Goal: Task Accomplishment & Management: Manage account settings

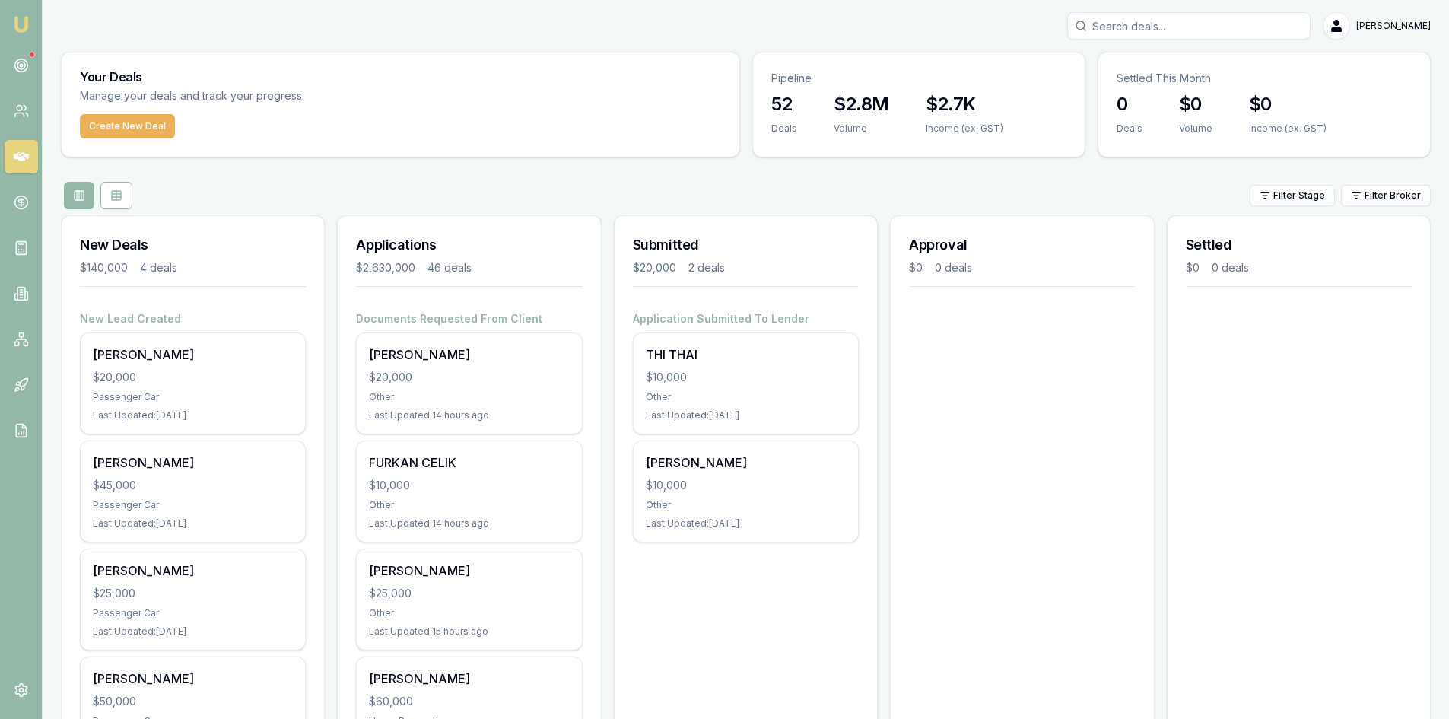
scroll to position [76, 0]
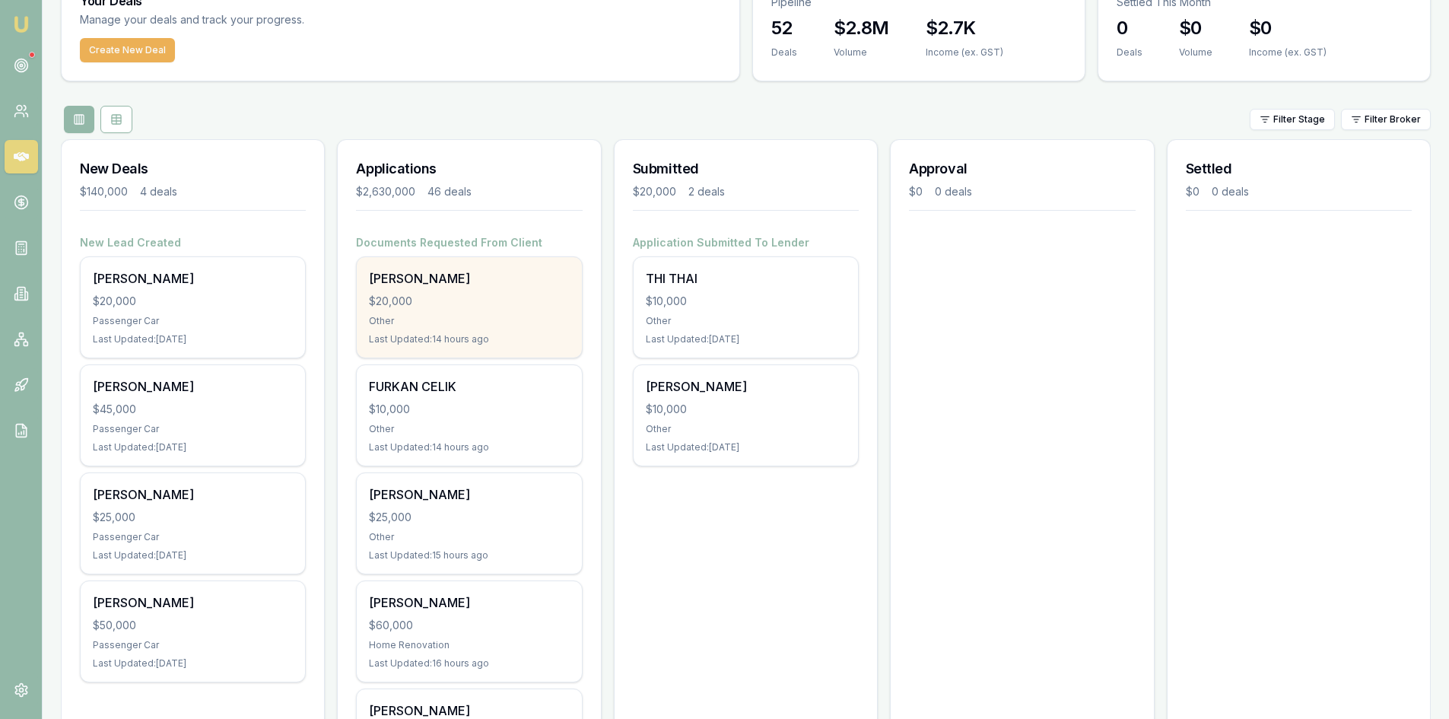
click at [407, 306] on div "$20,000" at bounding box center [469, 301] width 200 height 15
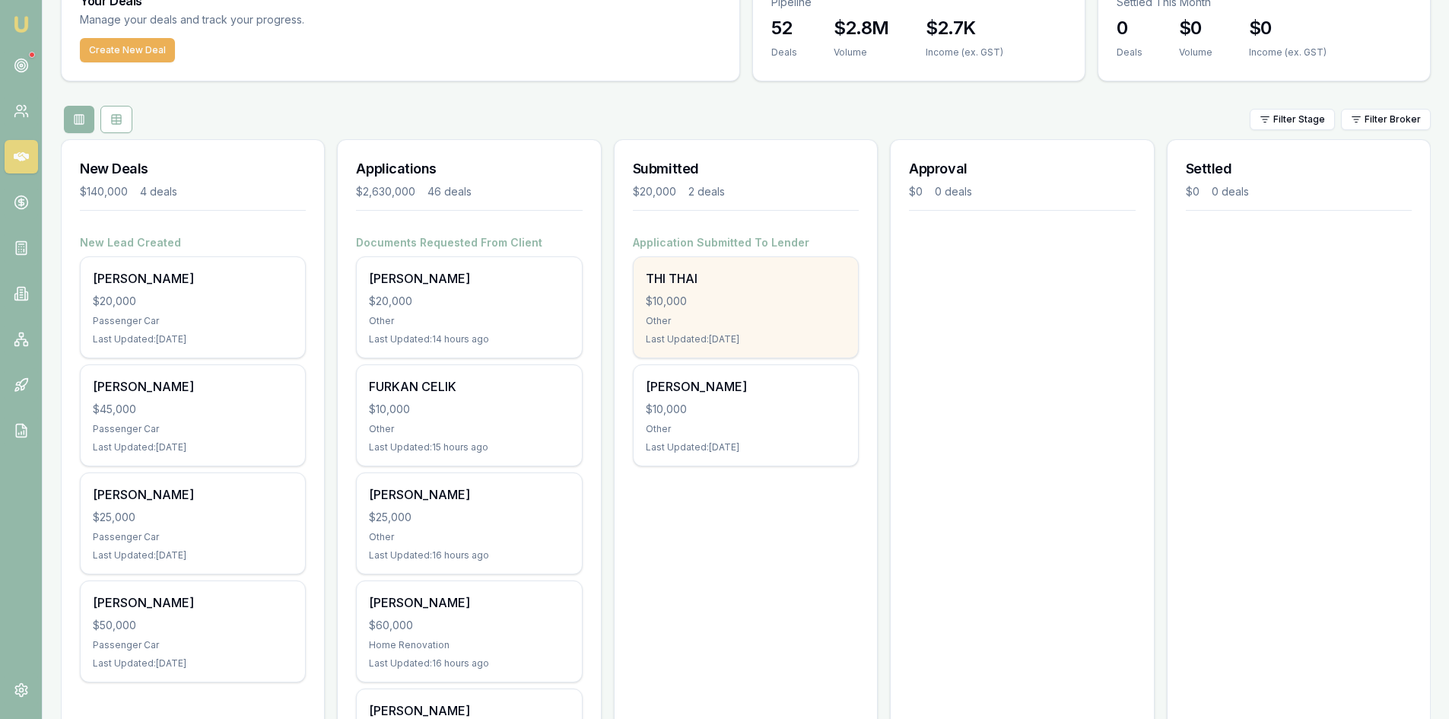
scroll to position [0, 0]
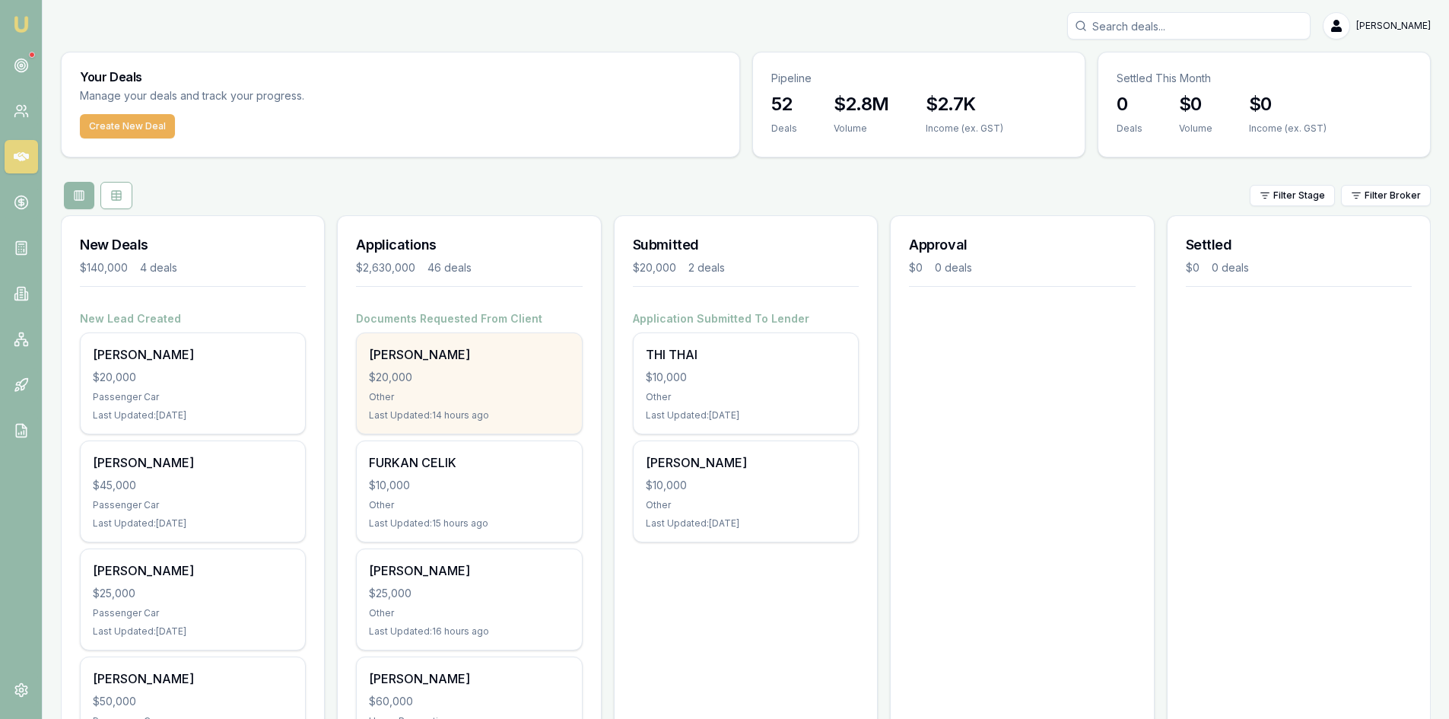
click at [450, 384] on div "$20,000" at bounding box center [469, 377] width 200 height 15
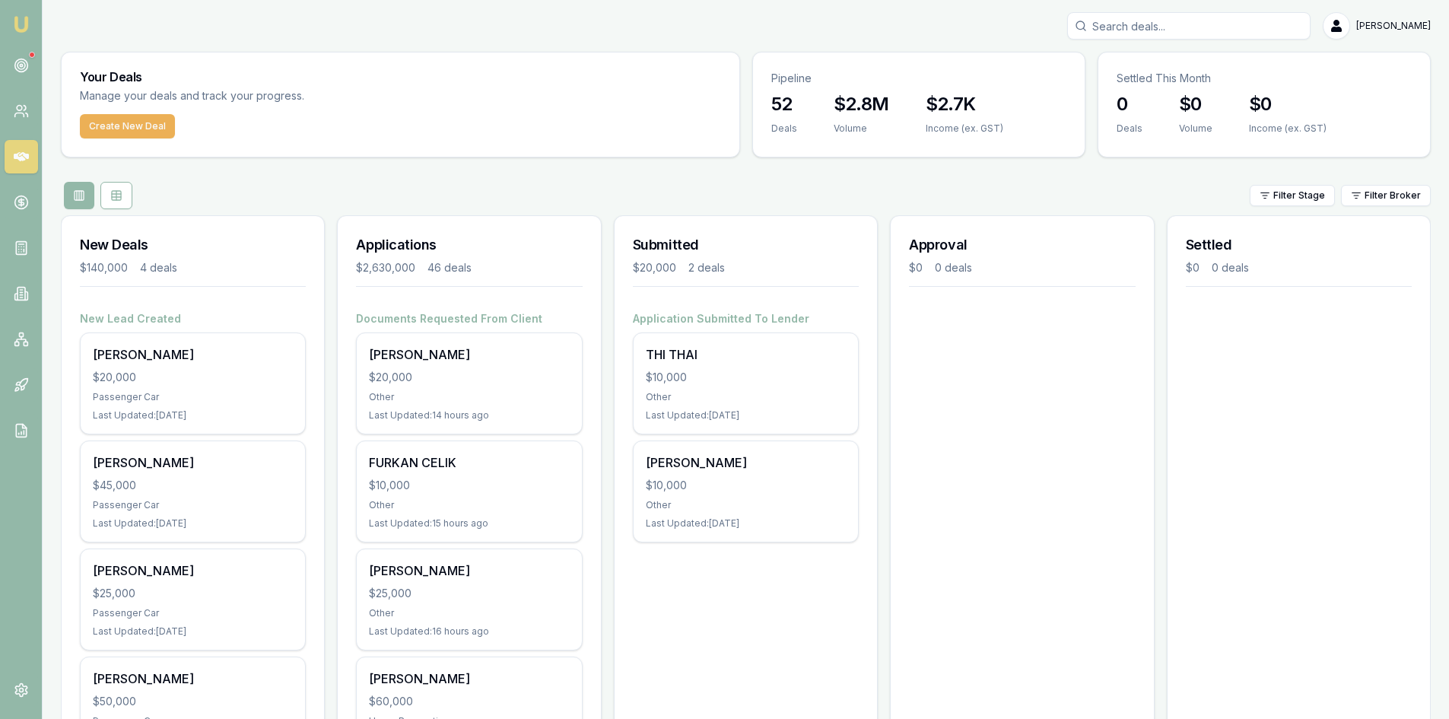
click at [1145, 34] on input "Search deals" at bounding box center [1188, 25] width 243 height 27
type input "mirna"
click at [1172, 102] on p "mirna.beli13@gmail.com" at bounding box center [1189, 104] width 230 height 30
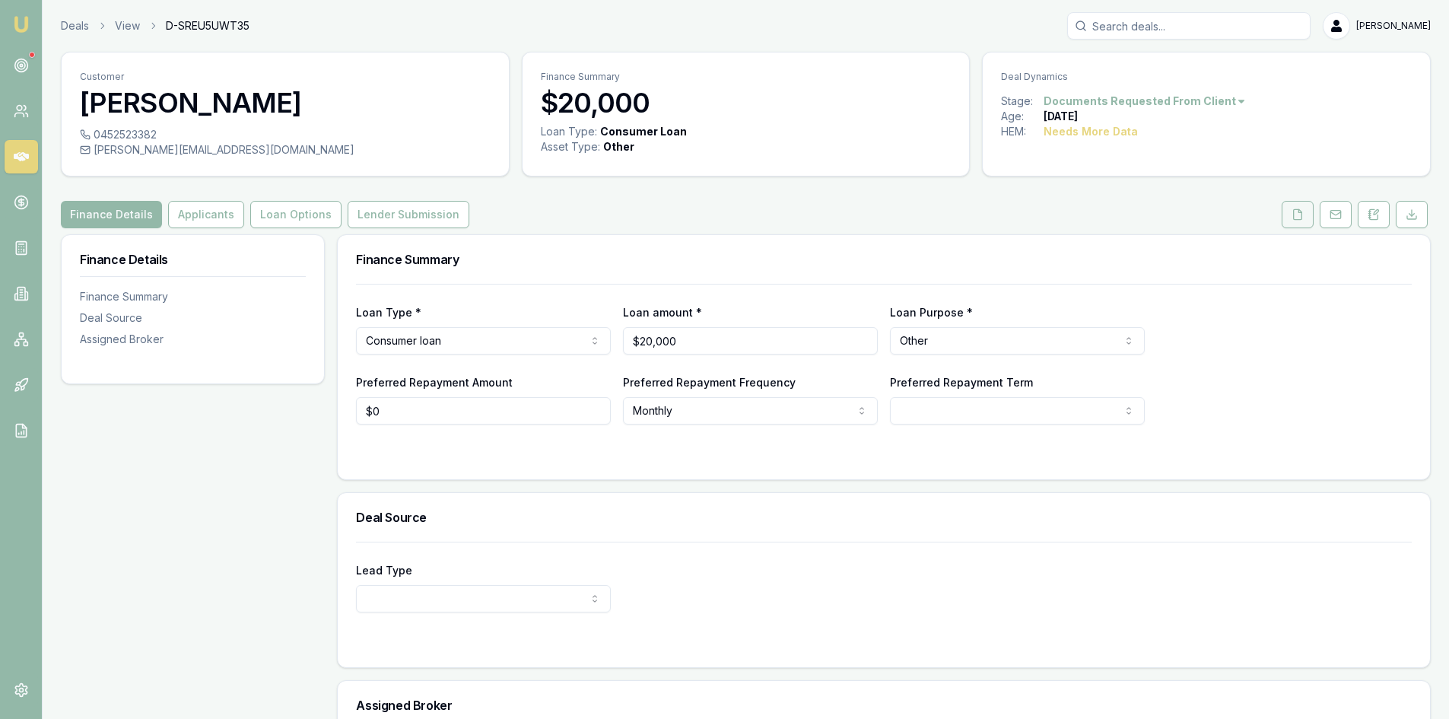
click at [1306, 220] on button at bounding box center [1298, 214] width 32 height 27
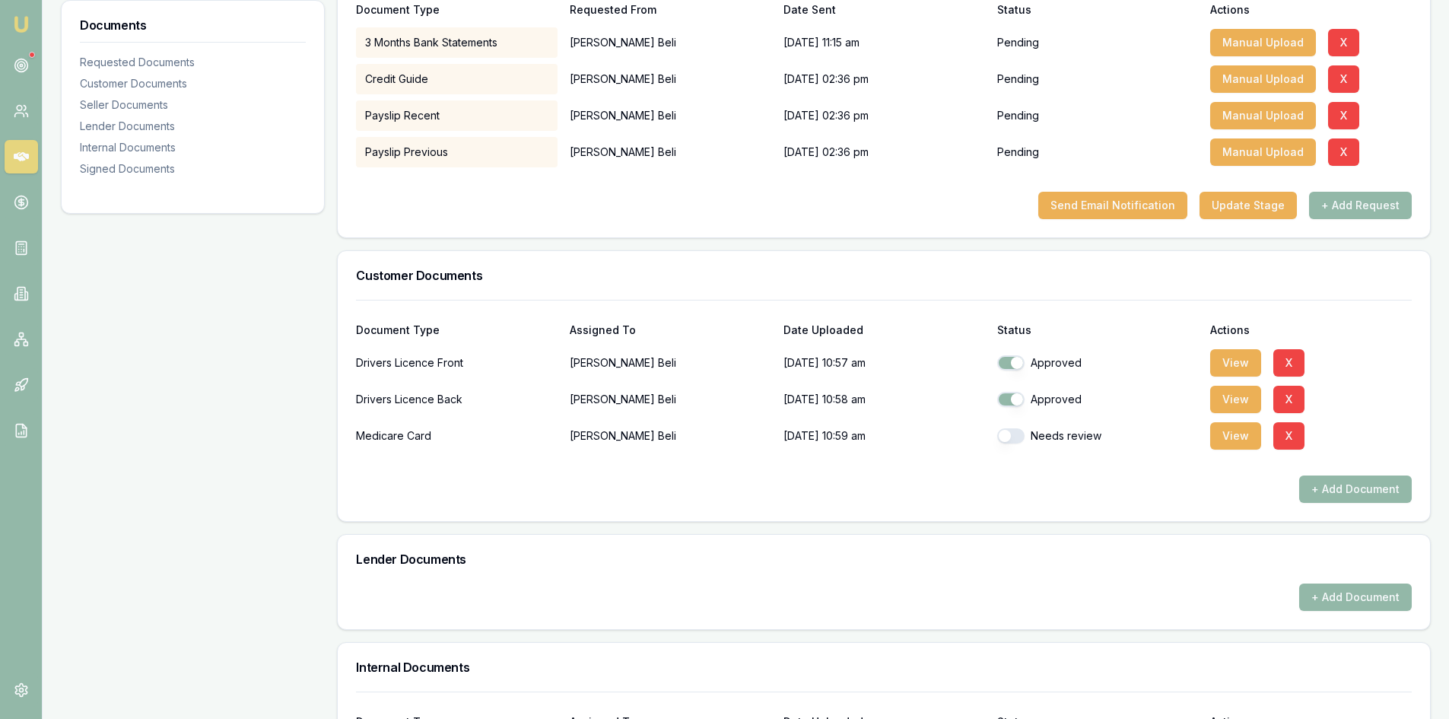
scroll to position [532, 0]
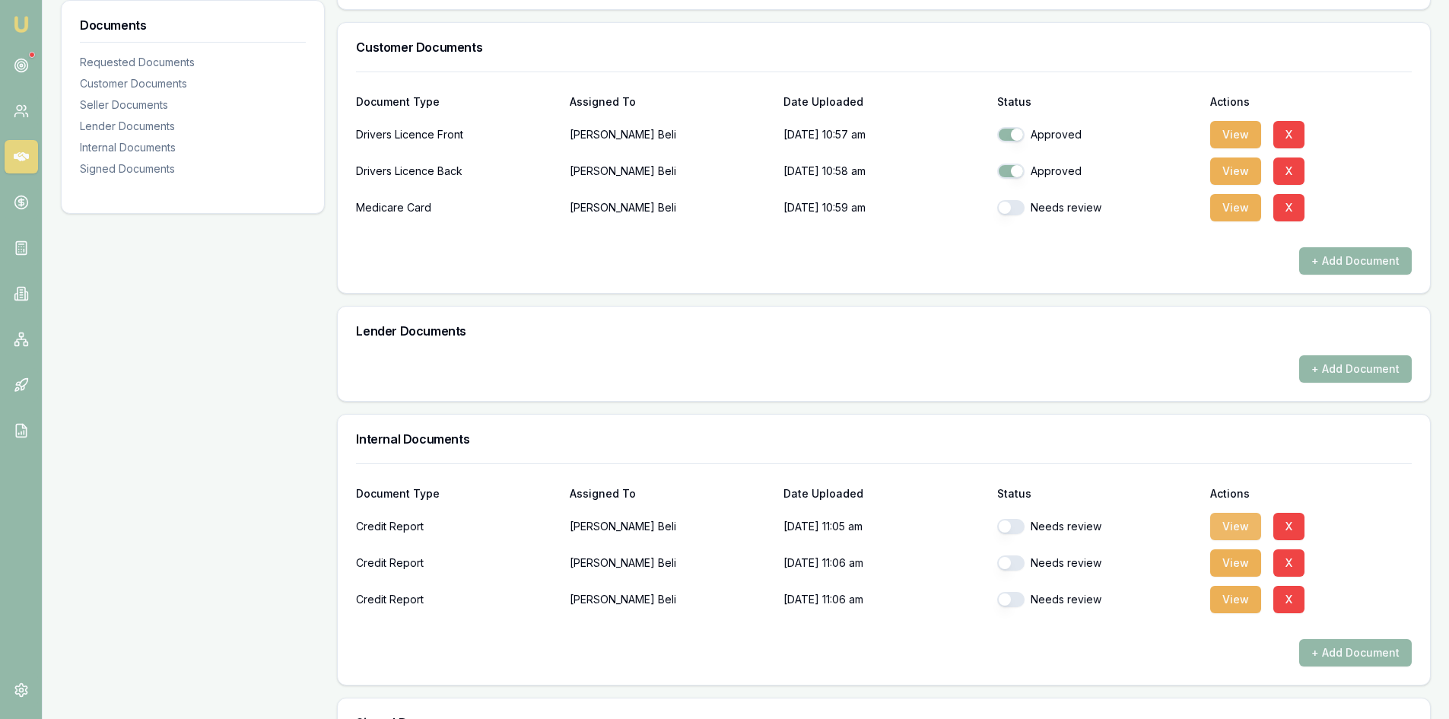
click at [1228, 523] on button "View" at bounding box center [1235, 526] width 51 height 27
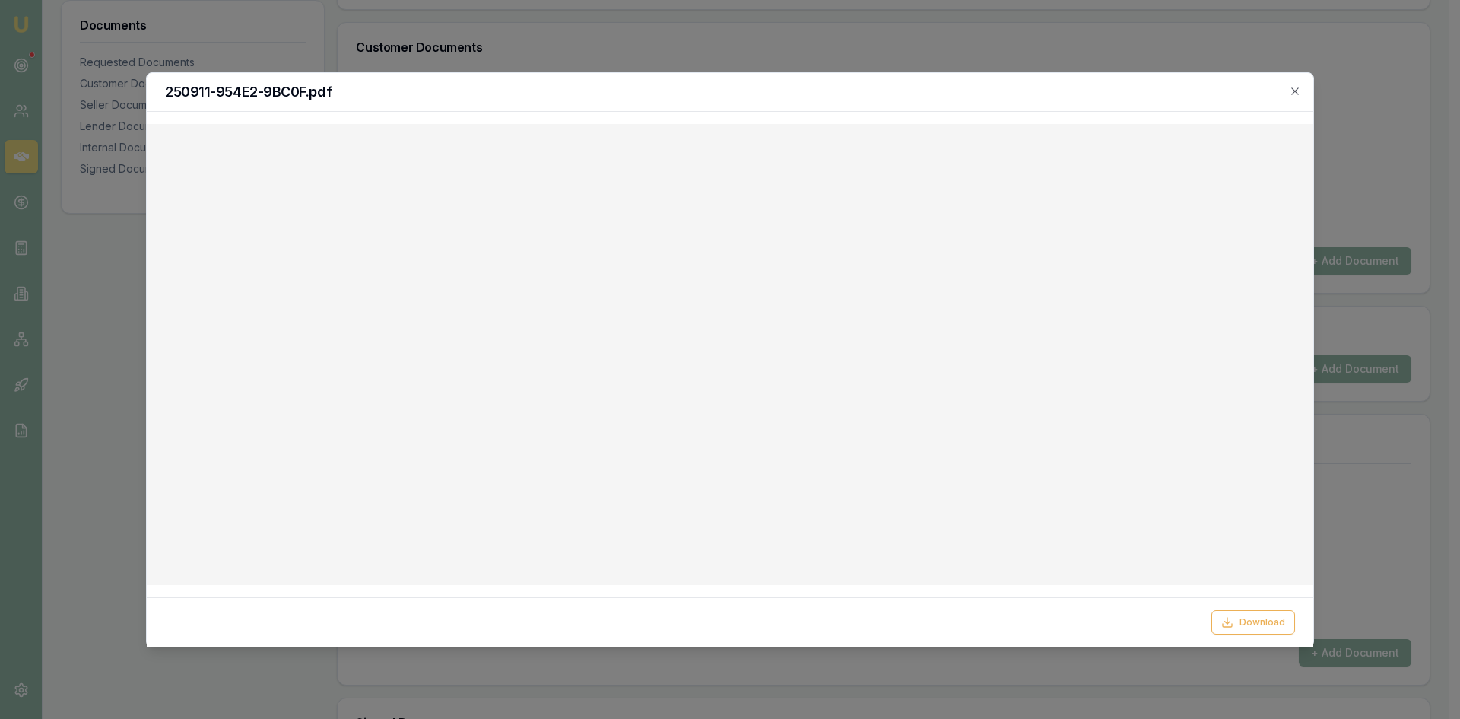
click at [1297, 100] on div "250911-954E2-9BC0F.pdf" at bounding box center [730, 92] width 1167 height 39
click at [1290, 94] on icon "button" at bounding box center [1295, 91] width 12 height 12
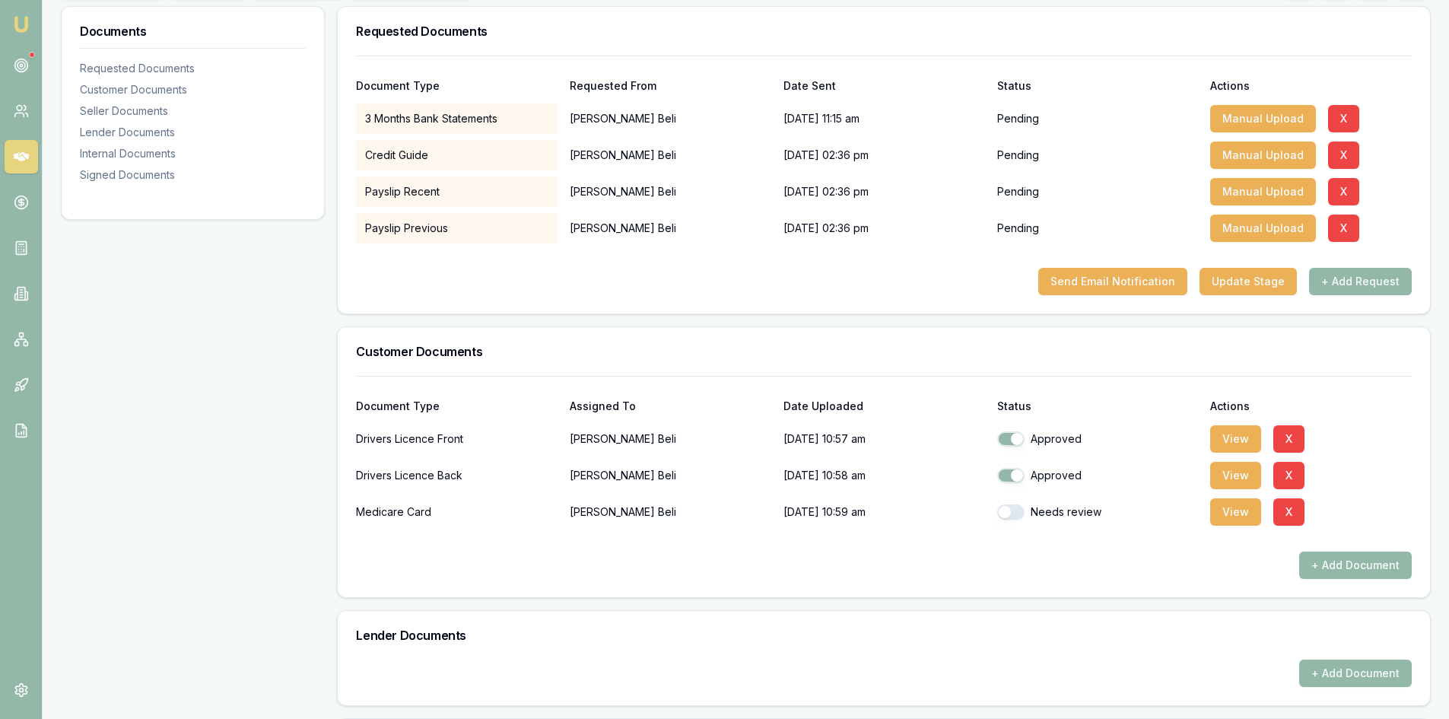
scroll to position [0, 0]
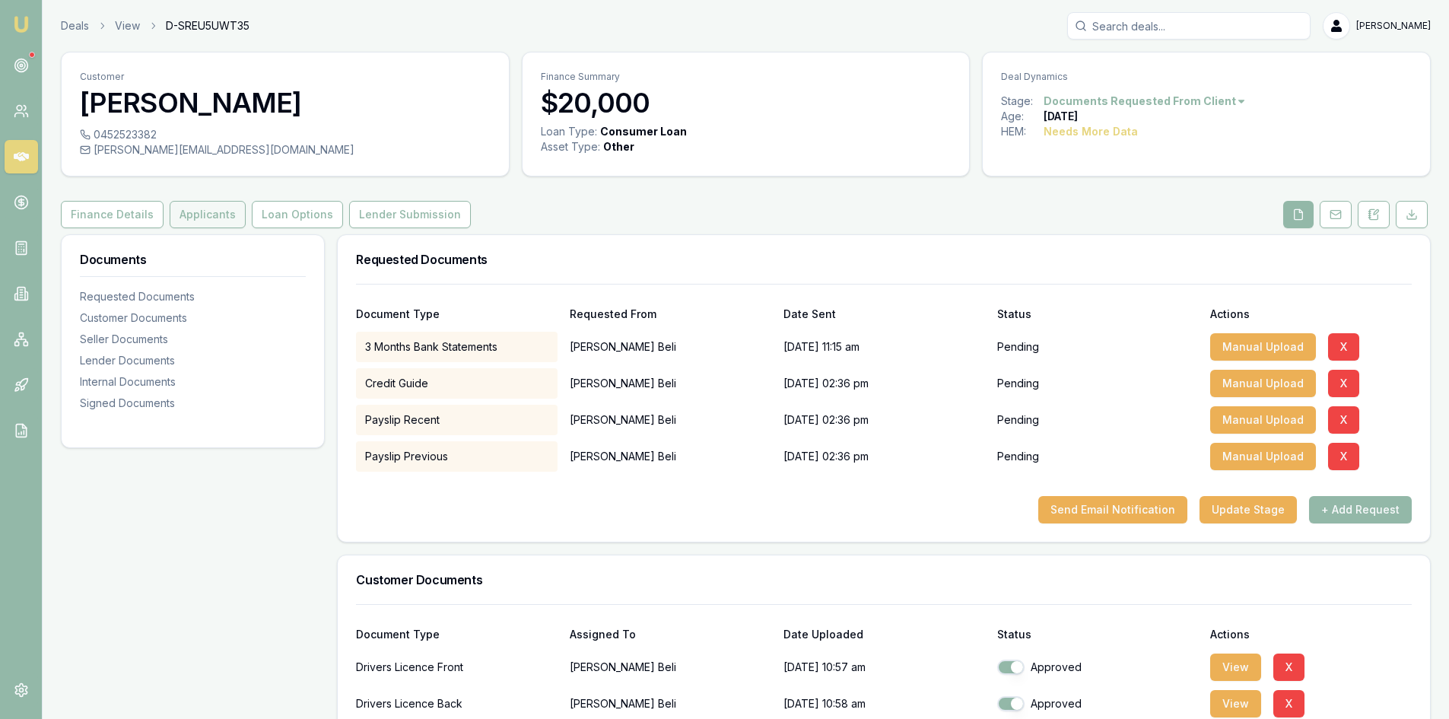
click at [199, 221] on button "Applicants" at bounding box center [208, 214] width 76 height 27
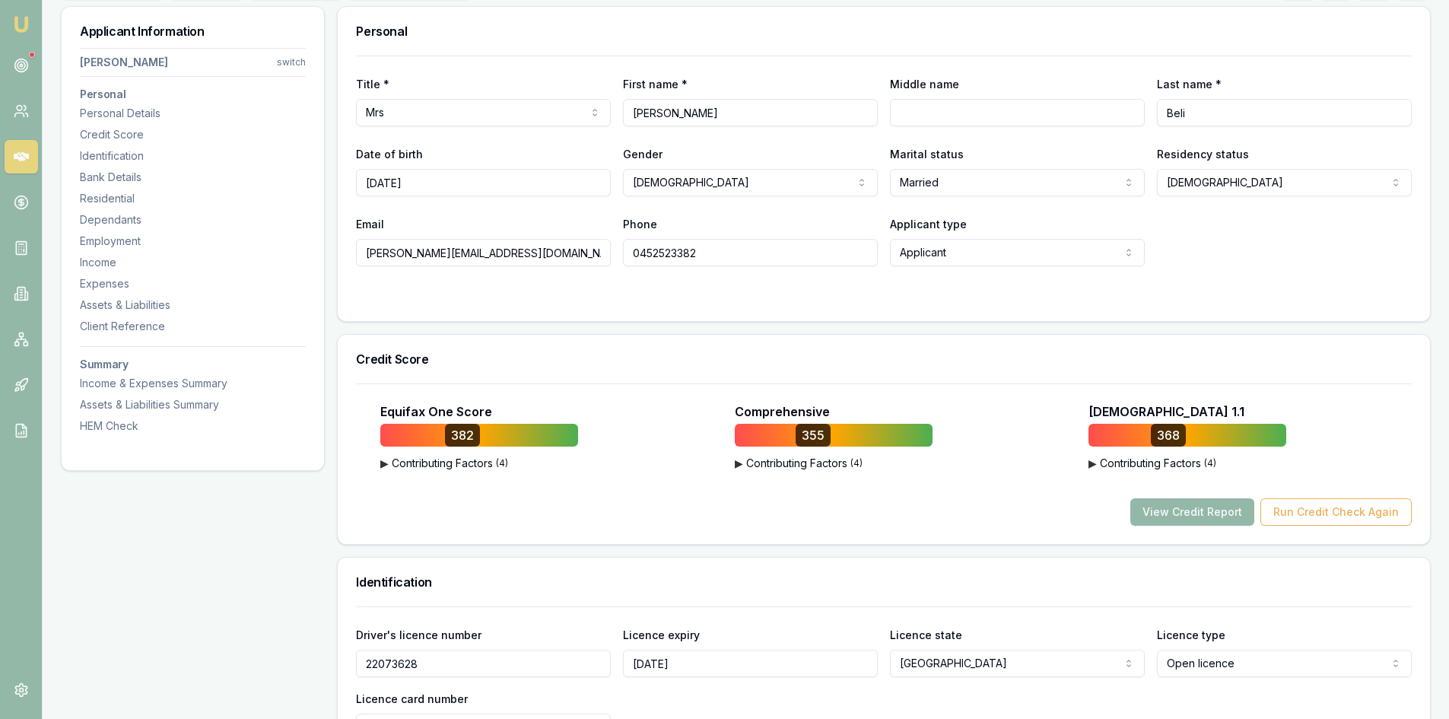
scroll to position [76, 0]
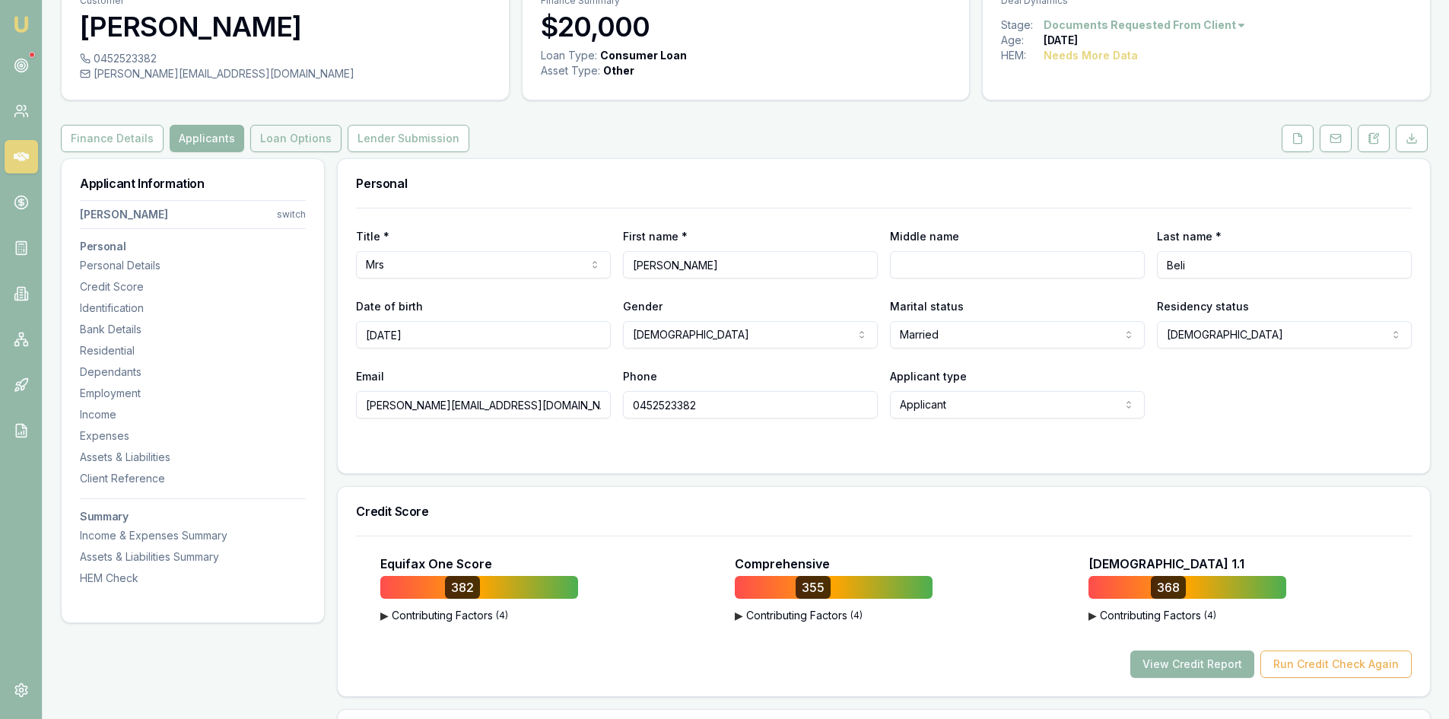
click at [288, 139] on button "Loan Options" at bounding box center [295, 138] width 91 height 27
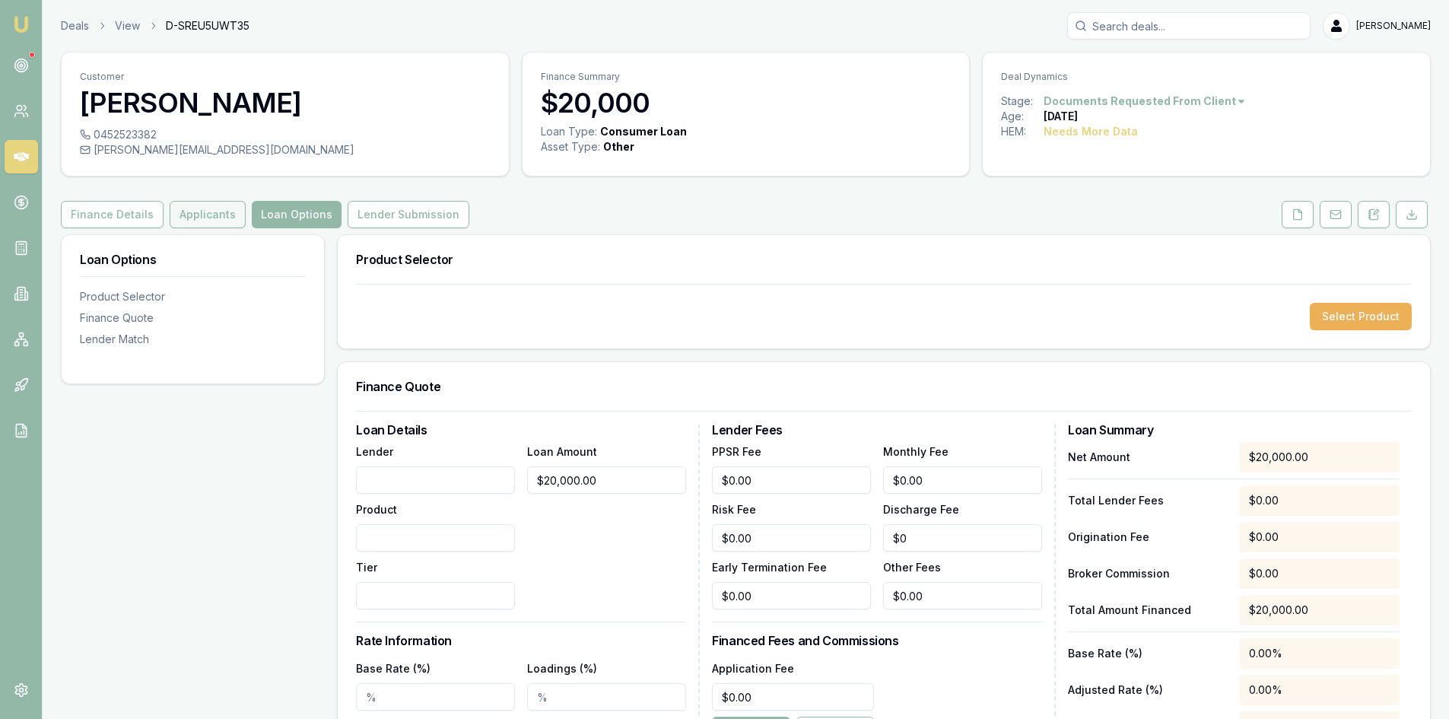
click at [197, 216] on button "Applicants" at bounding box center [208, 214] width 76 height 27
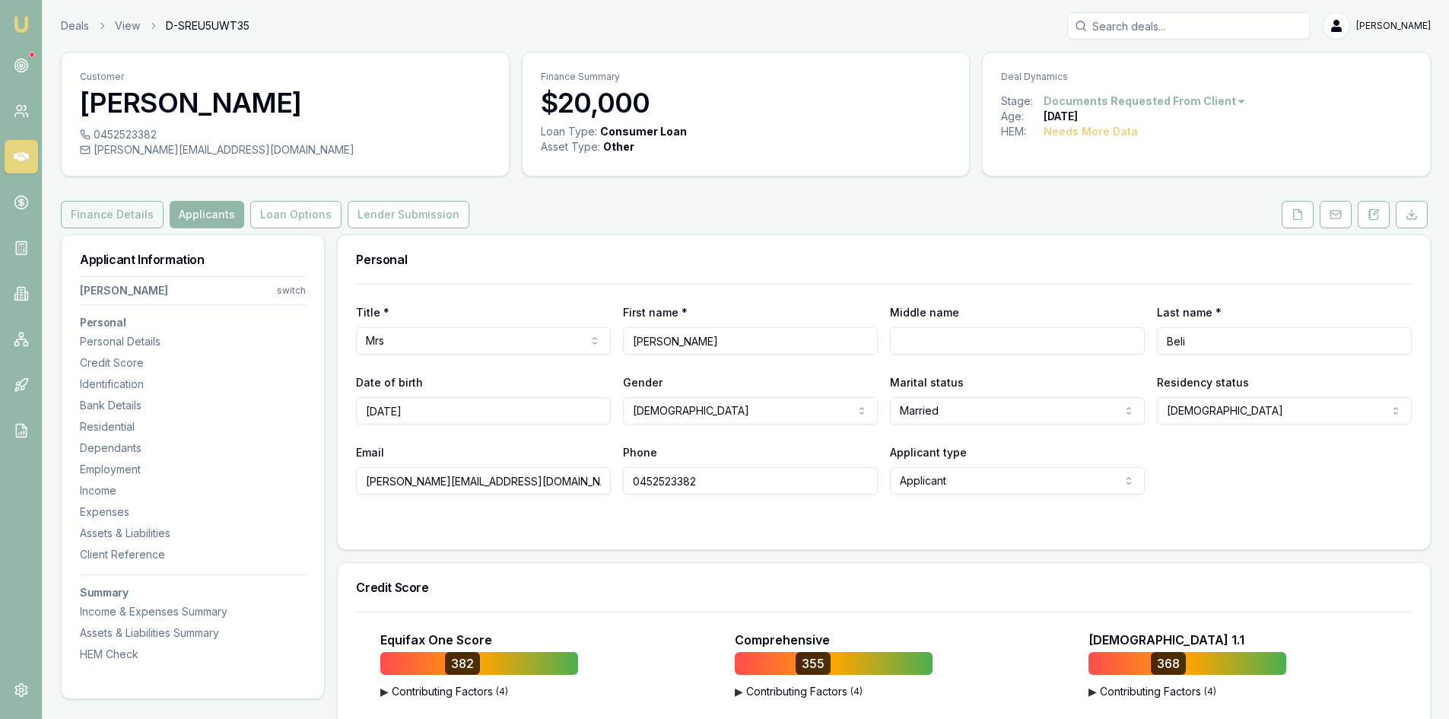
click at [111, 226] on button "Finance Details" at bounding box center [112, 214] width 103 height 27
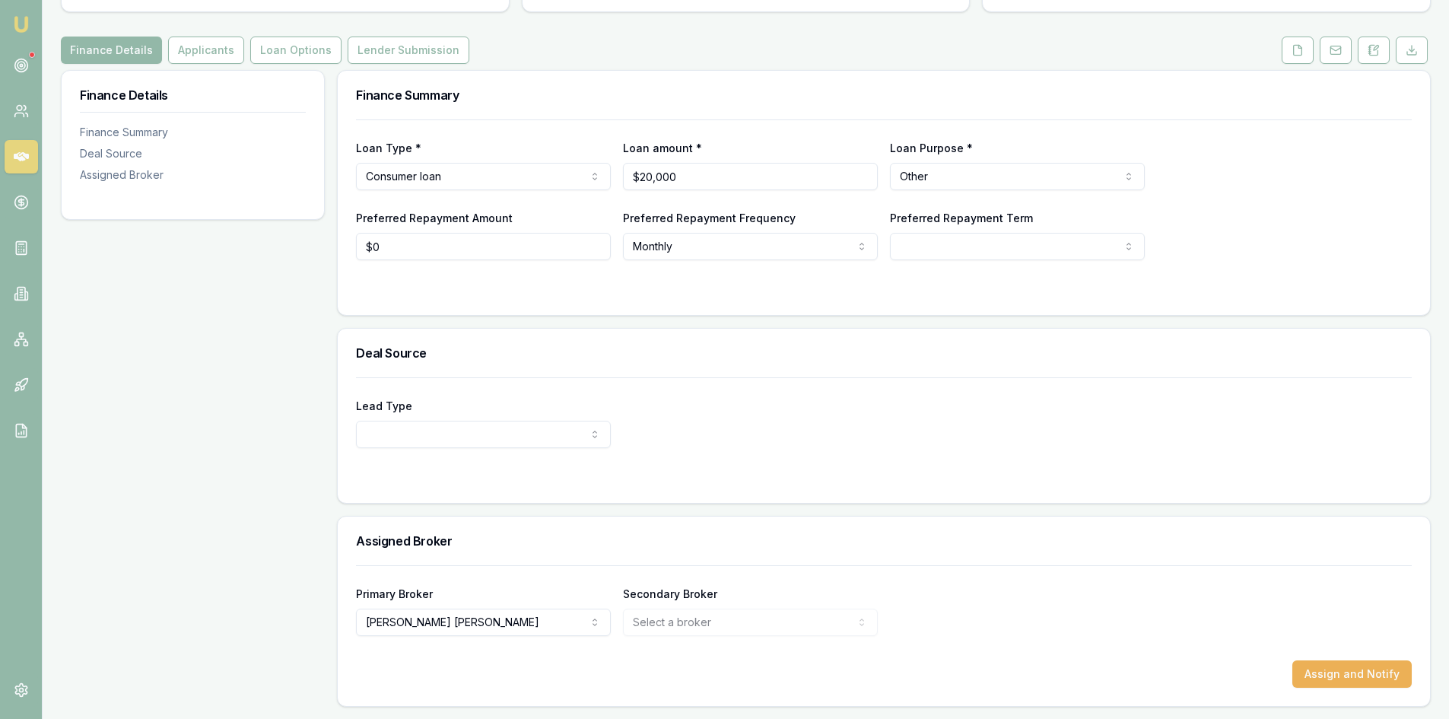
scroll to position [12, 0]
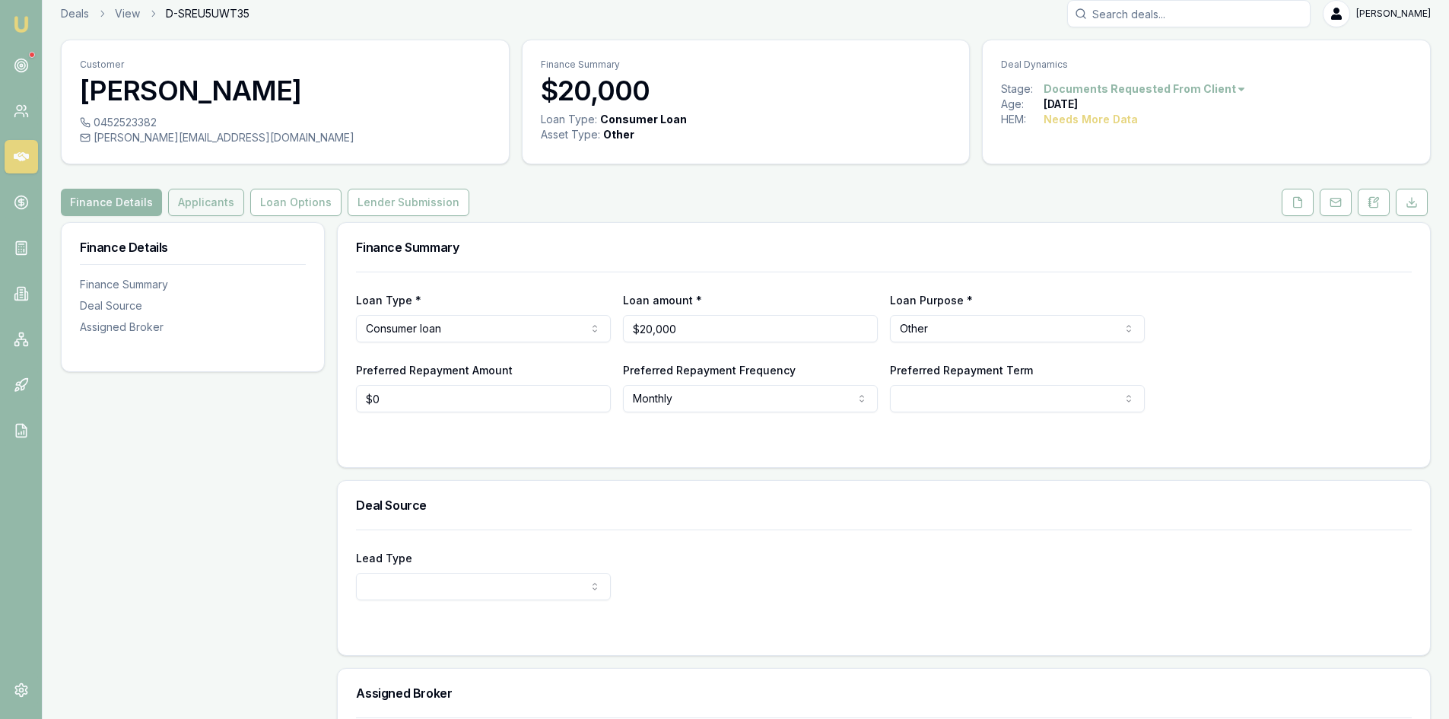
click at [221, 205] on button "Applicants" at bounding box center [206, 202] width 76 height 27
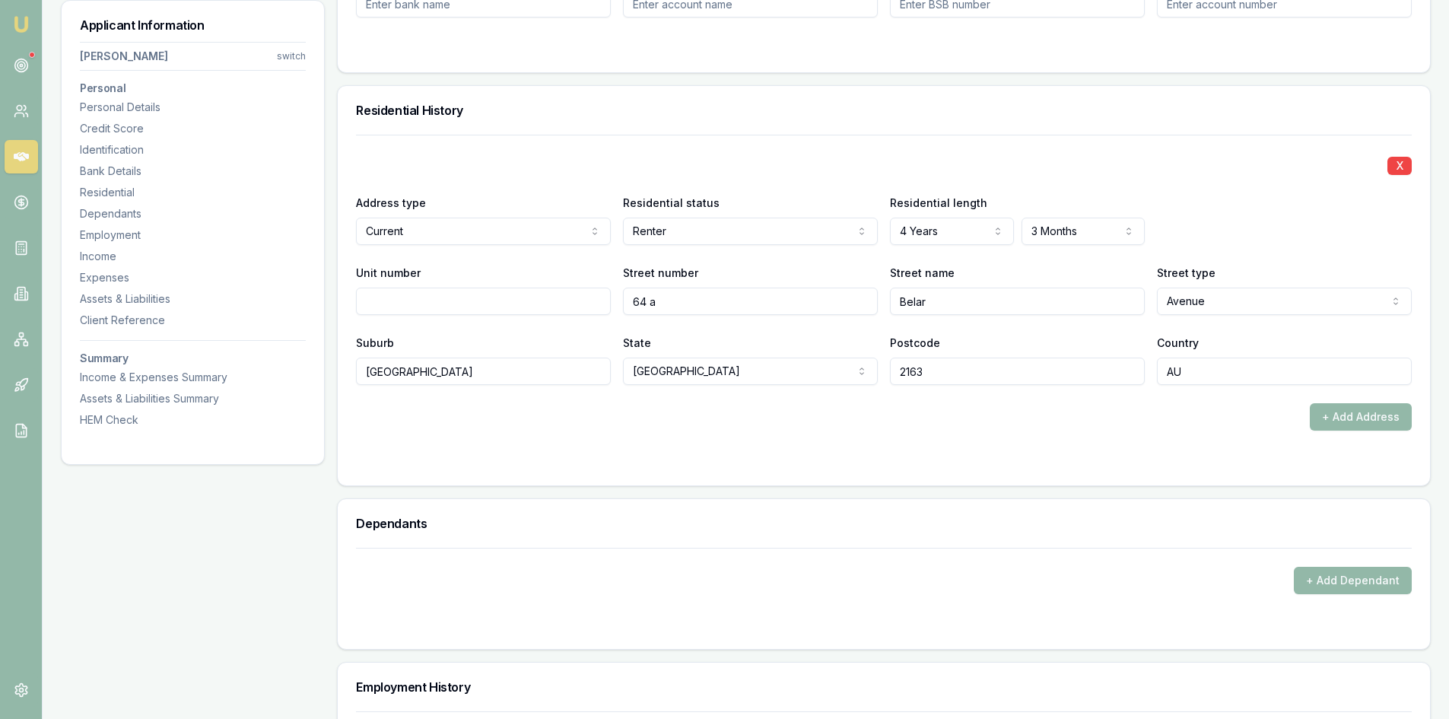
scroll to position [1609, 0]
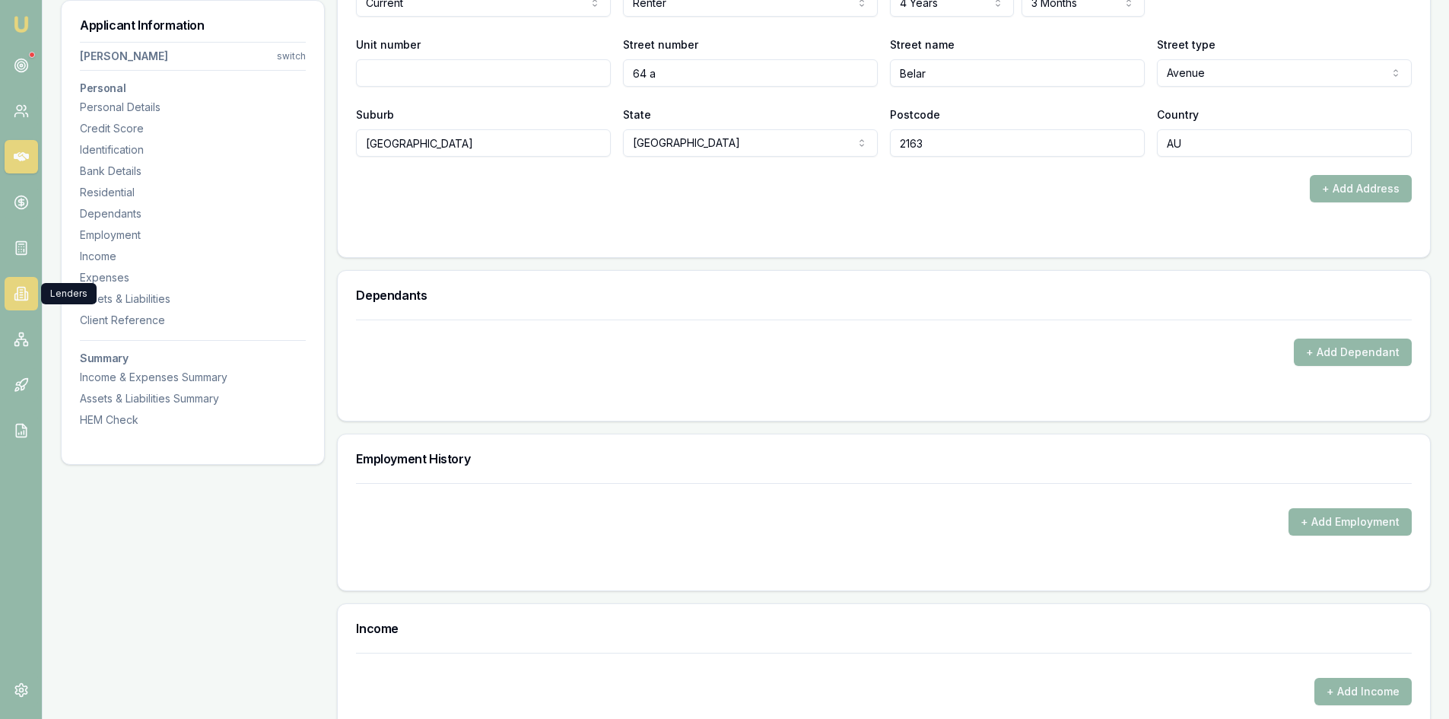
click at [21, 288] on icon at bounding box center [21, 294] width 8 height 13
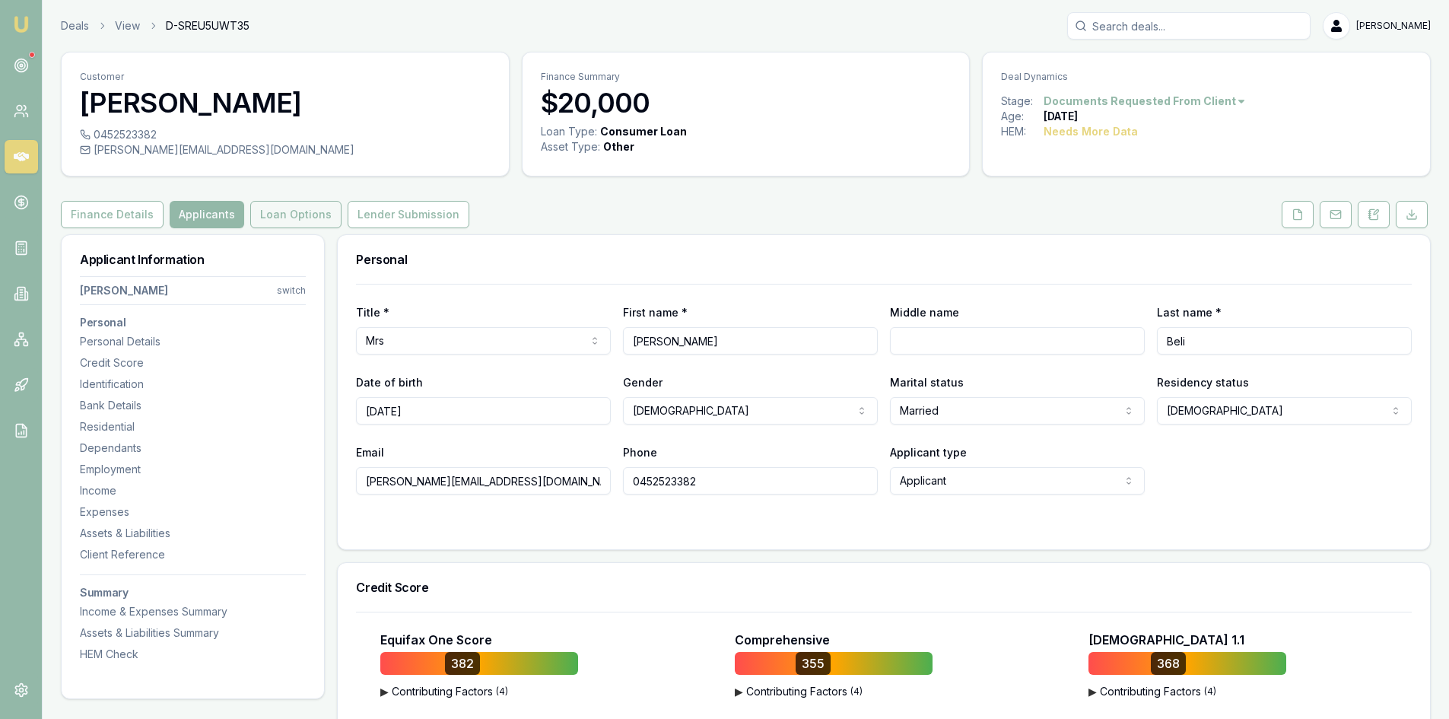
click at [279, 223] on button "Loan Options" at bounding box center [295, 214] width 91 height 27
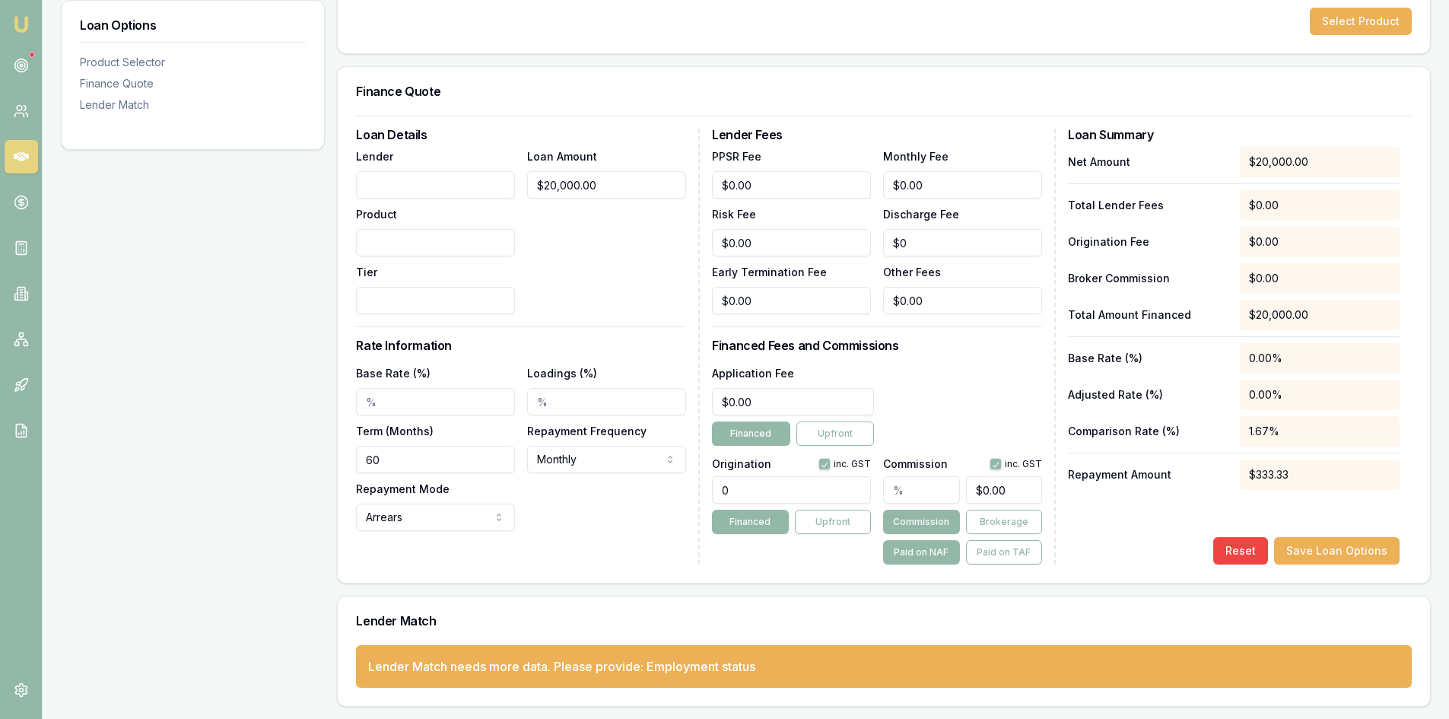
scroll to position [143, 0]
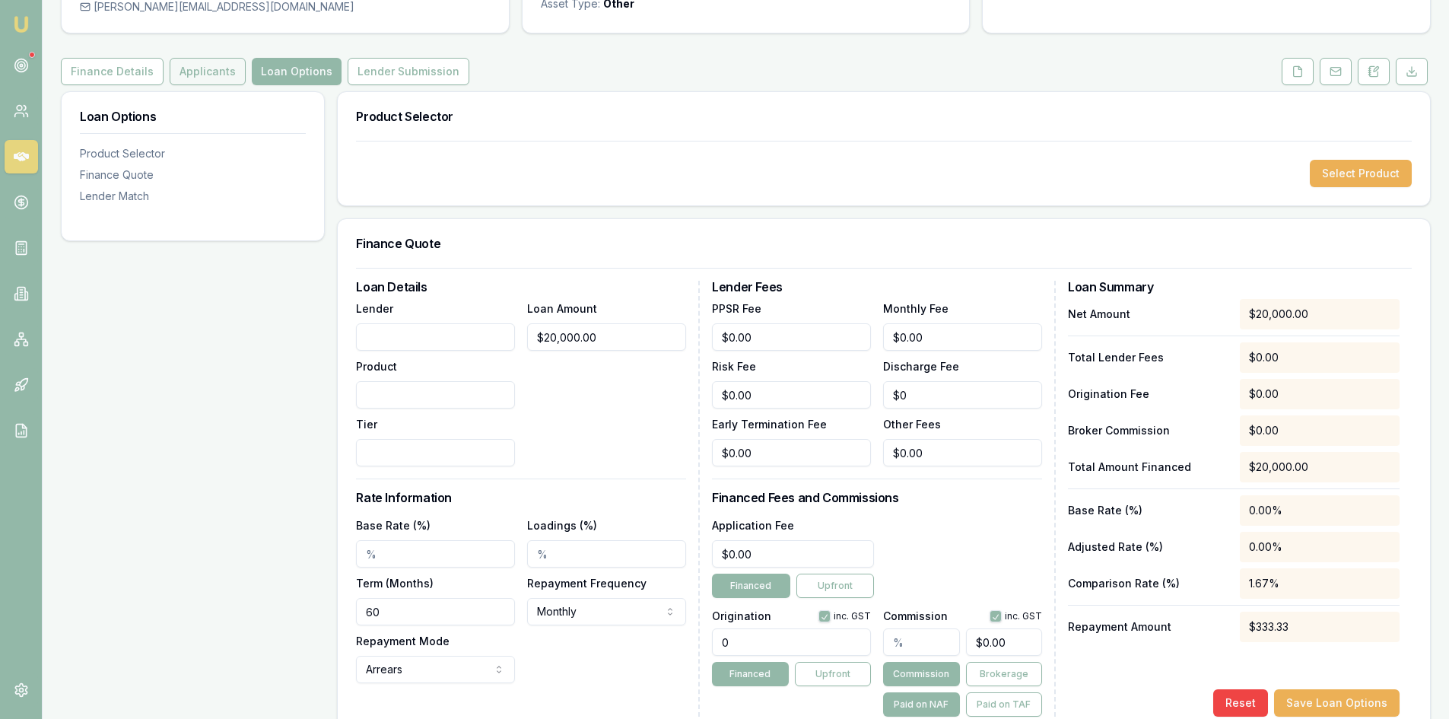
click at [196, 81] on button "Applicants" at bounding box center [208, 71] width 76 height 27
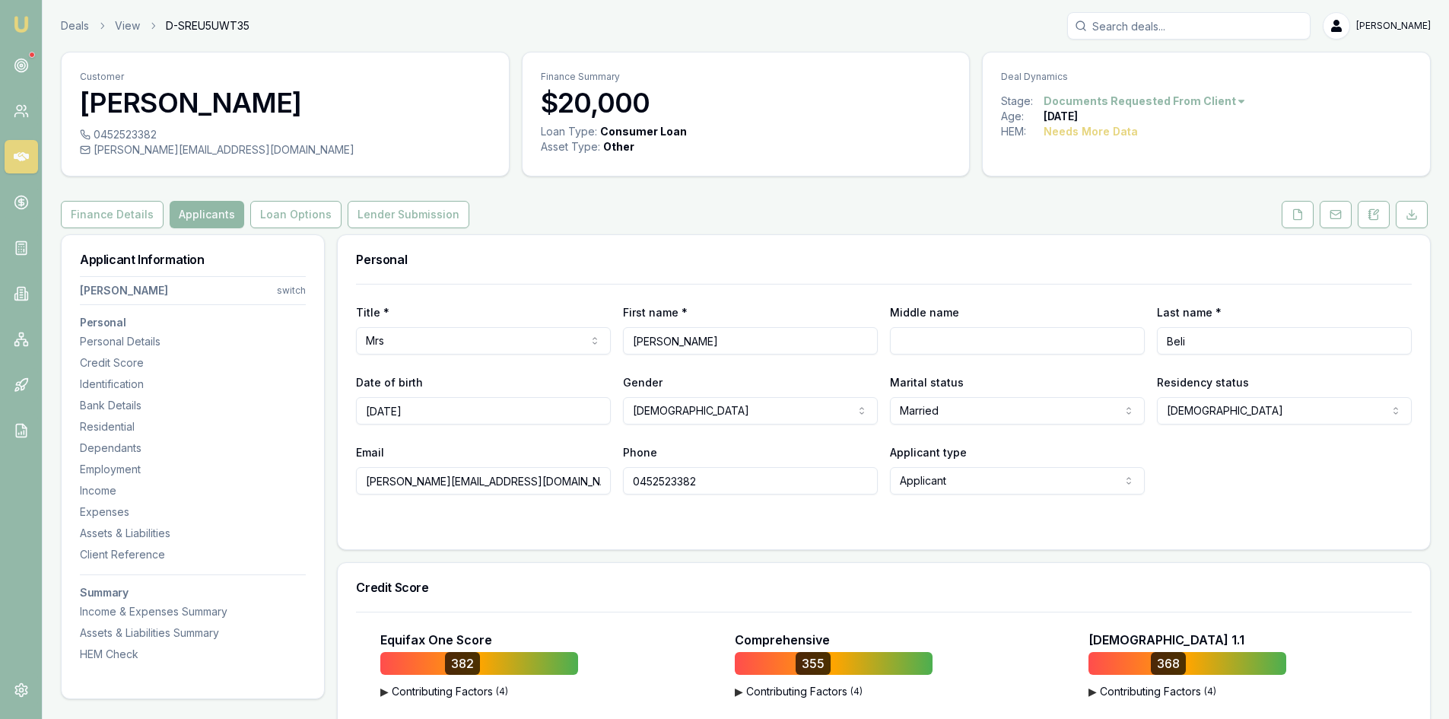
click at [207, 212] on button "Applicants" at bounding box center [207, 214] width 75 height 27
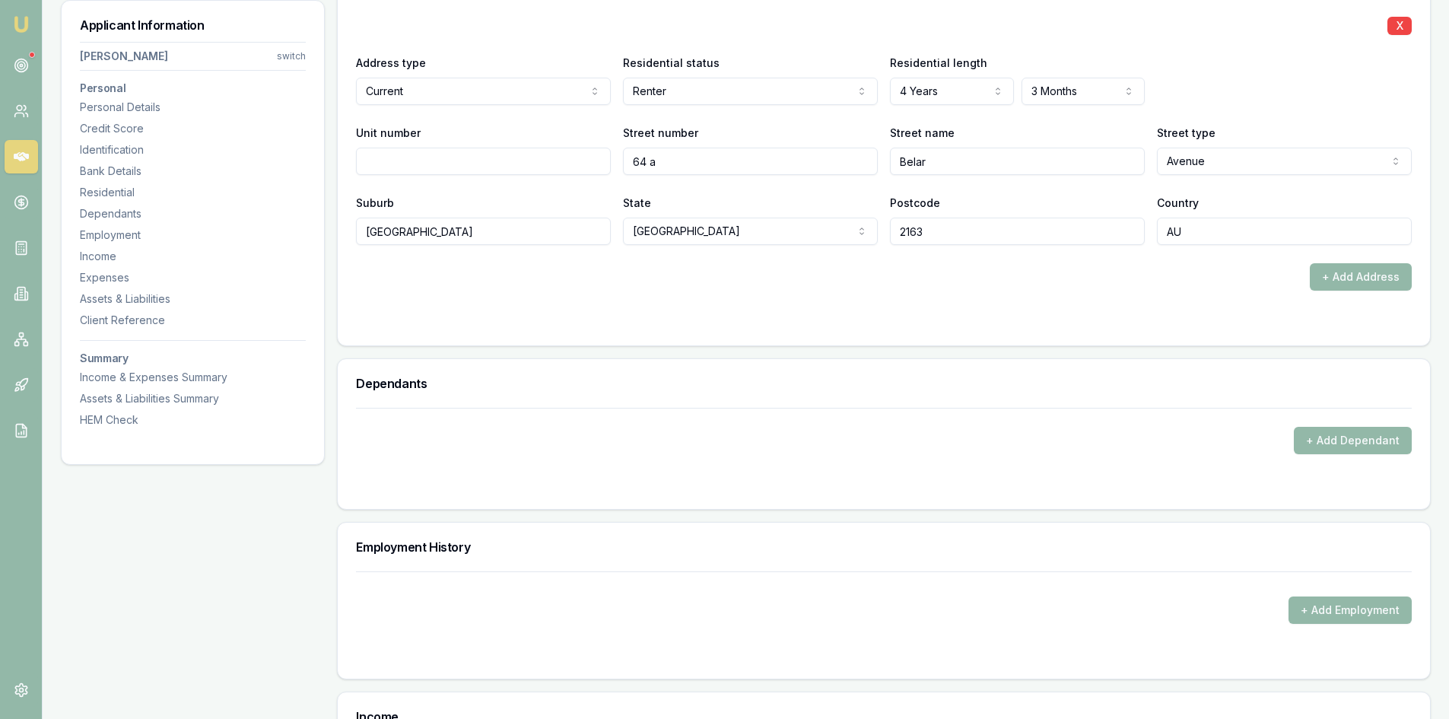
scroll to position [1749, 0]
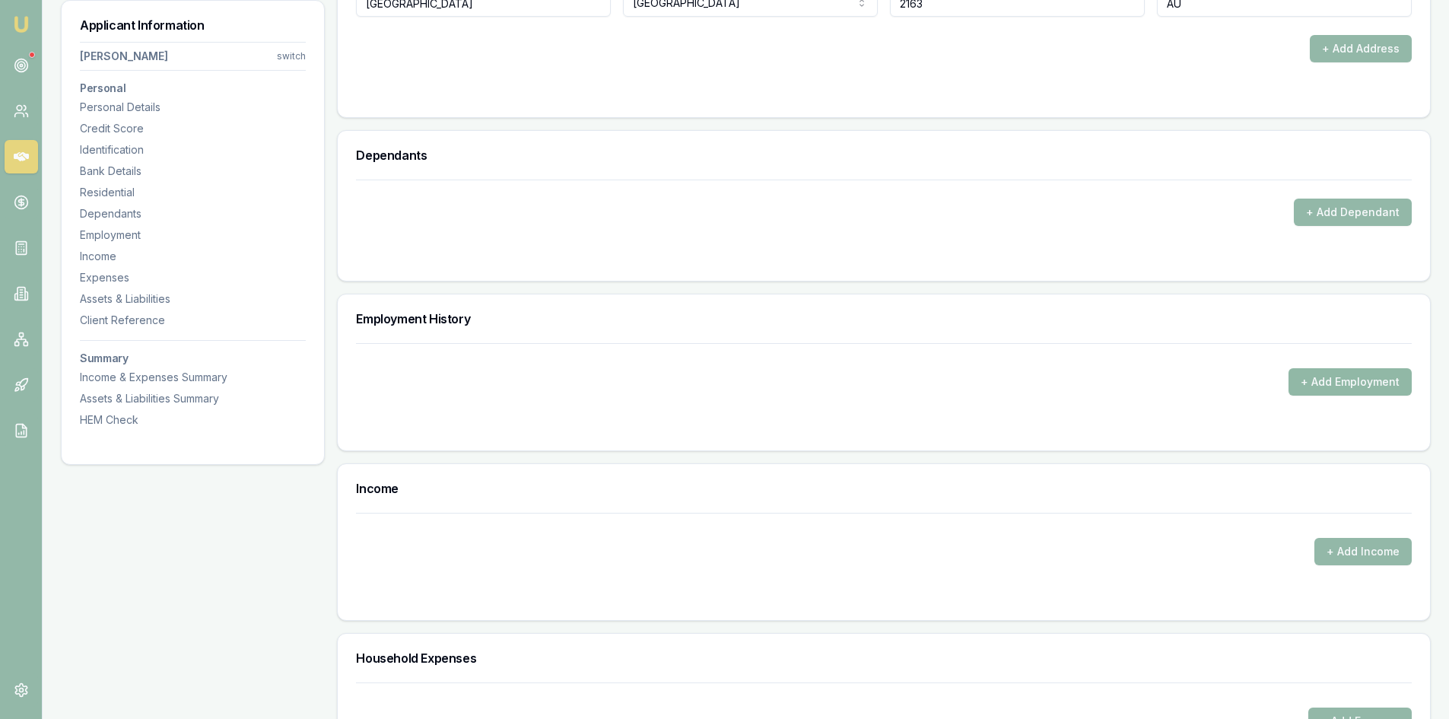
click at [1358, 392] on button "+ Add Employment" at bounding box center [1349, 381] width 123 height 27
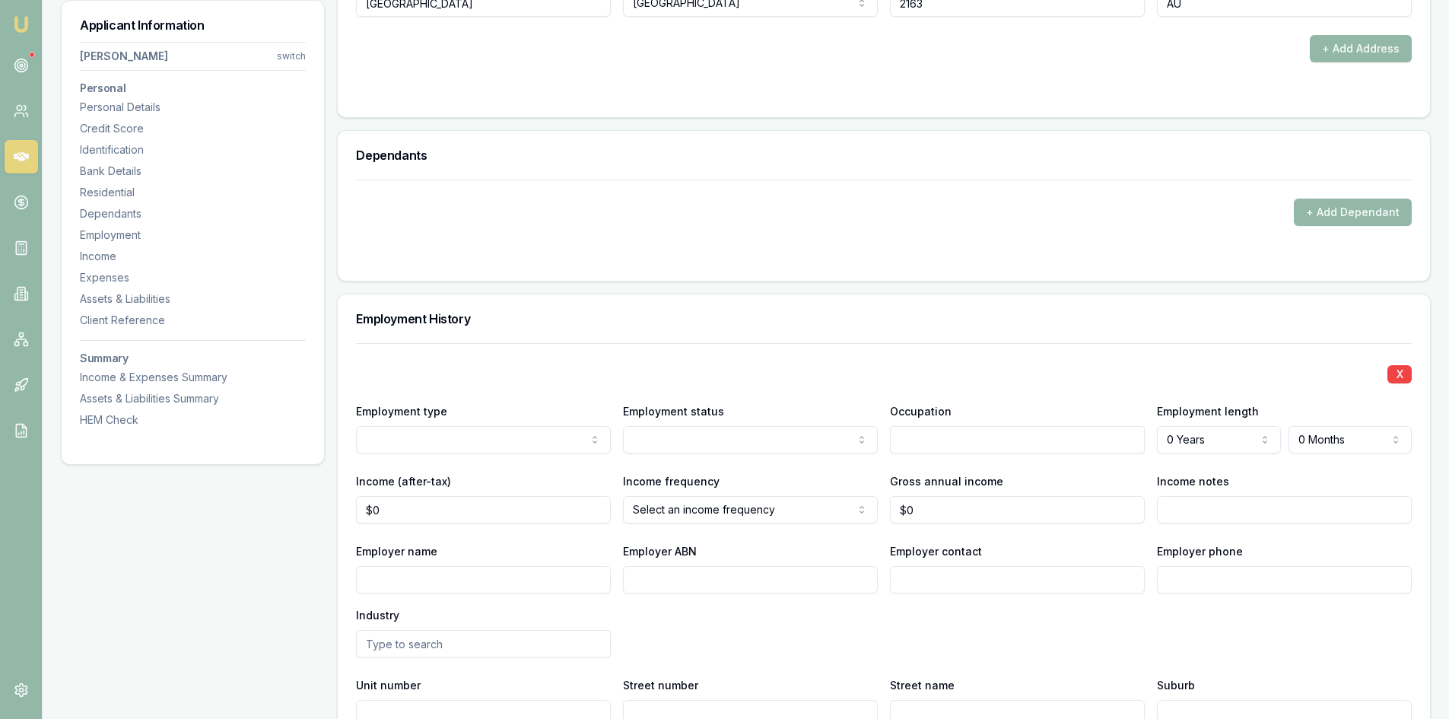
click at [971, 430] on input "text" at bounding box center [1017, 439] width 255 height 27
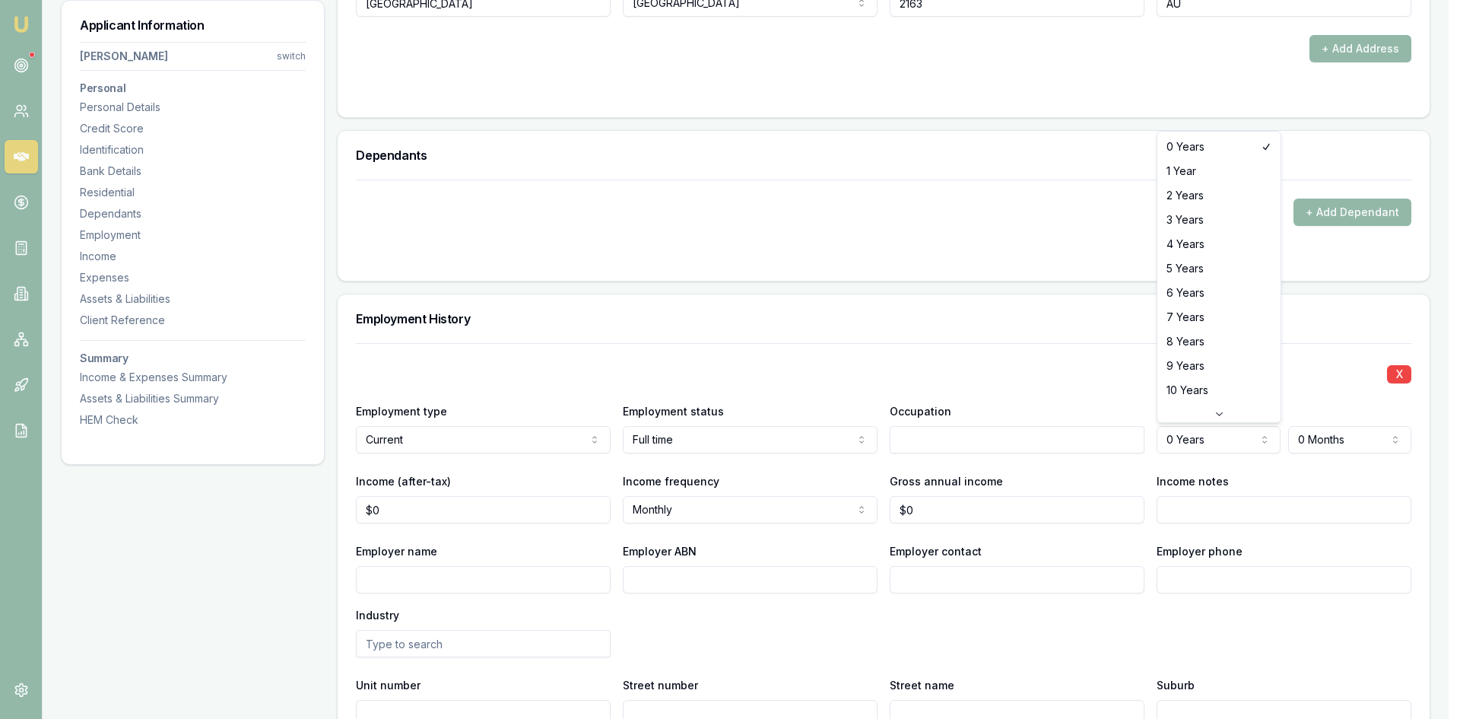
select select "3"
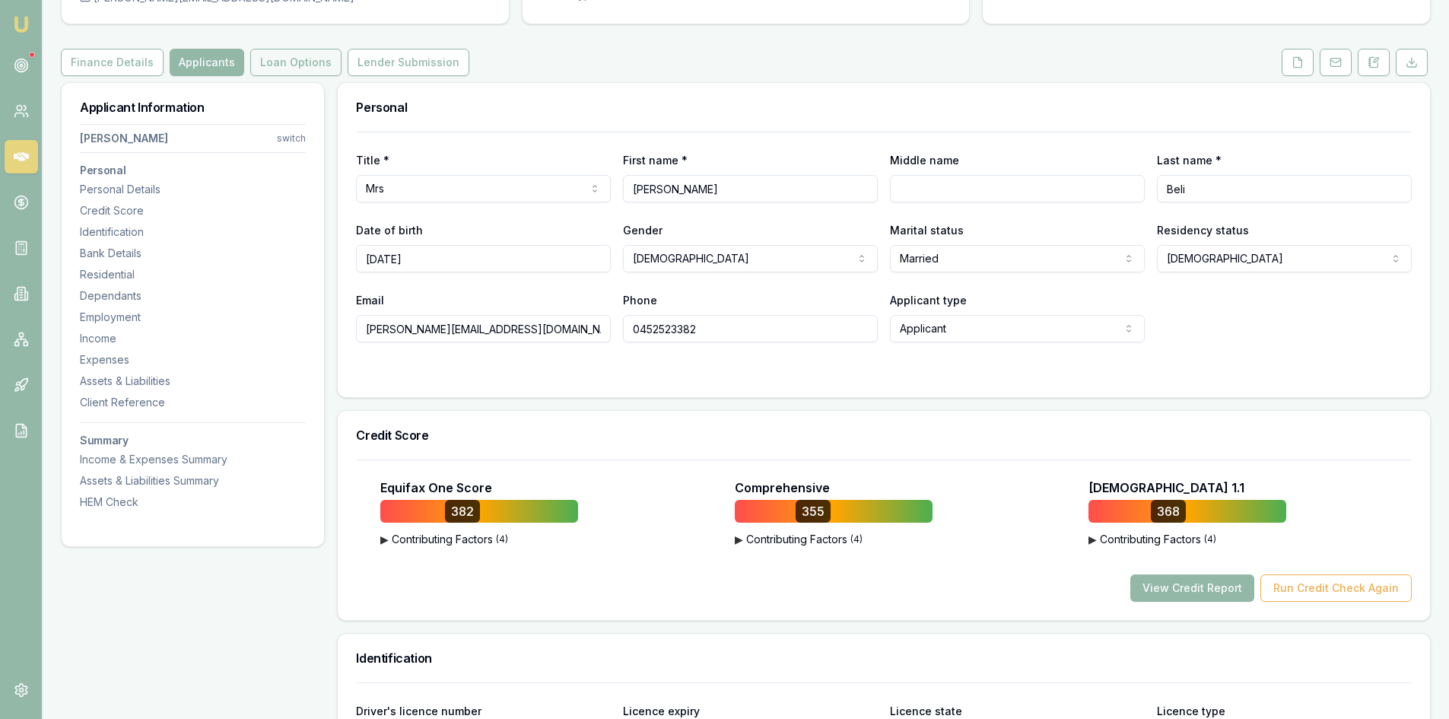
scroll to position [0, 0]
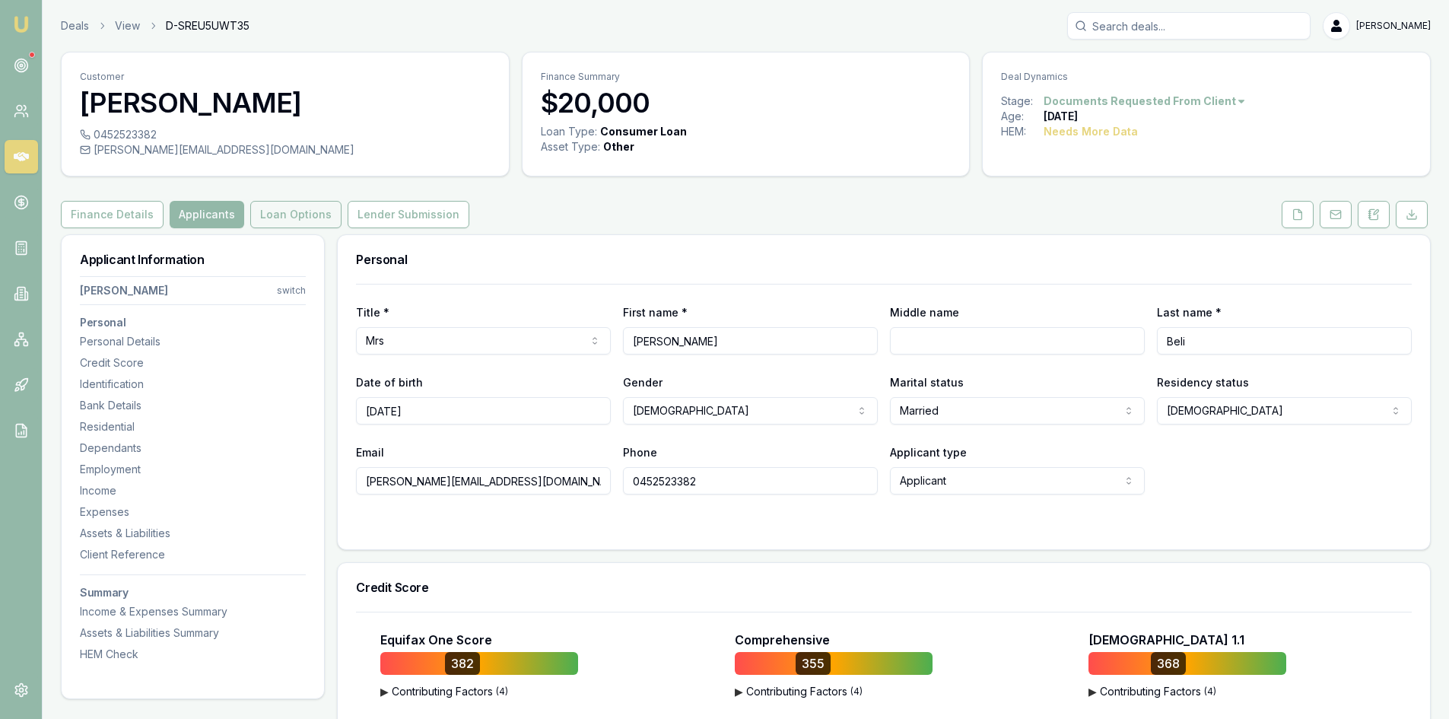
click at [296, 223] on button "Loan Options" at bounding box center [295, 214] width 91 height 27
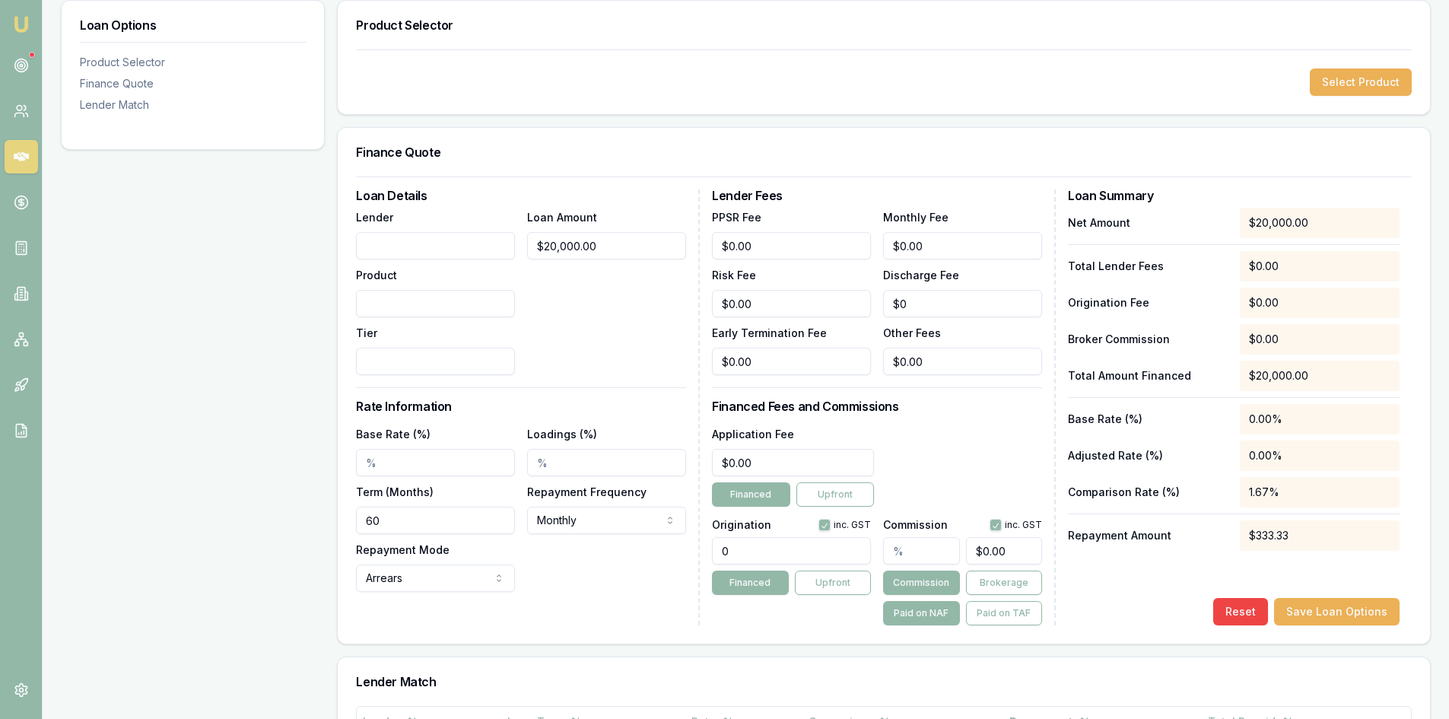
scroll to position [82, 0]
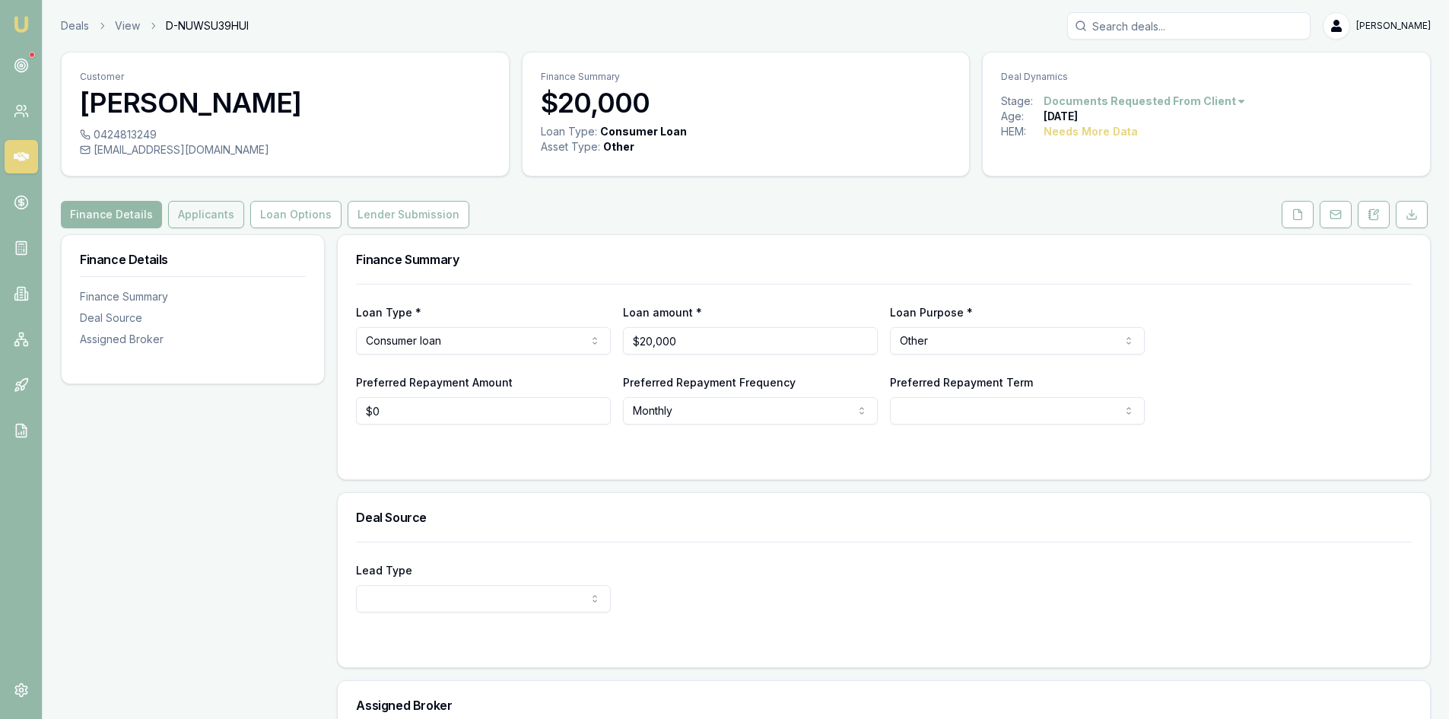
click at [210, 216] on button "Applicants" at bounding box center [206, 214] width 76 height 27
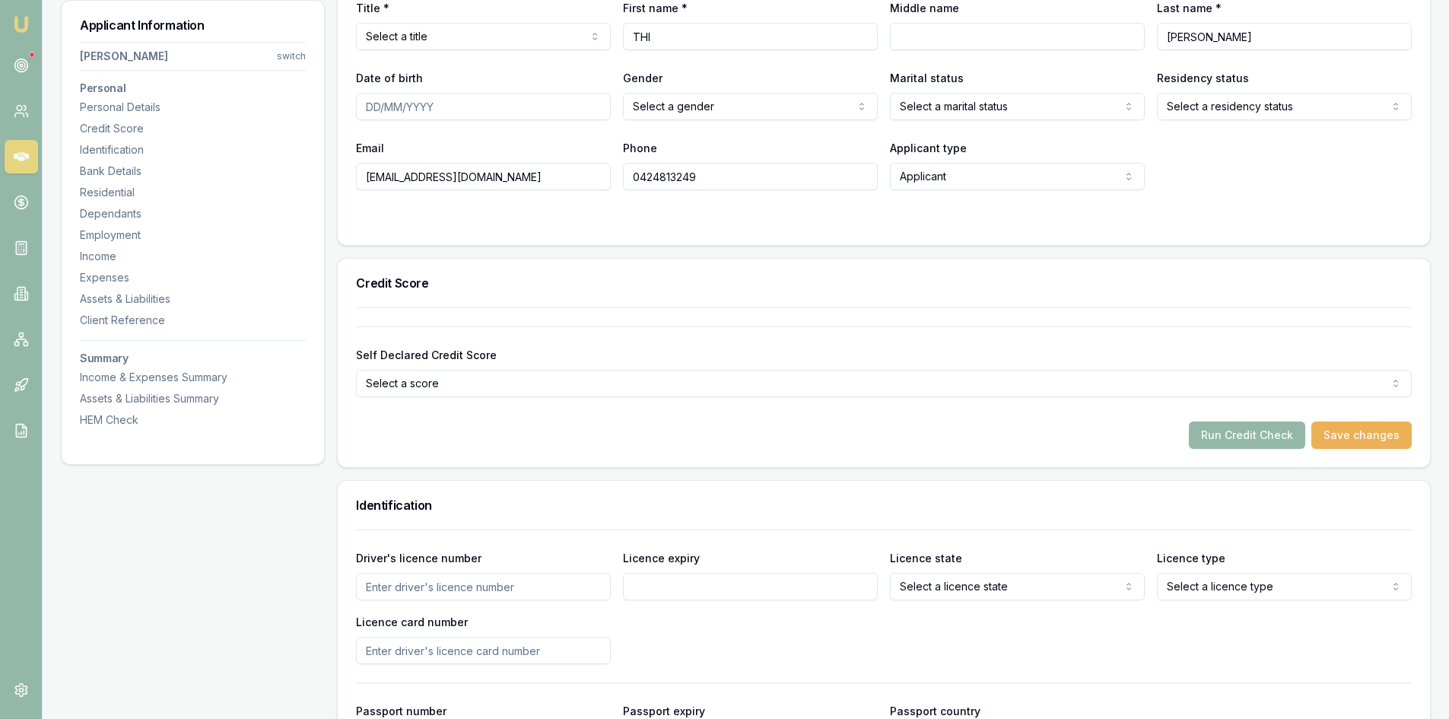
scroll to position [152, 0]
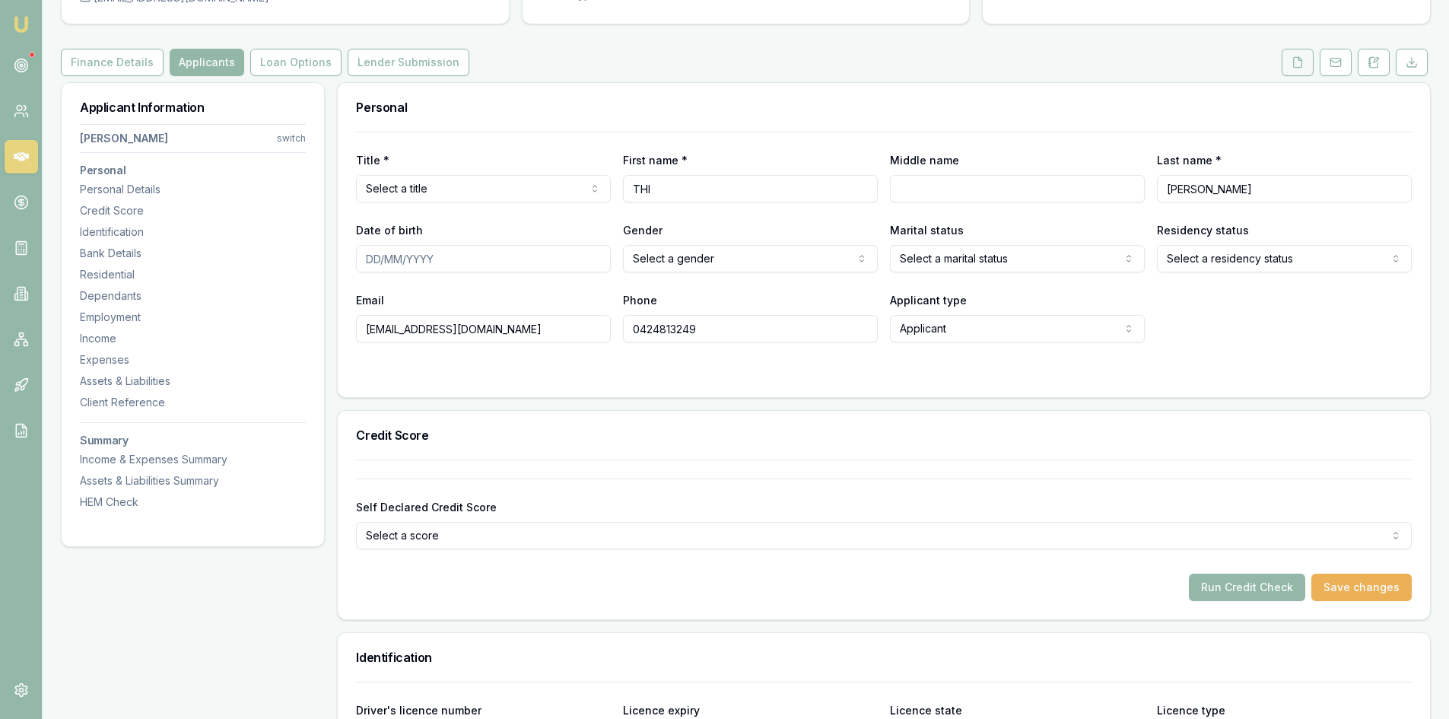
click at [1298, 68] on button at bounding box center [1298, 62] width 32 height 27
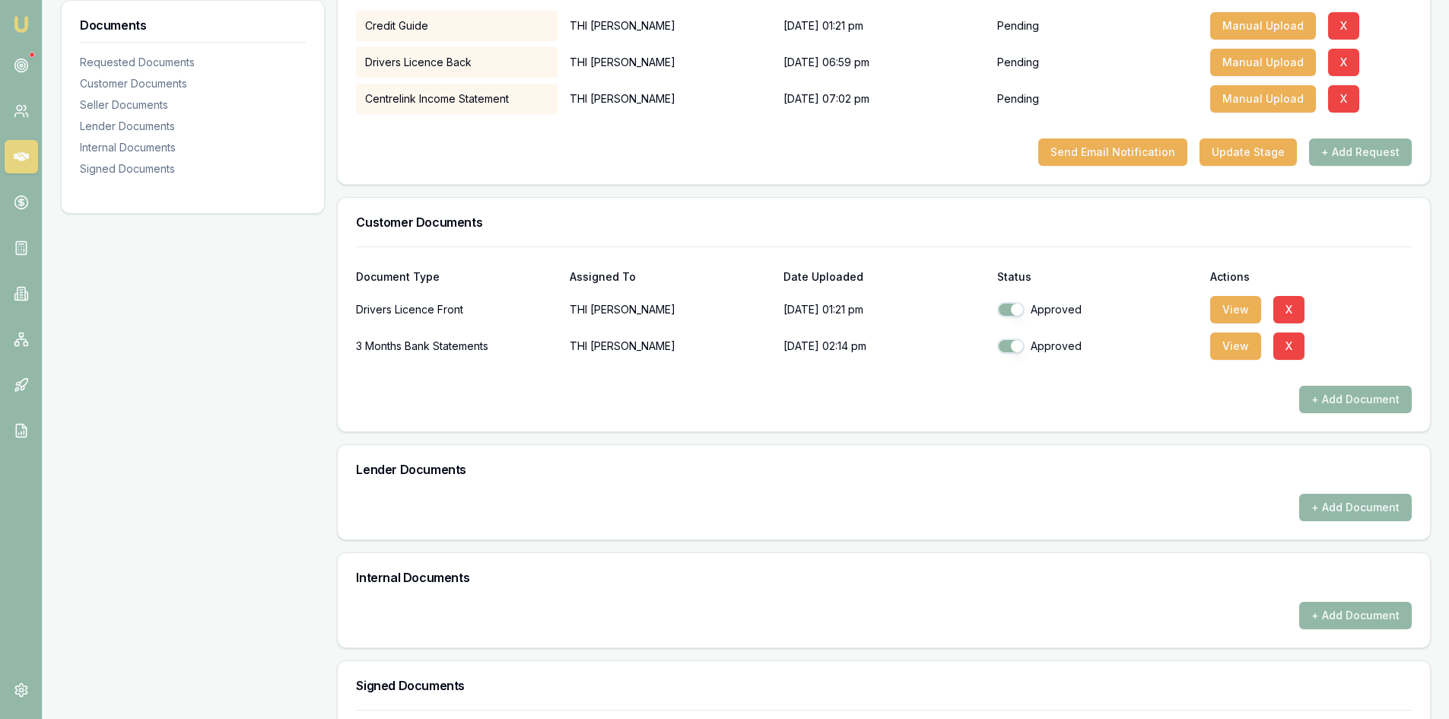
scroll to position [169, 0]
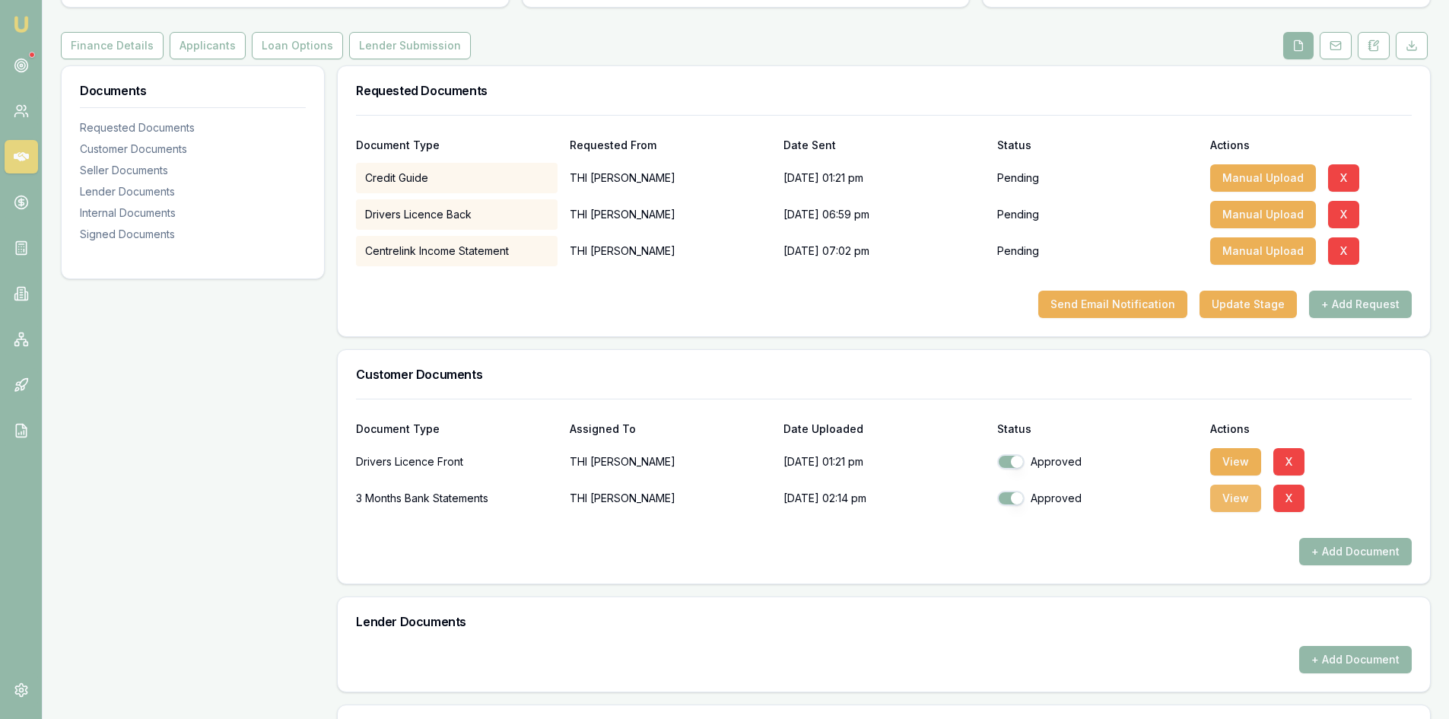
click at [1250, 500] on button "View" at bounding box center [1235, 498] width 51 height 27
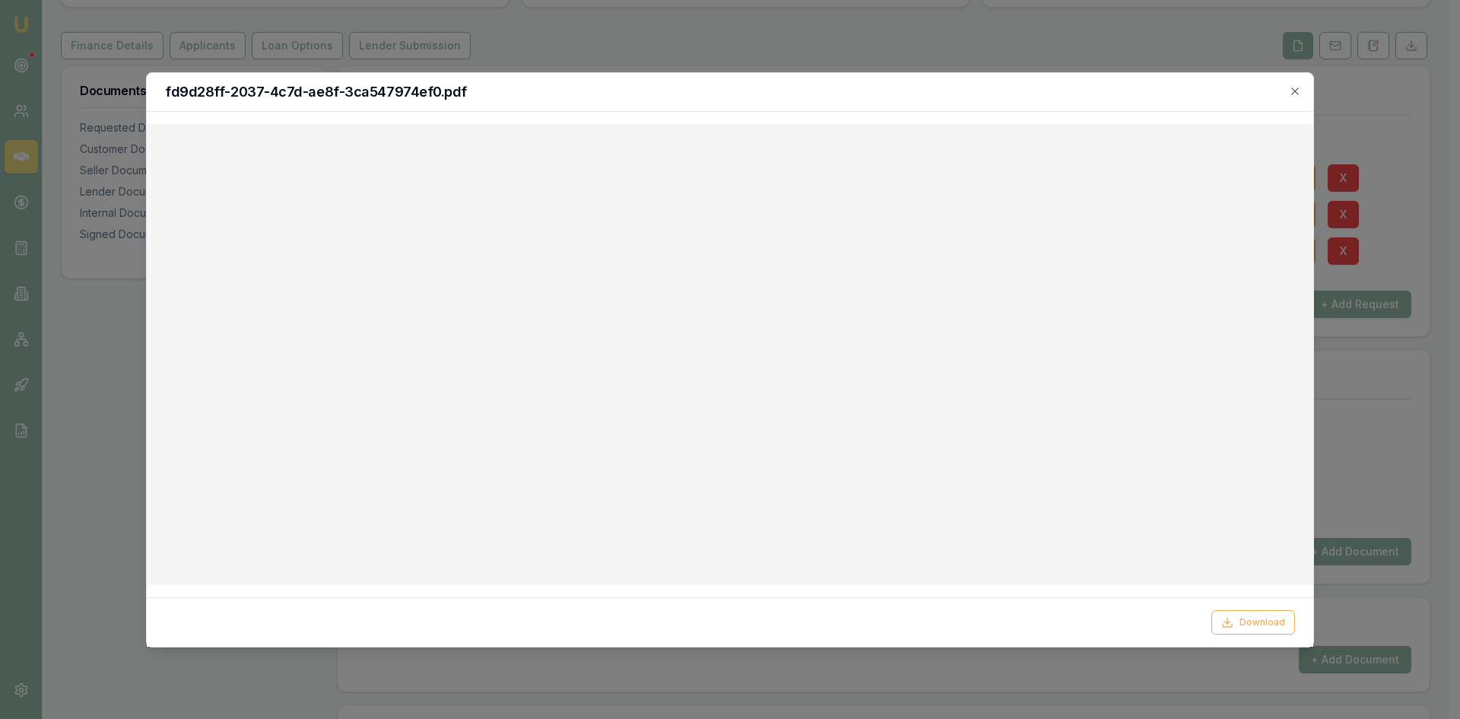
click at [891, 604] on div "Download" at bounding box center [730, 621] width 1167 height 49
click at [1296, 93] on icon "button" at bounding box center [1295, 91] width 12 height 12
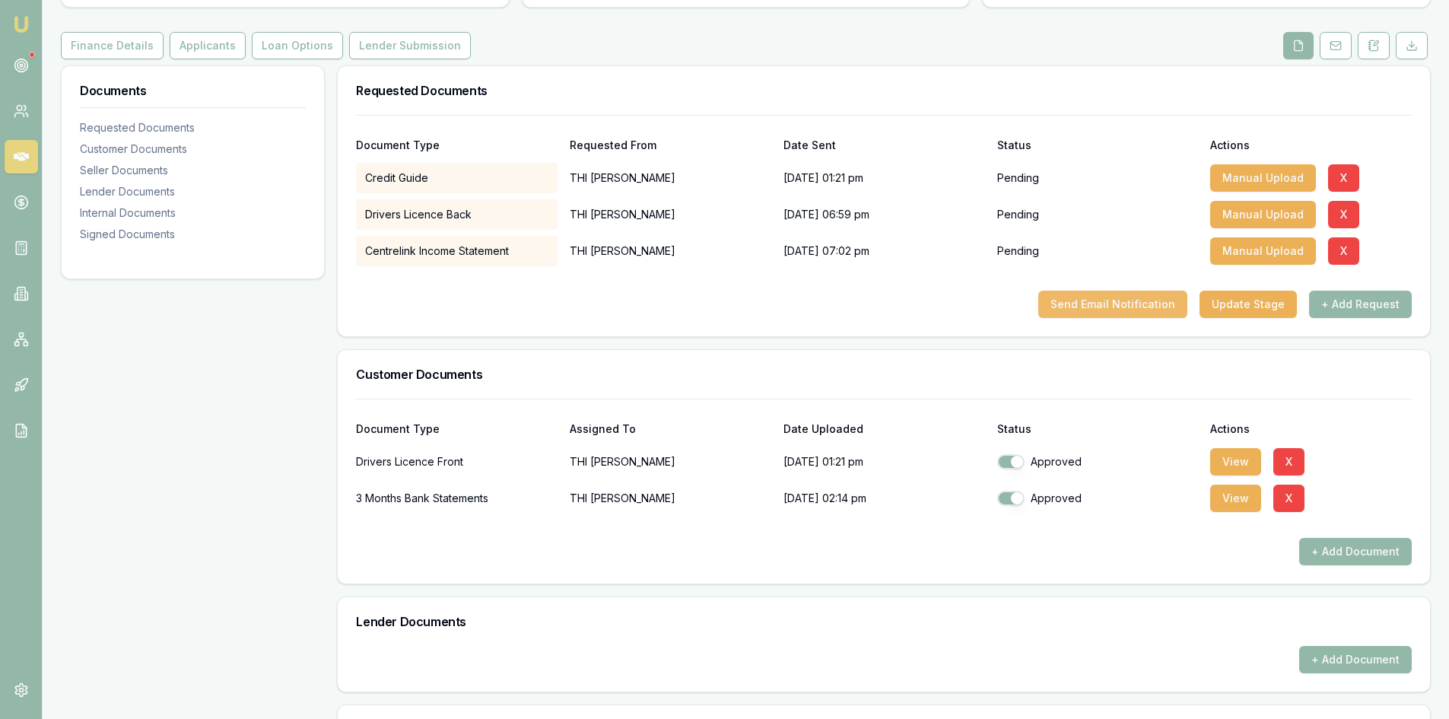
click at [1066, 313] on button "Send Email Notification" at bounding box center [1112, 304] width 149 height 27
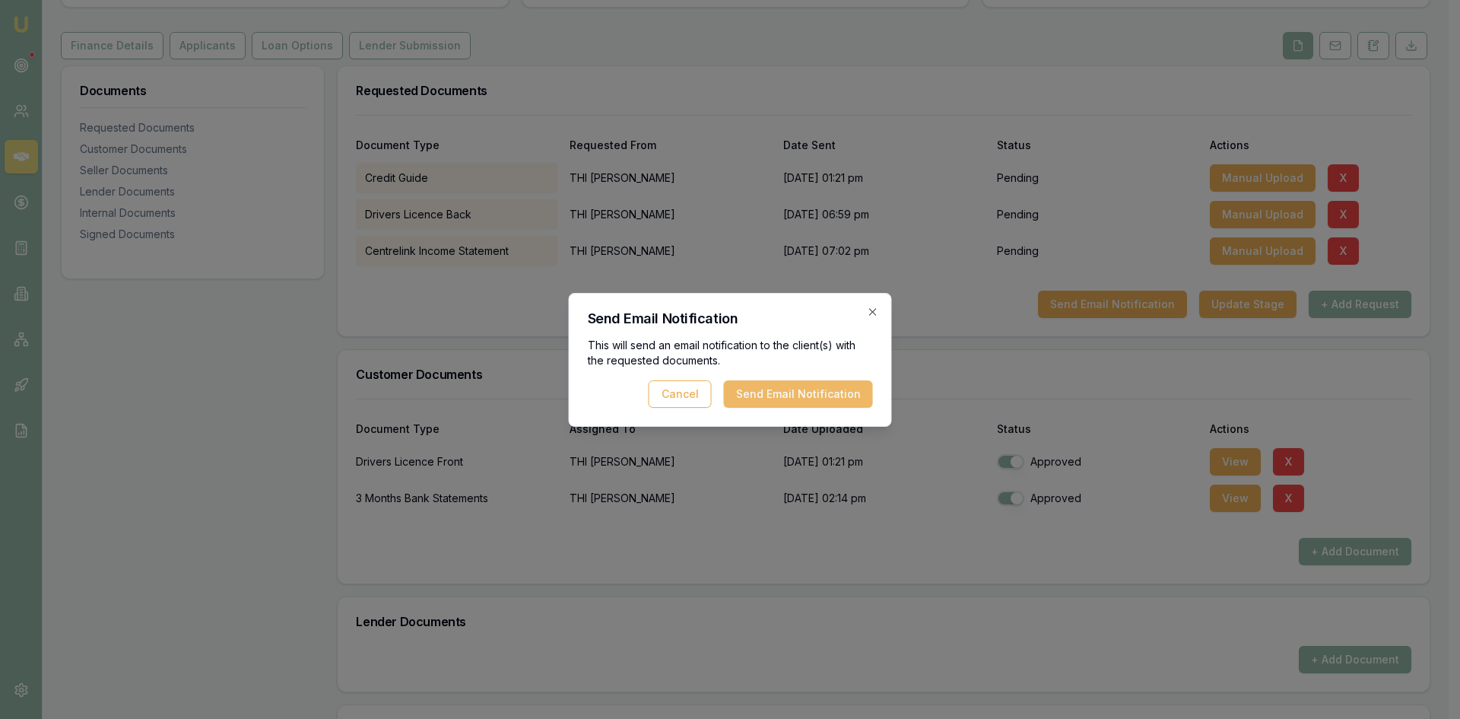
click at [821, 396] on button "Send Email Notification" at bounding box center [798, 393] width 149 height 27
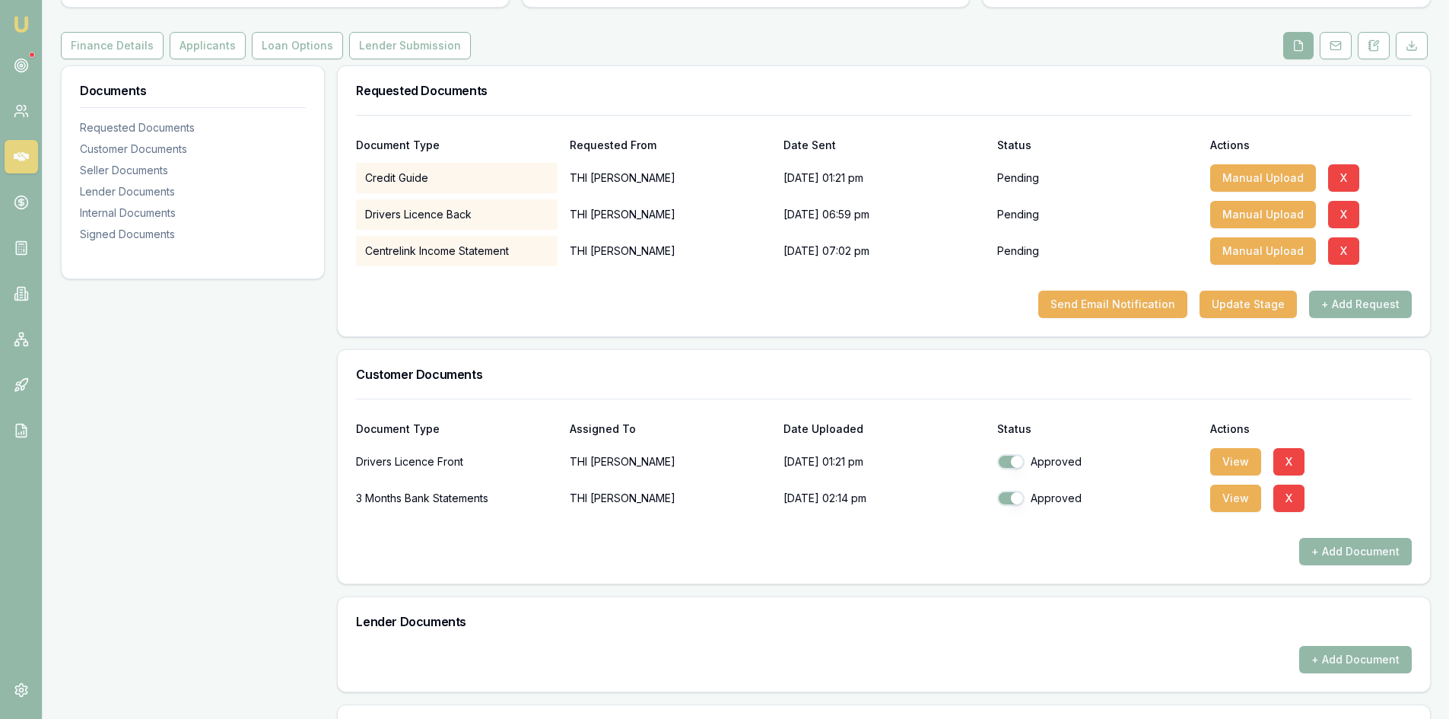
scroll to position [0, 0]
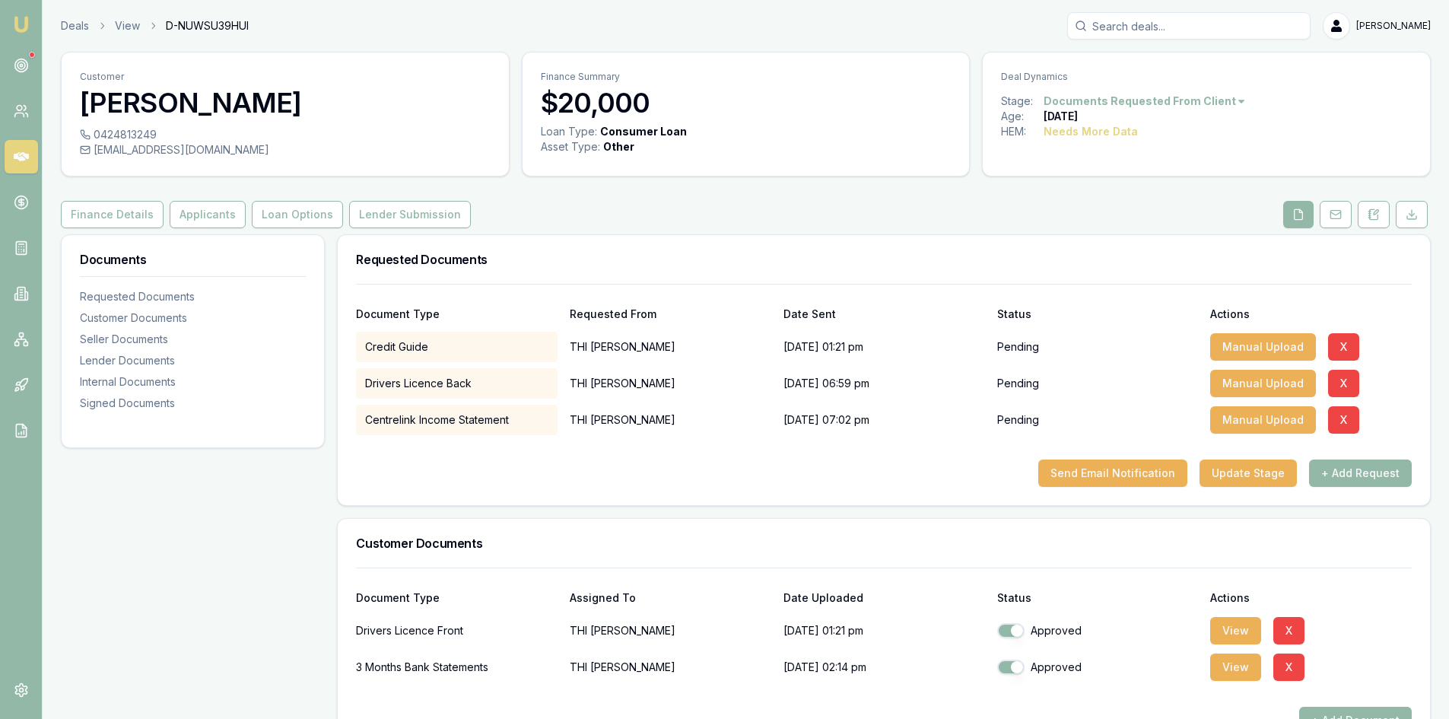
drag, startPoint x: 94, startPoint y: 148, endPoint x: 267, endPoint y: 148, distance: 173.4
click at [267, 148] on div "chantelle.nguyen1179@gmail.com" at bounding box center [285, 149] width 411 height 15
drag, startPoint x: 267, startPoint y: 148, endPoint x: 261, endPoint y: 154, distance: 8.6
click at [261, 154] on div "chantelle.nguyen1179@gmail.com" at bounding box center [285, 149] width 411 height 15
copy div "chantelle.nguyen1179@gmail.com"
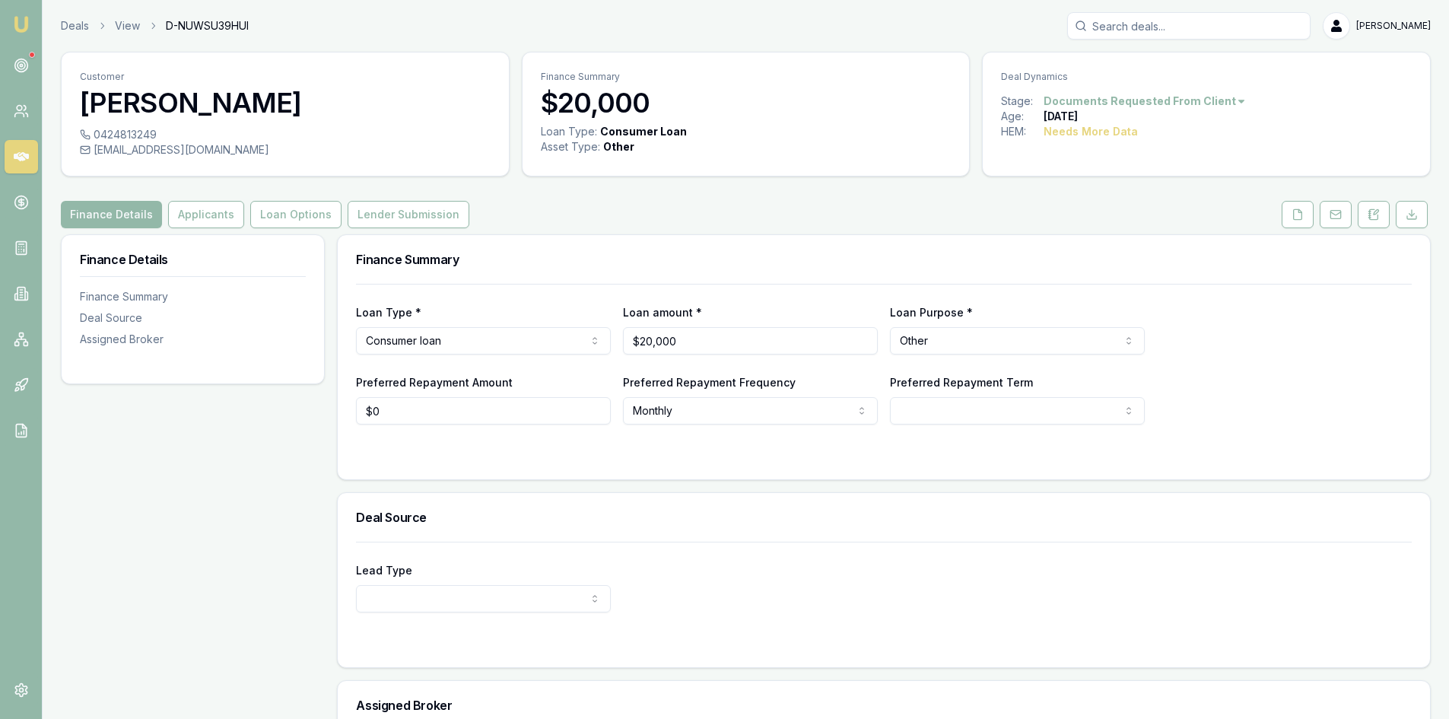
click at [24, 163] on icon at bounding box center [21, 156] width 15 height 15
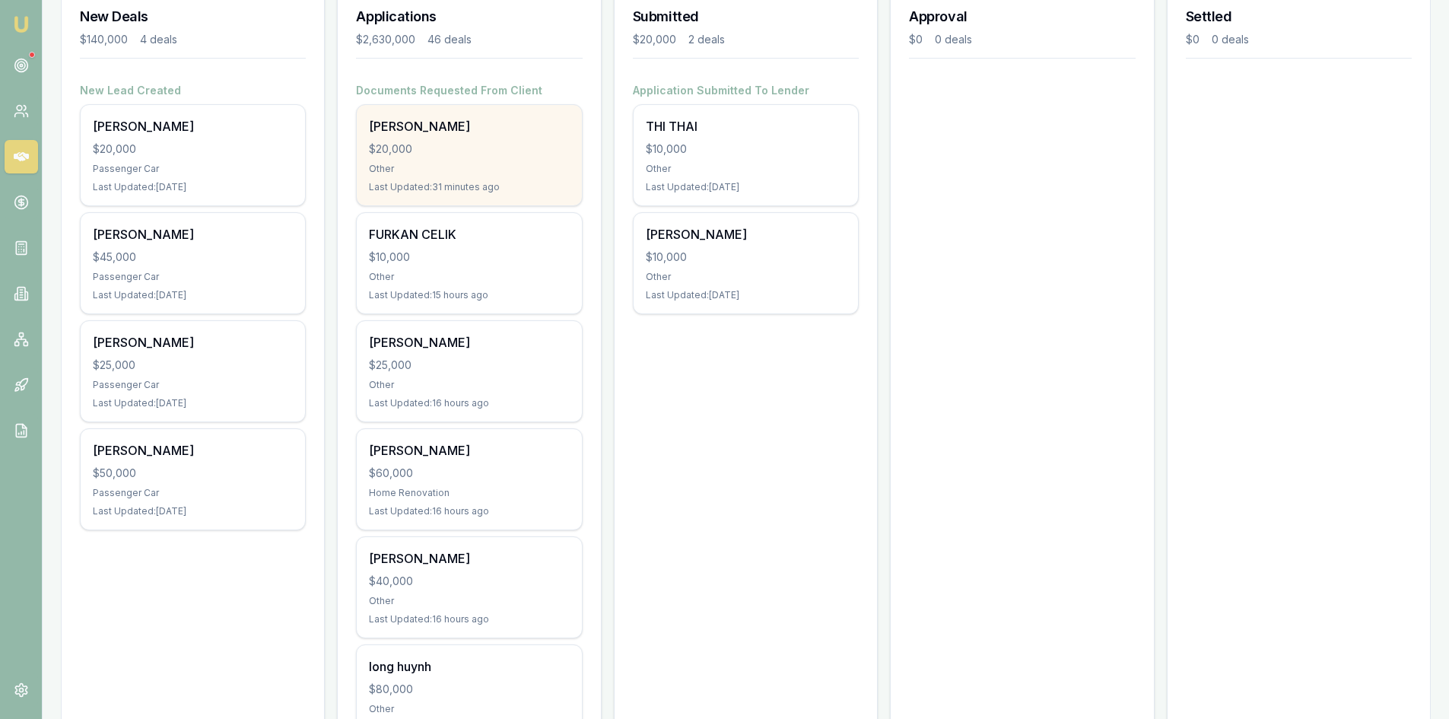
scroll to position [76, 0]
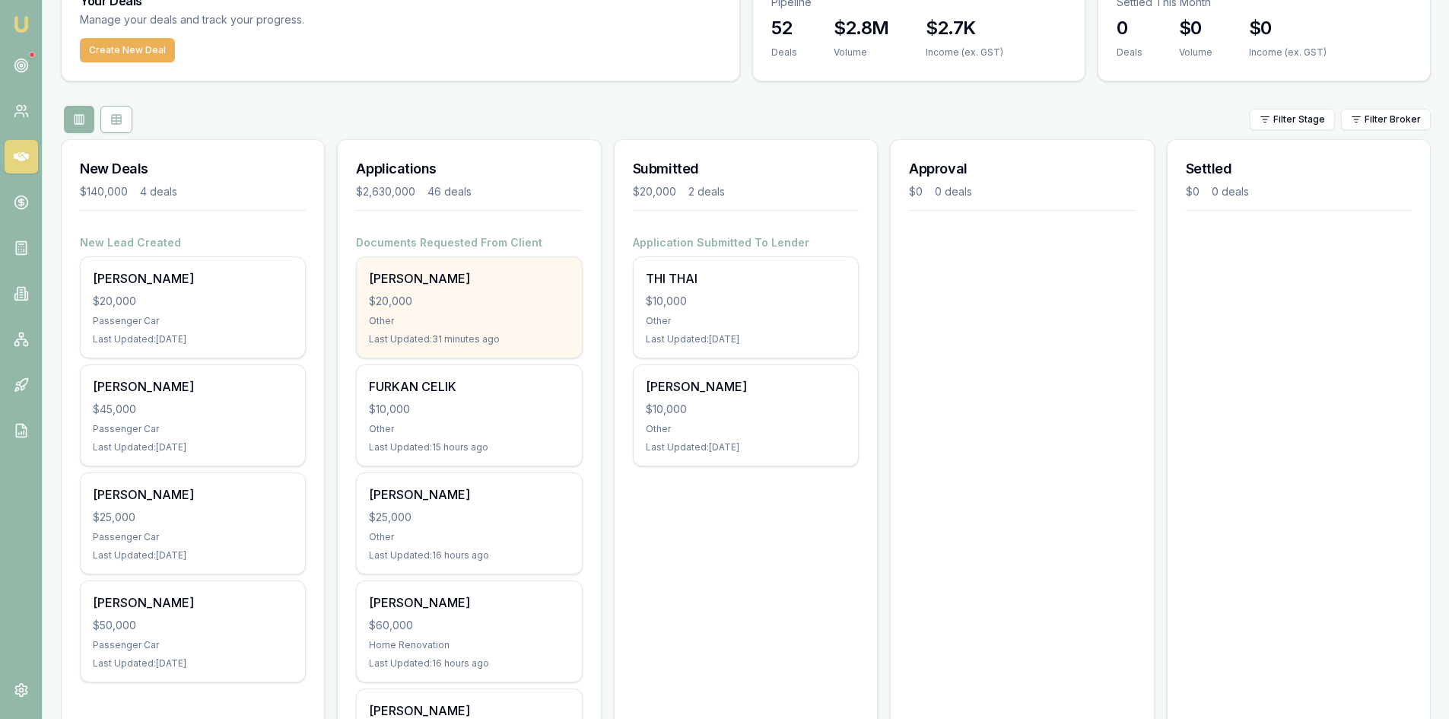
click at [417, 322] on div "Other" at bounding box center [469, 321] width 200 height 12
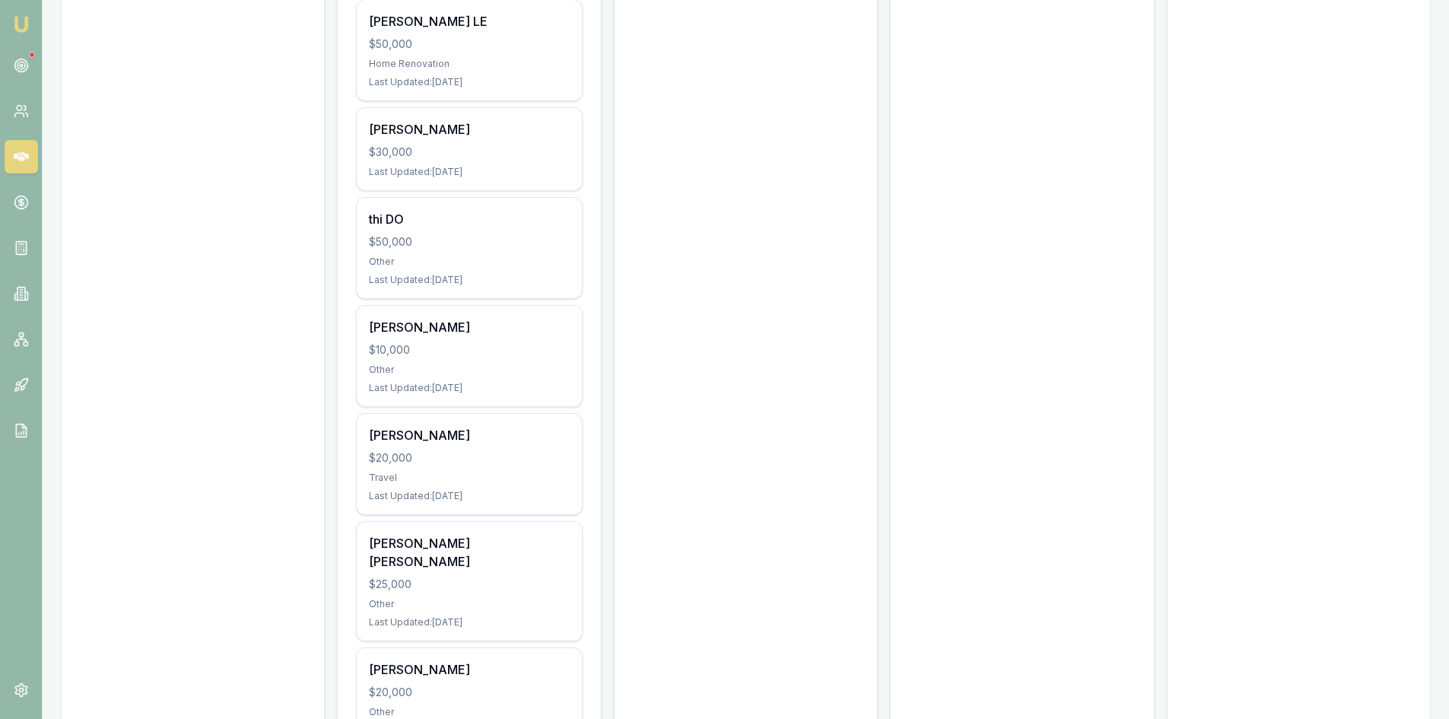
scroll to position [1597, 0]
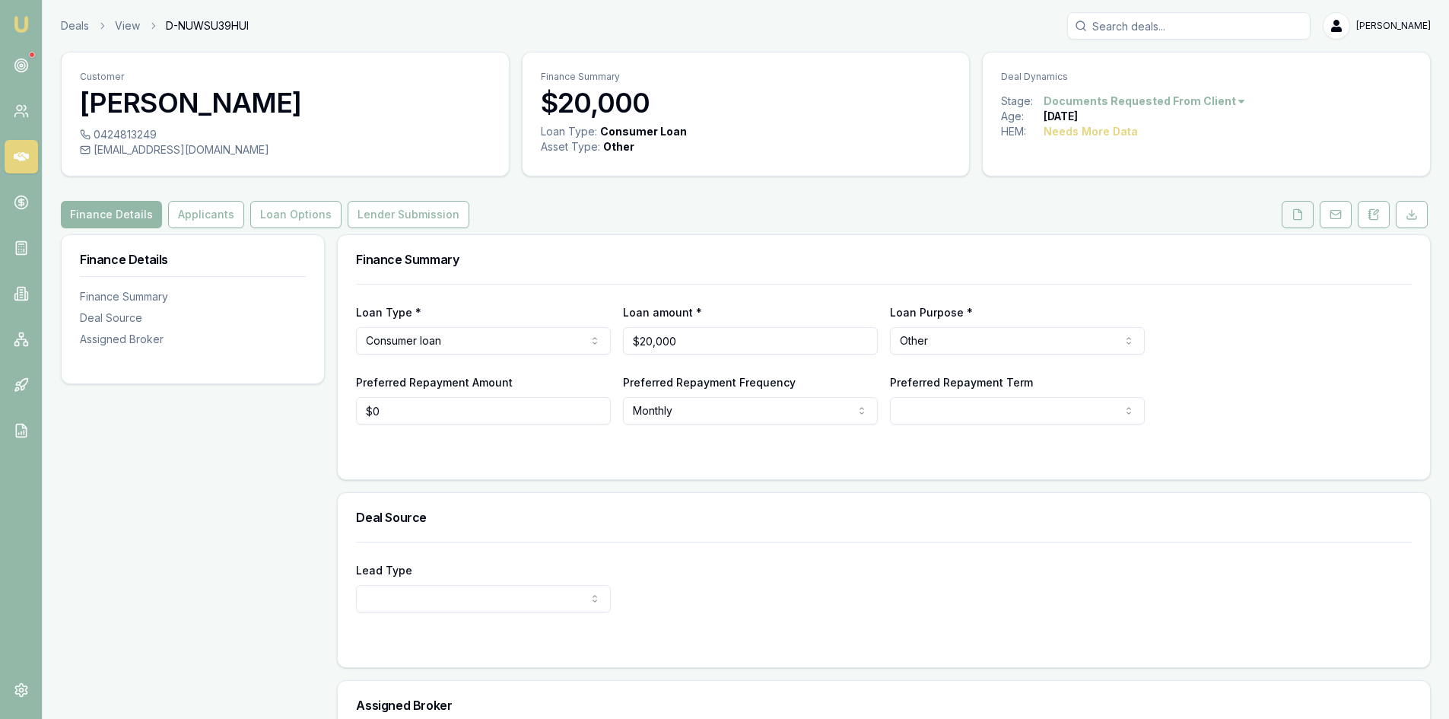
click at [1299, 221] on button at bounding box center [1298, 214] width 32 height 27
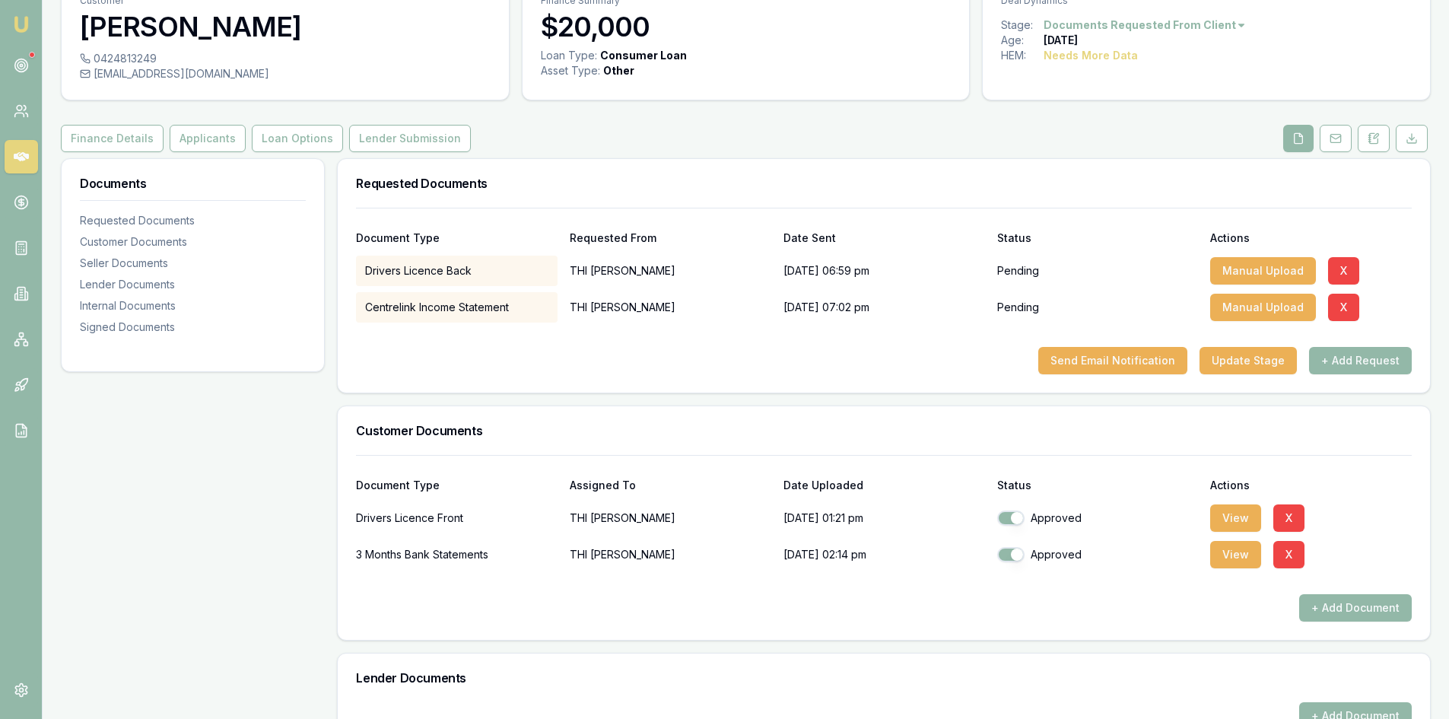
scroll to position [152, 0]
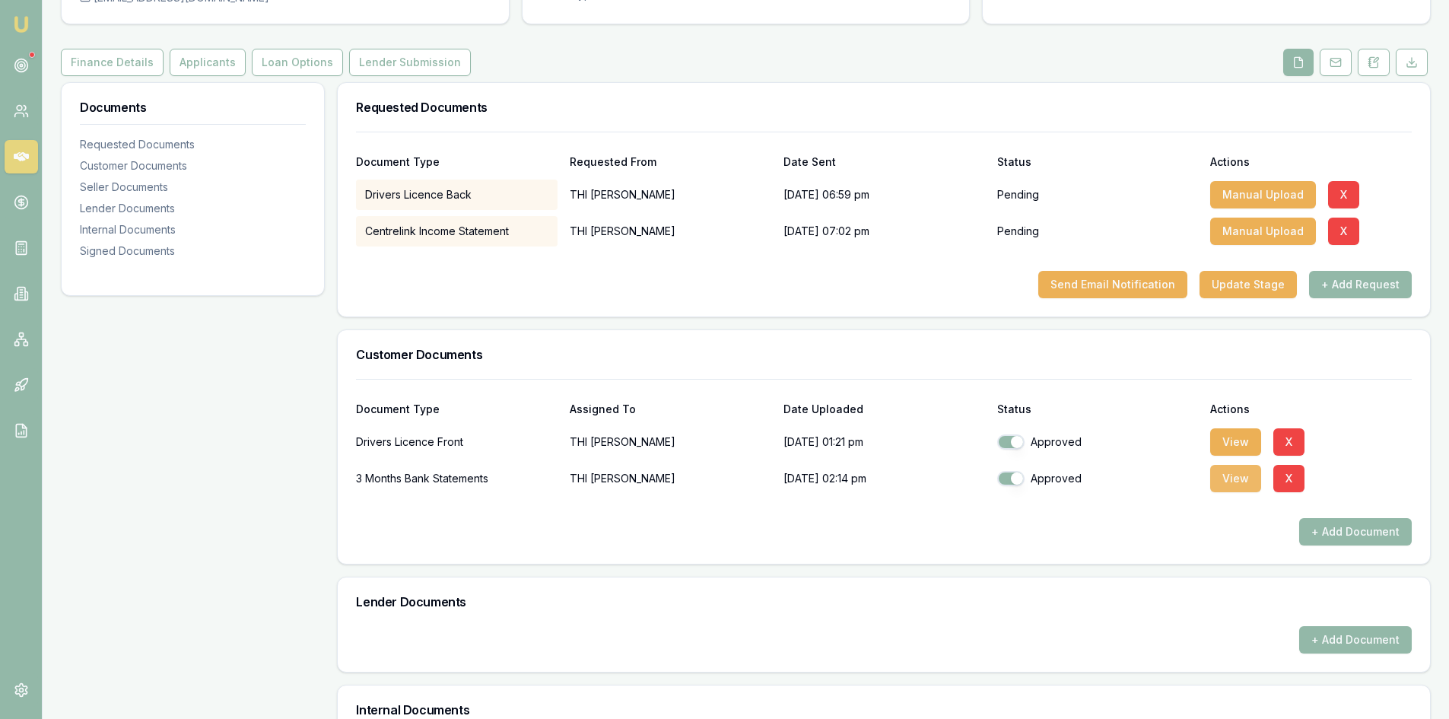
click at [1238, 490] on button "View" at bounding box center [1235, 478] width 51 height 27
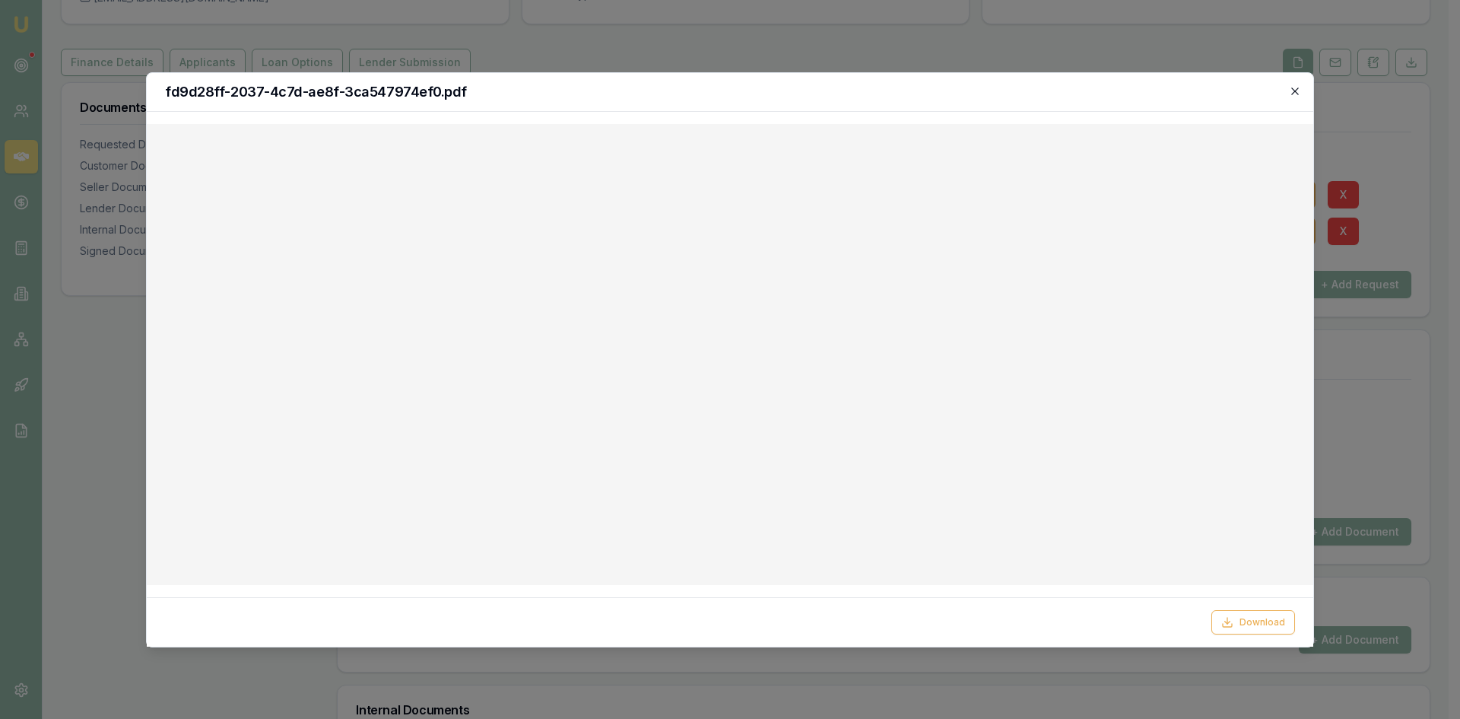
click at [1300, 92] on icon "button" at bounding box center [1295, 91] width 12 height 12
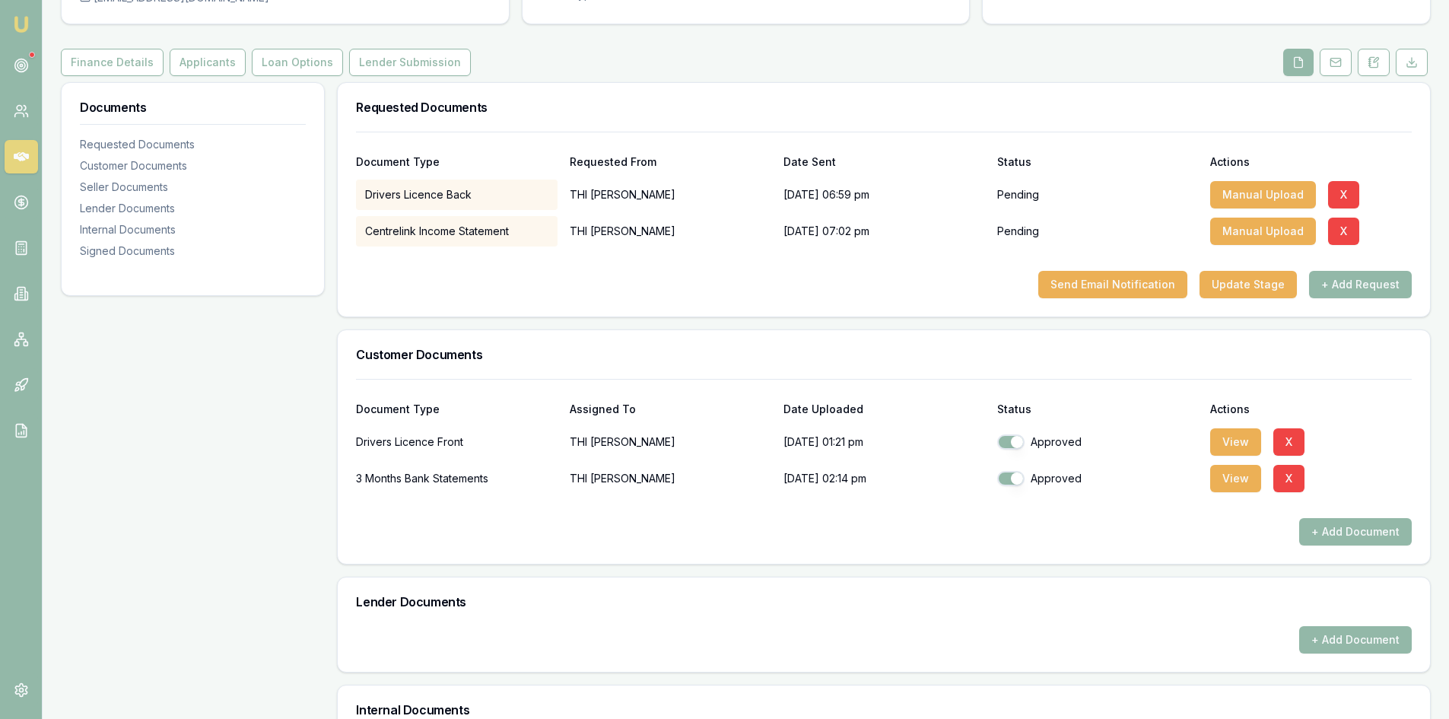
scroll to position [0, 0]
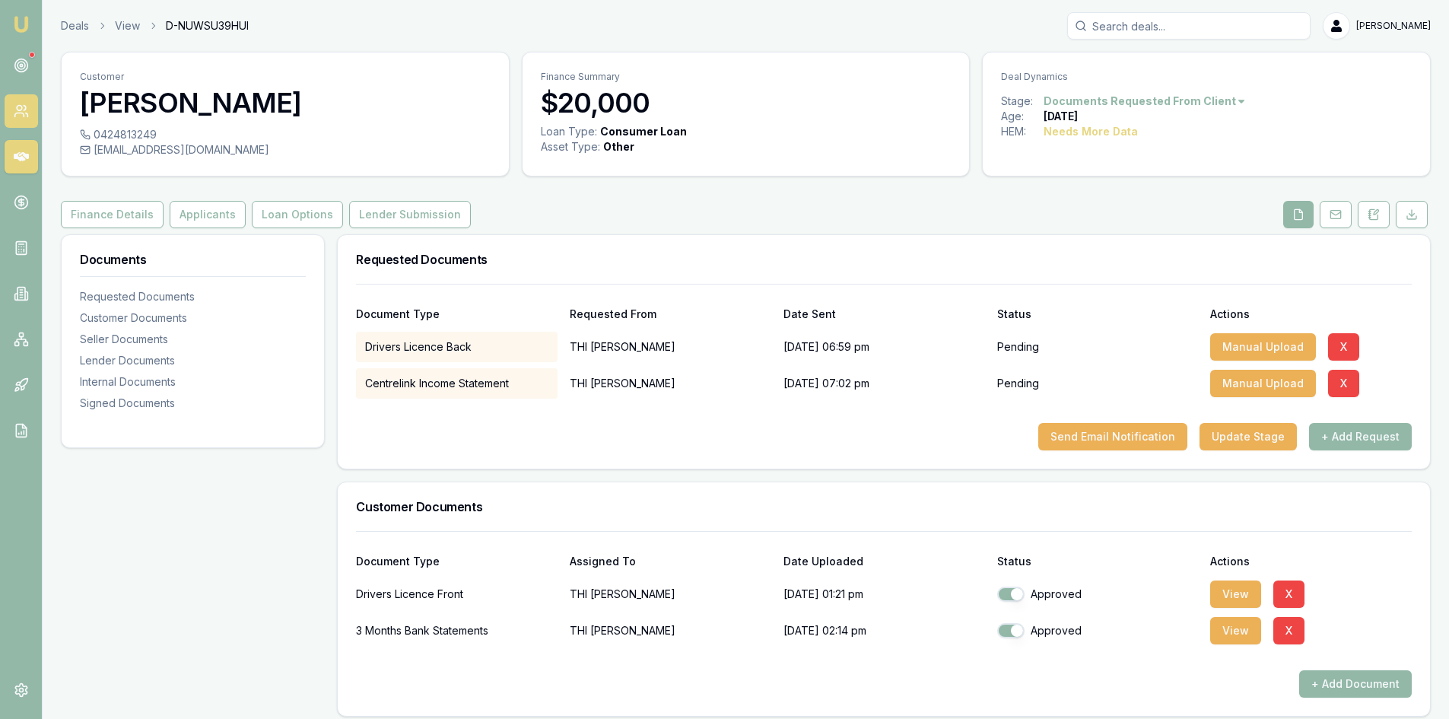
click at [27, 115] on icon at bounding box center [26, 115] width 2 height 4
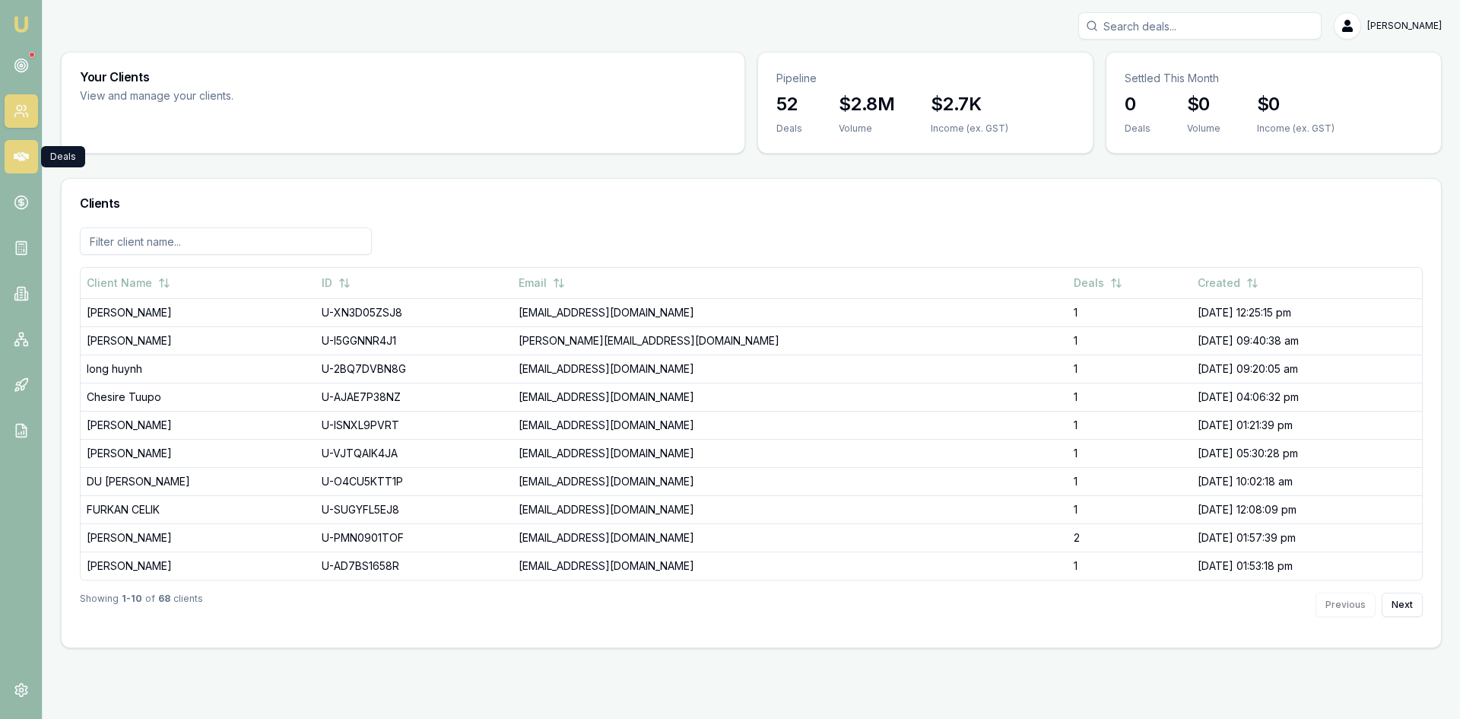
click at [18, 155] on icon at bounding box center [21, 156] width 15 height 15
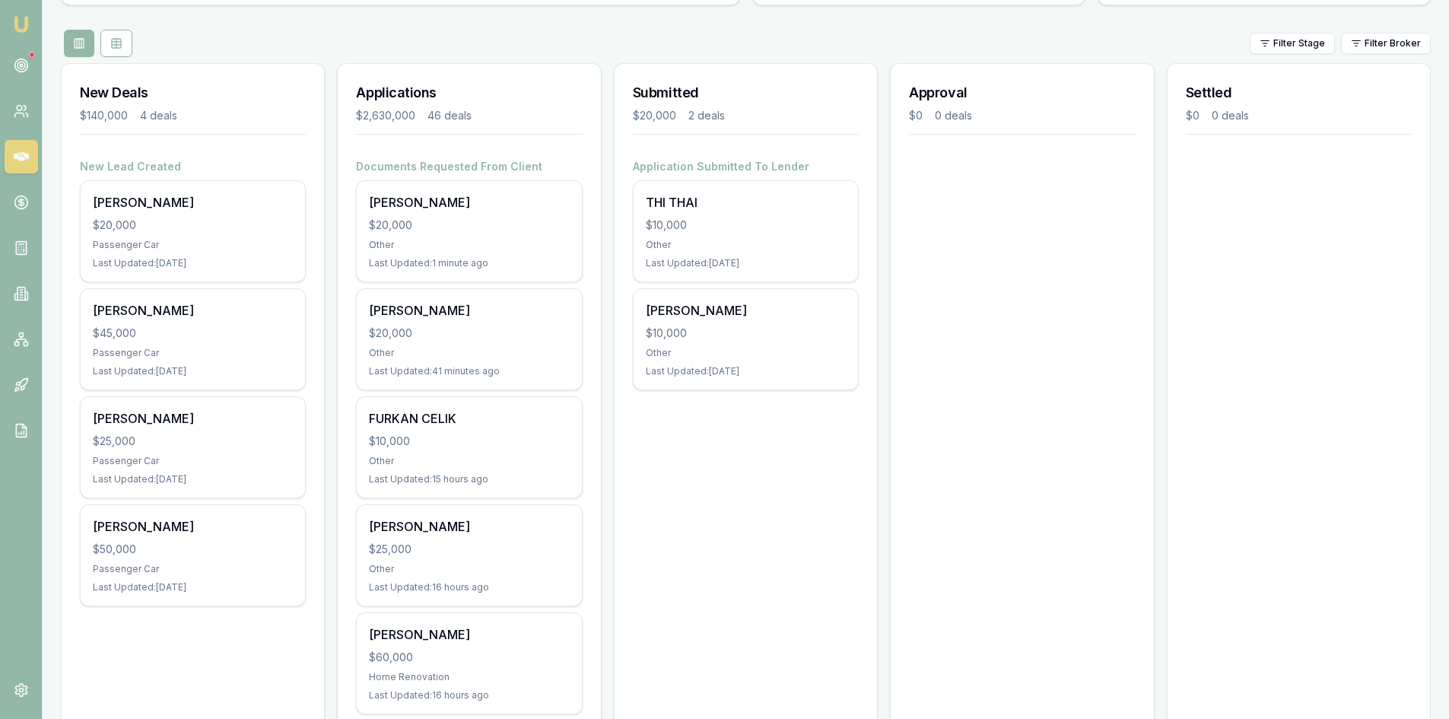
scroll to position [228, 0]
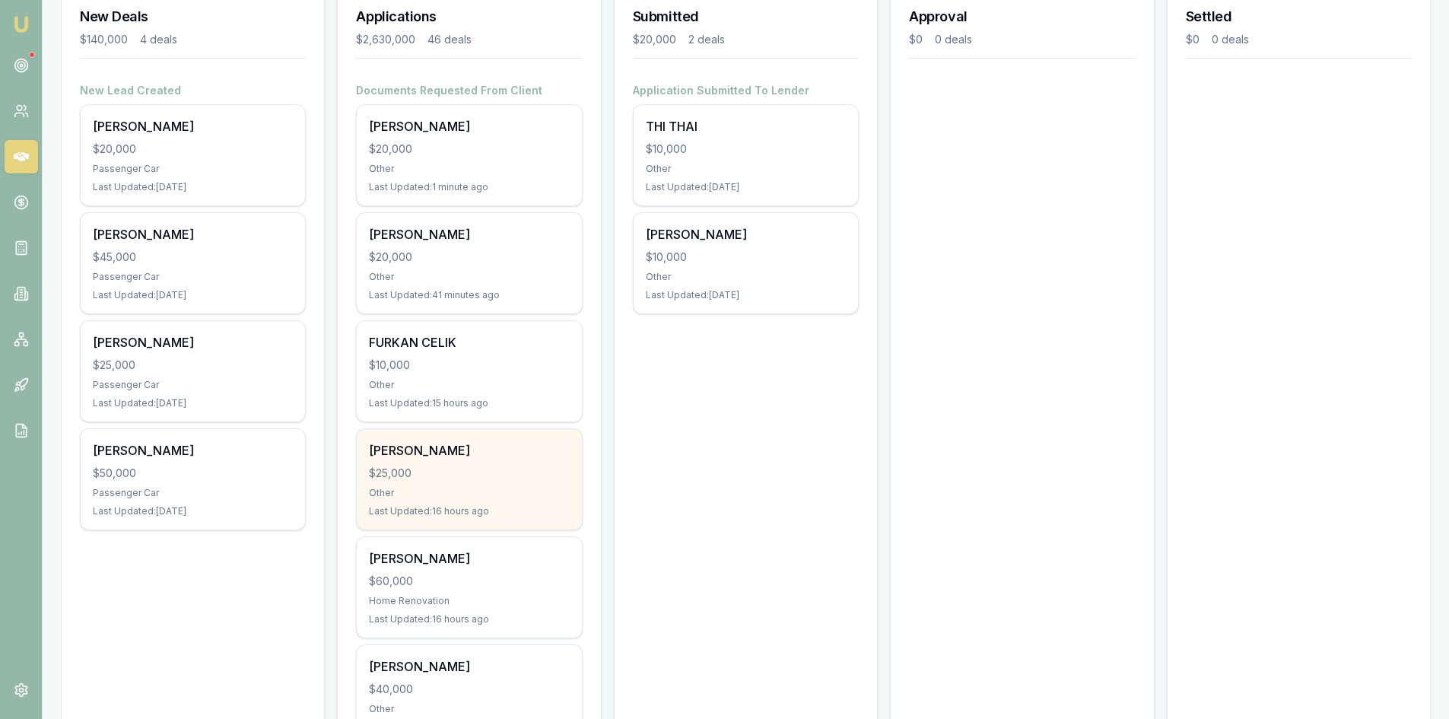
click at [425, 484] on div "Trong nguyen $25,000 Other Last Updated: 16 hours ago" at bounding box center [469, 479] width 224 height 100
click at [469, 449] on div "Trong nguyen" at bounding box center [469, 450] width 200 height 18
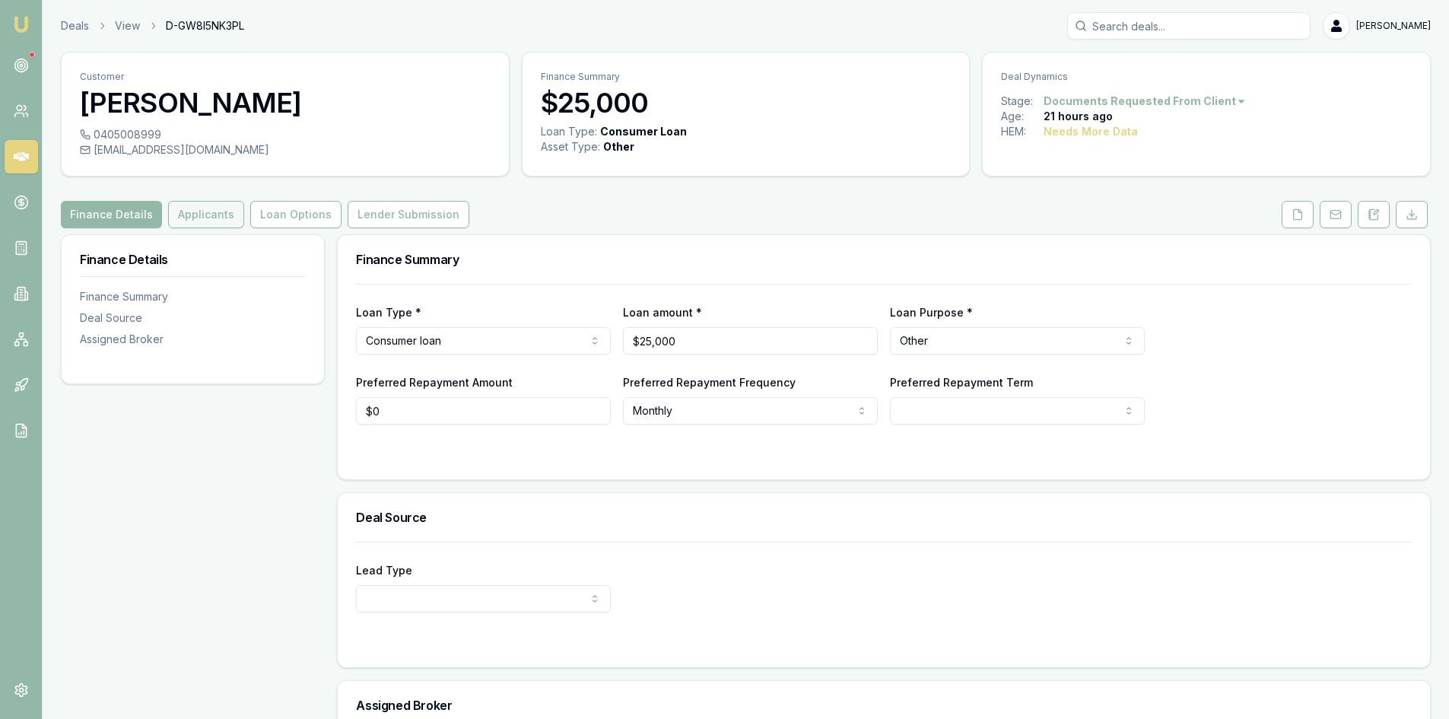
click at [182, 208] on button "Applicants" at bounding box center [206, 214] width 76 height 27
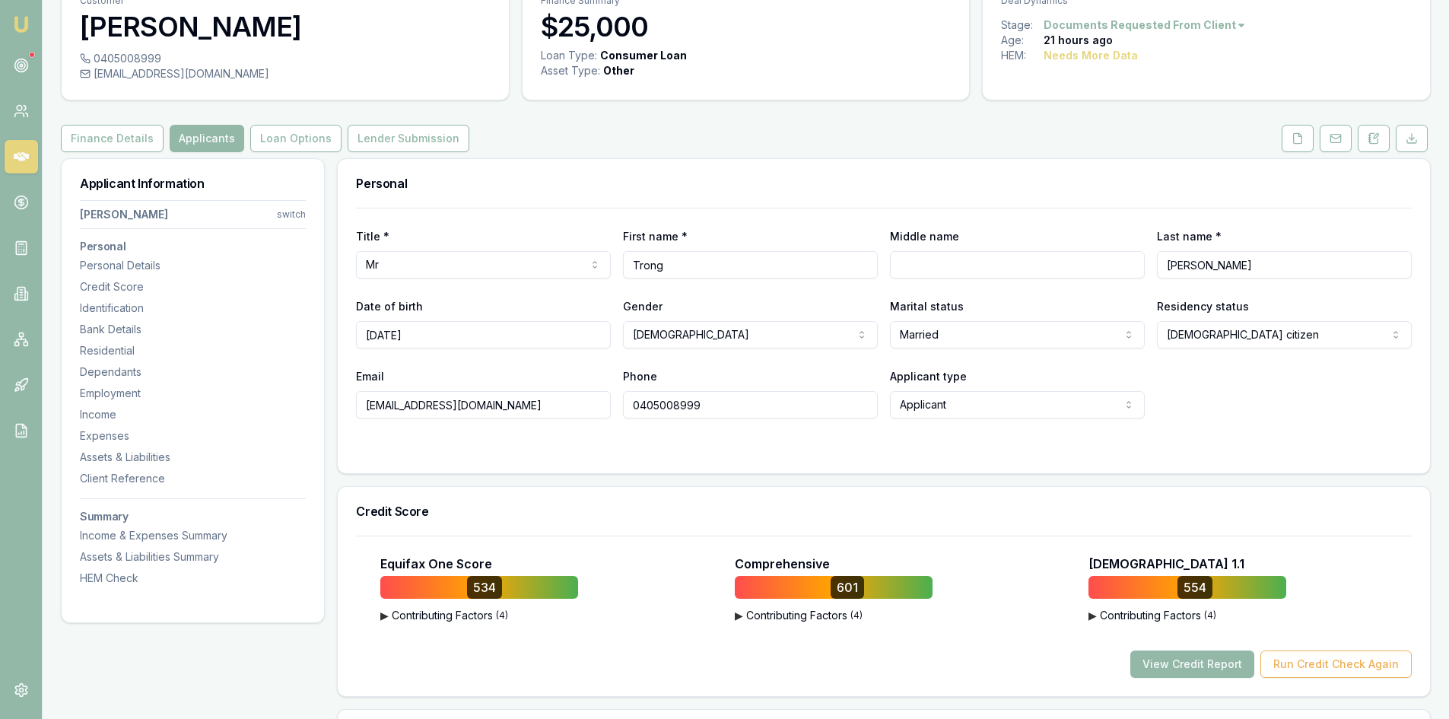
scroll to position [152, 0]
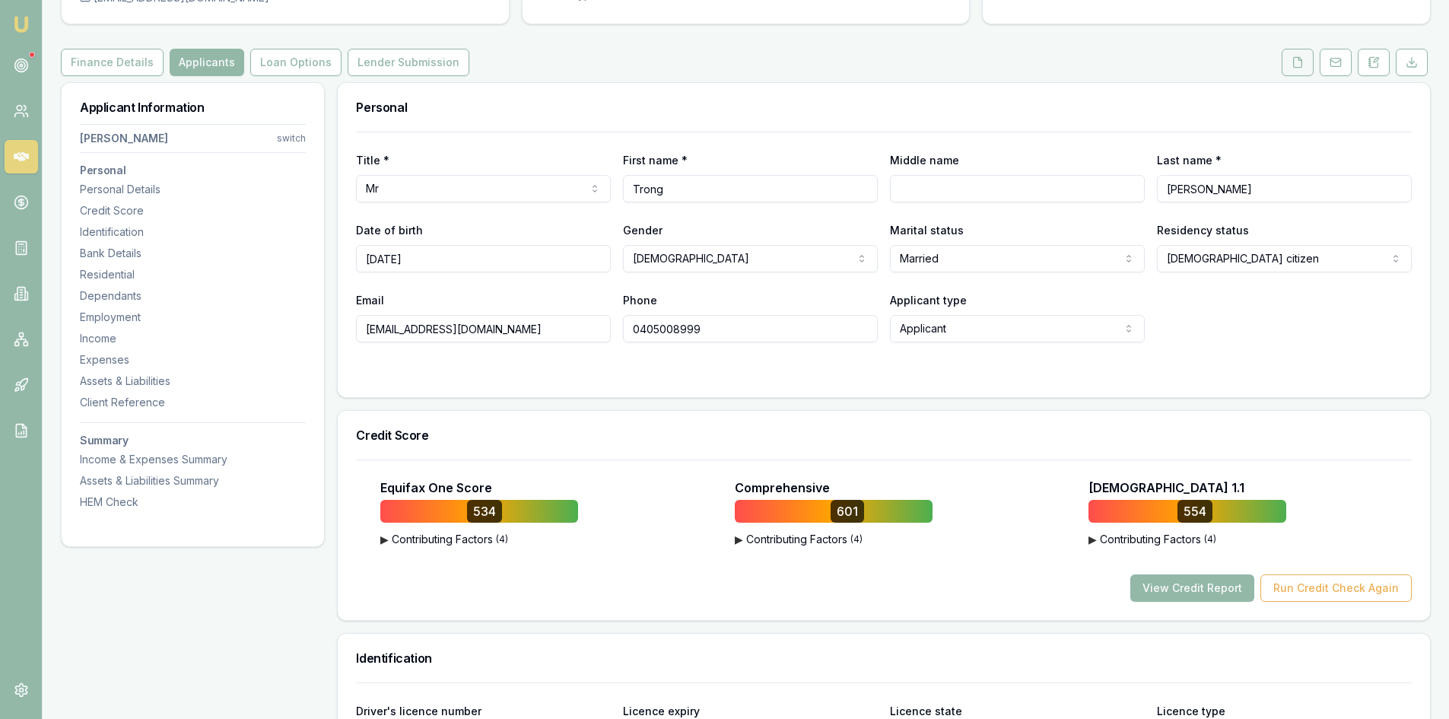
click at [1294, 69] on button at bounding box center [1298, 62] width 32 height 27
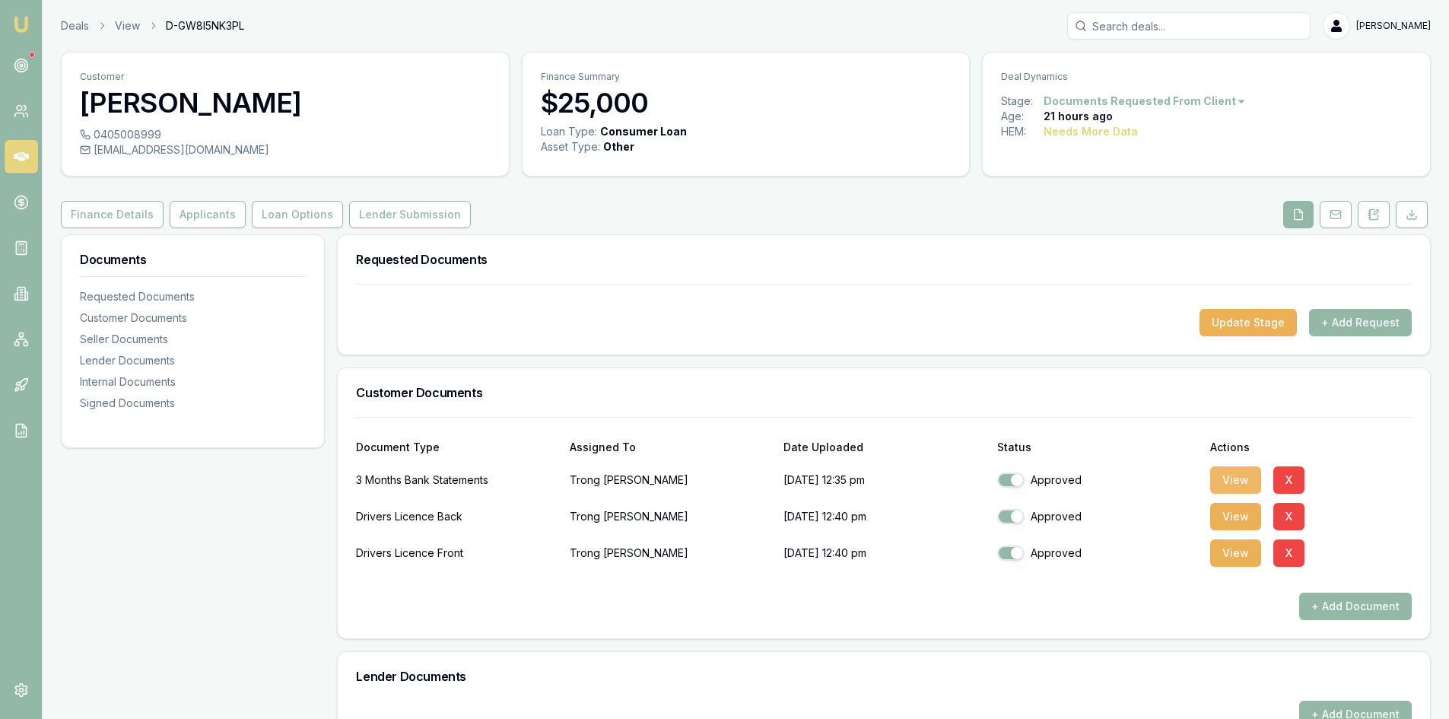
click at [1236, 480] on button "View" at bounding box center [1235, 479] width 51 height 27
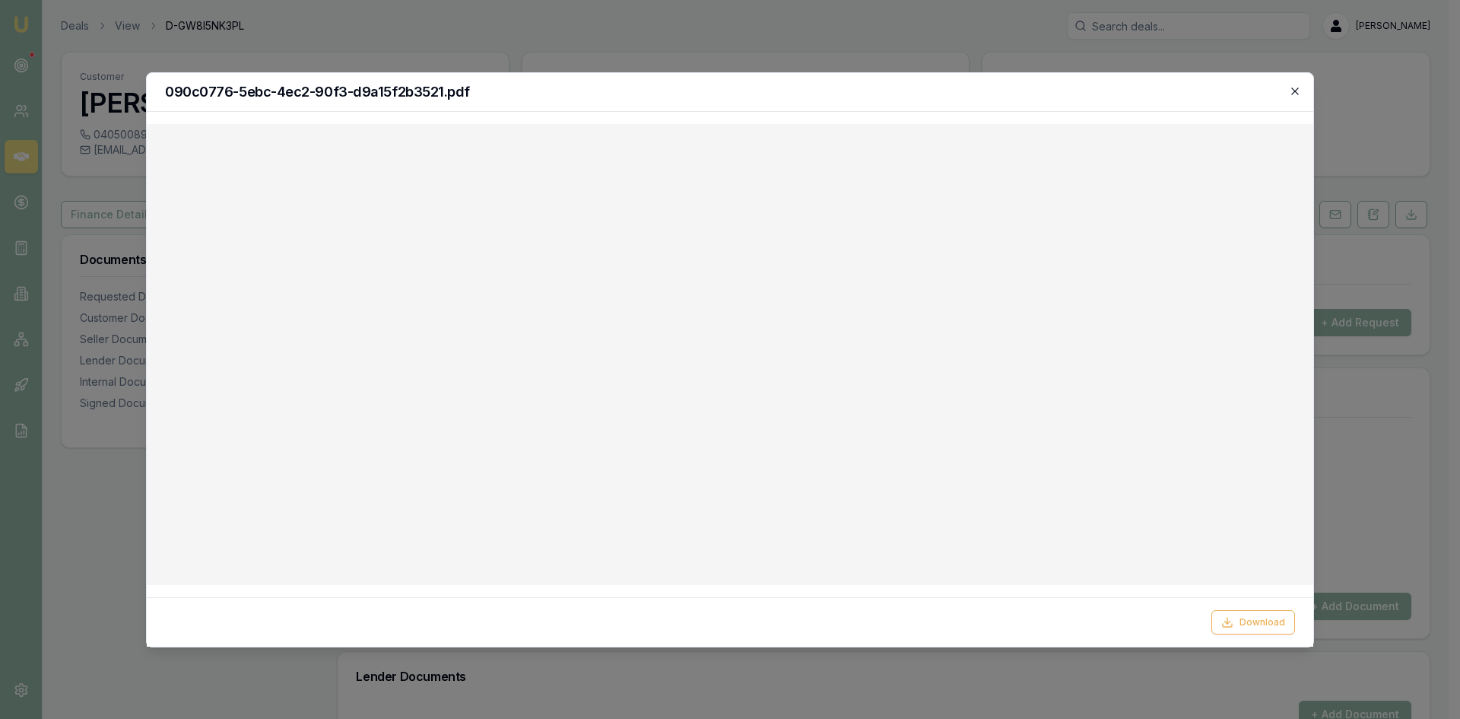
click at [1298, 87] on icon "button" at bounding box center [1295, 91] width 12 height 12
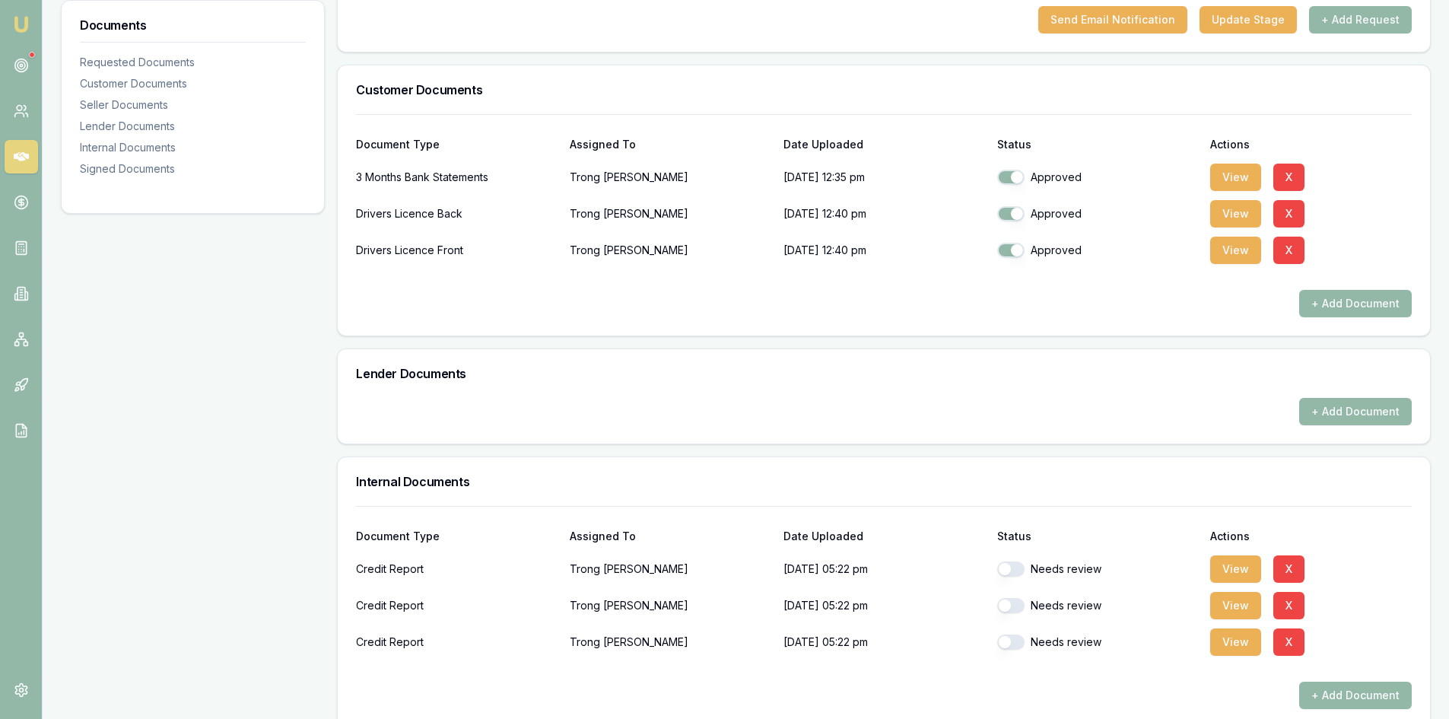
scroll to position [304, 0]
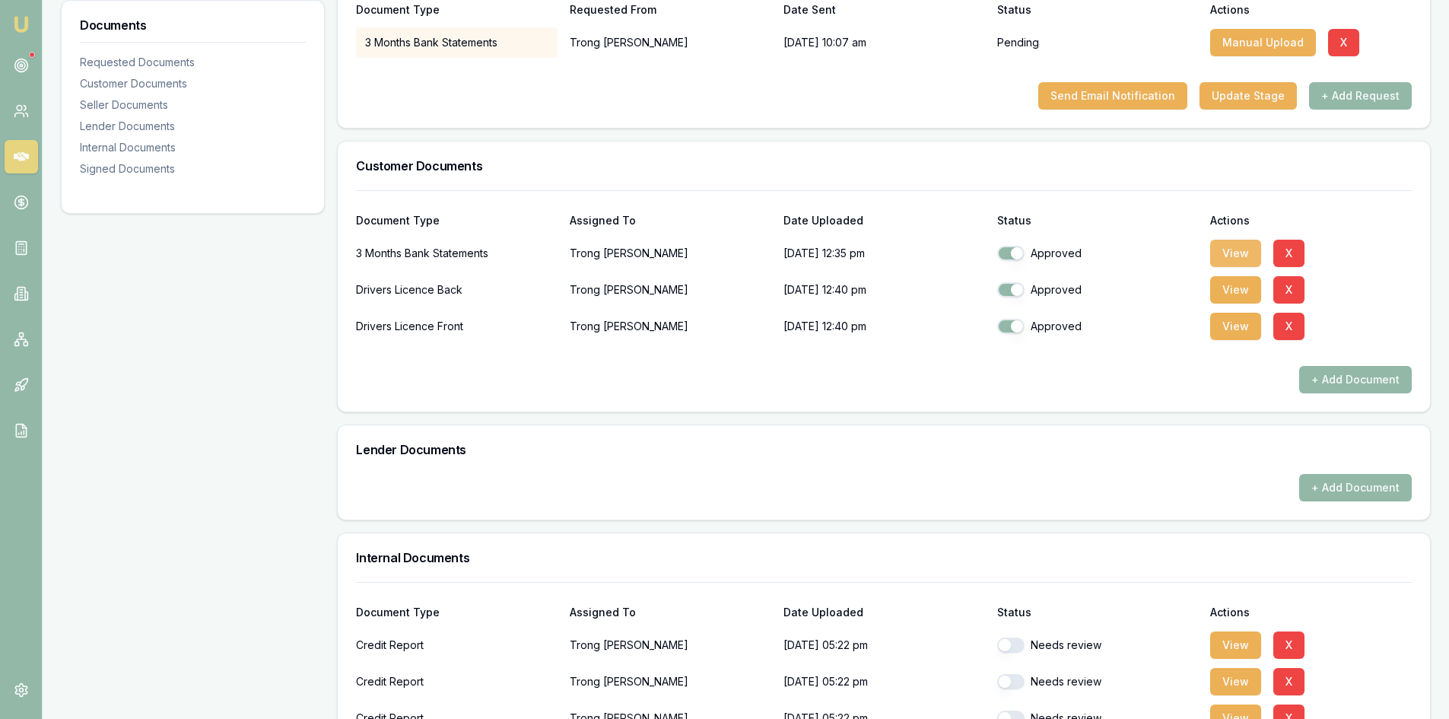
click at [1254, 247] on button "View" at bounding box center [1235, 253] width 51 height 27
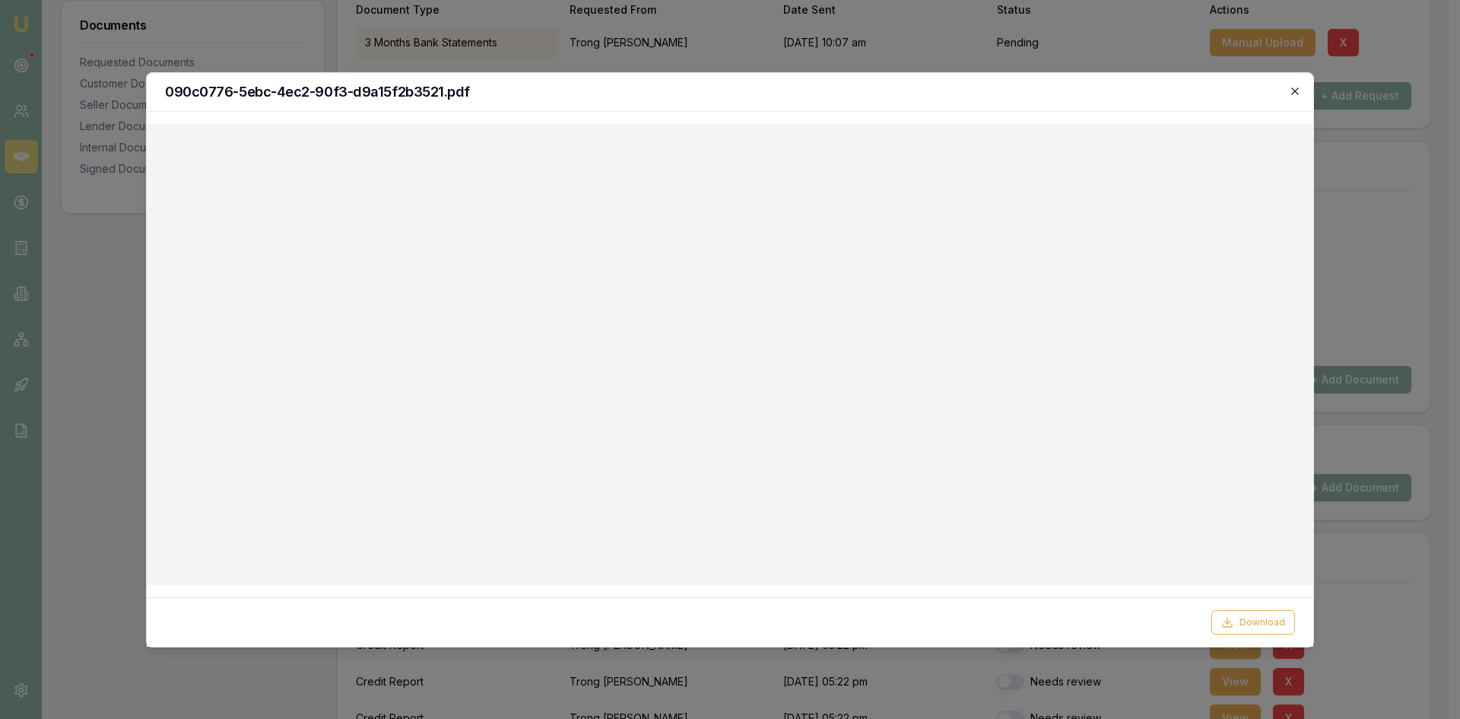
click at [1292, 90] on icon "button" at bounding box center [1295, 91] width 12 height 12
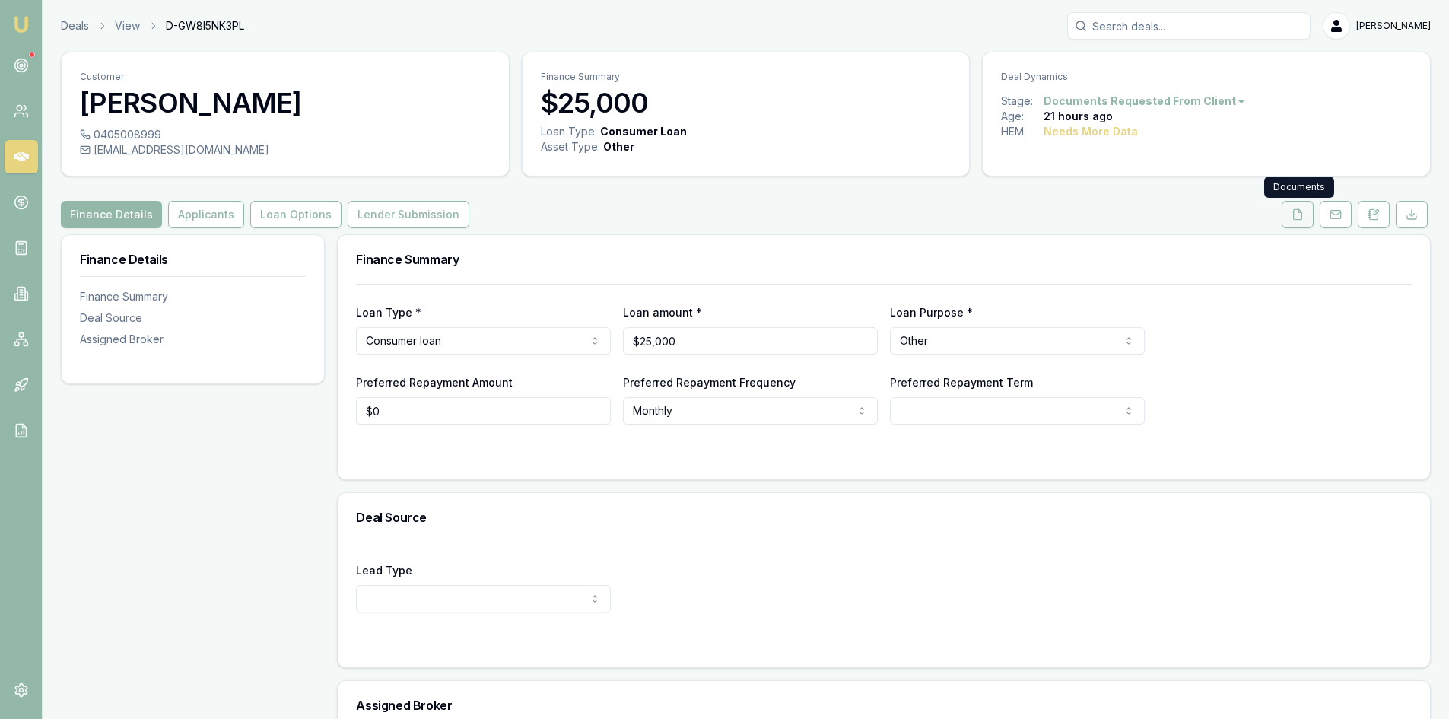
click at [1298, 221] on button at bounding box center [1298, 214] width 32 height 27
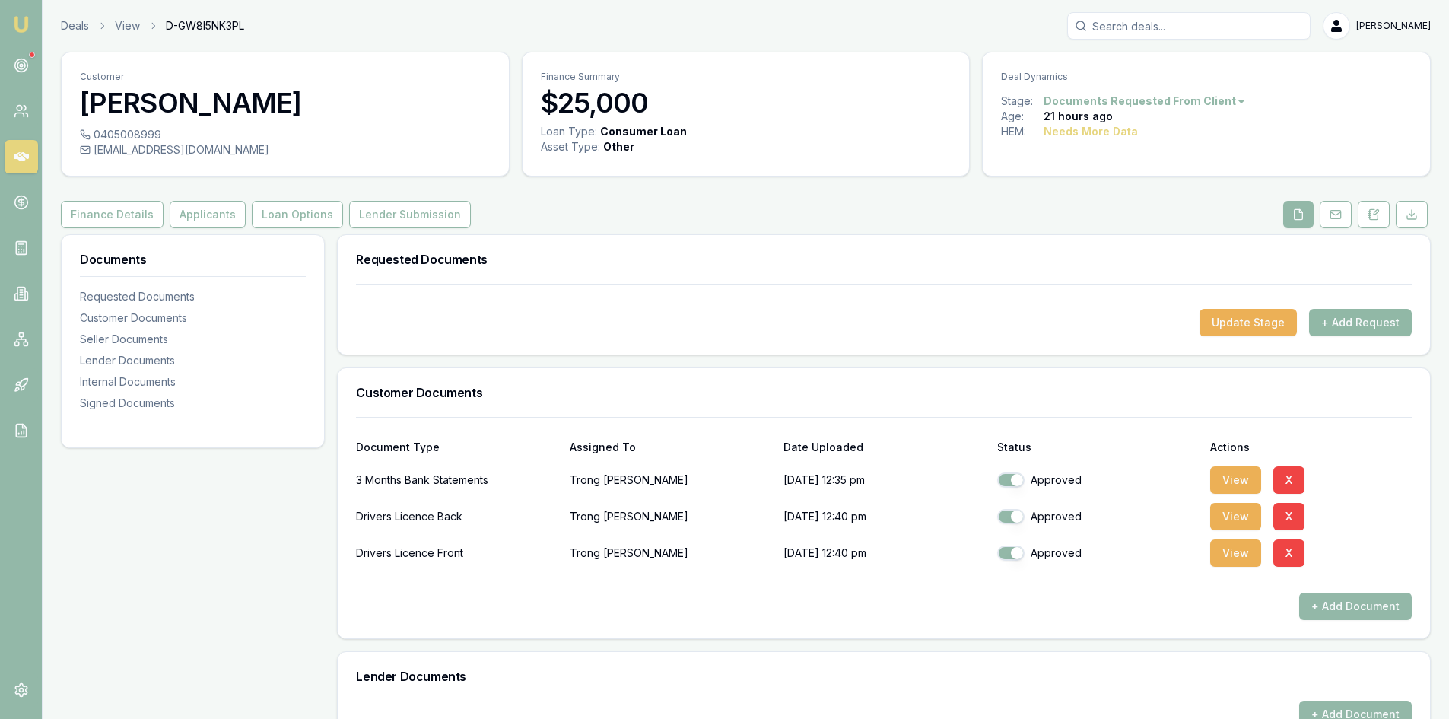
click at [1378, 324] on button "+ Add Request" at bounding box center [1360, 322] width 103 height 27
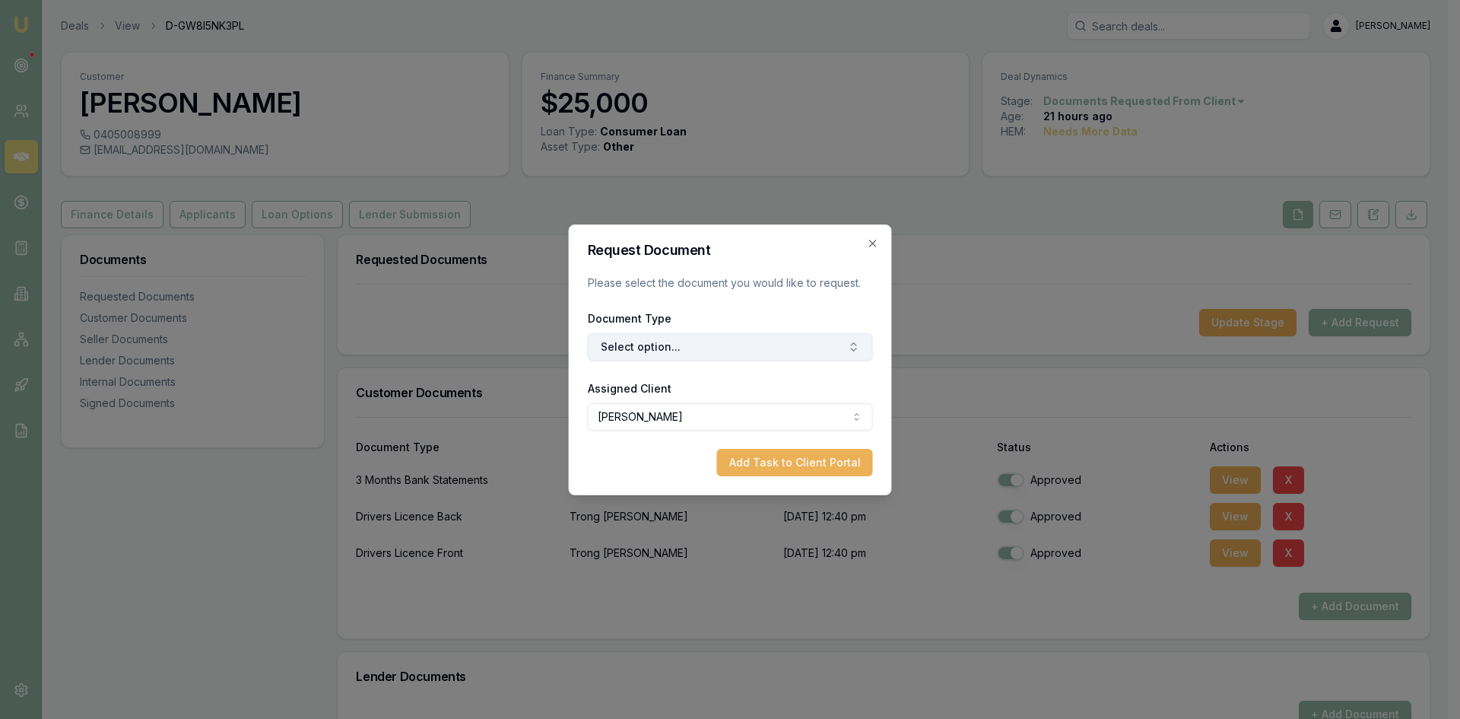
click at [727, 344] on button "Select option..." at bounding box center [730, 346] width 285 height 27
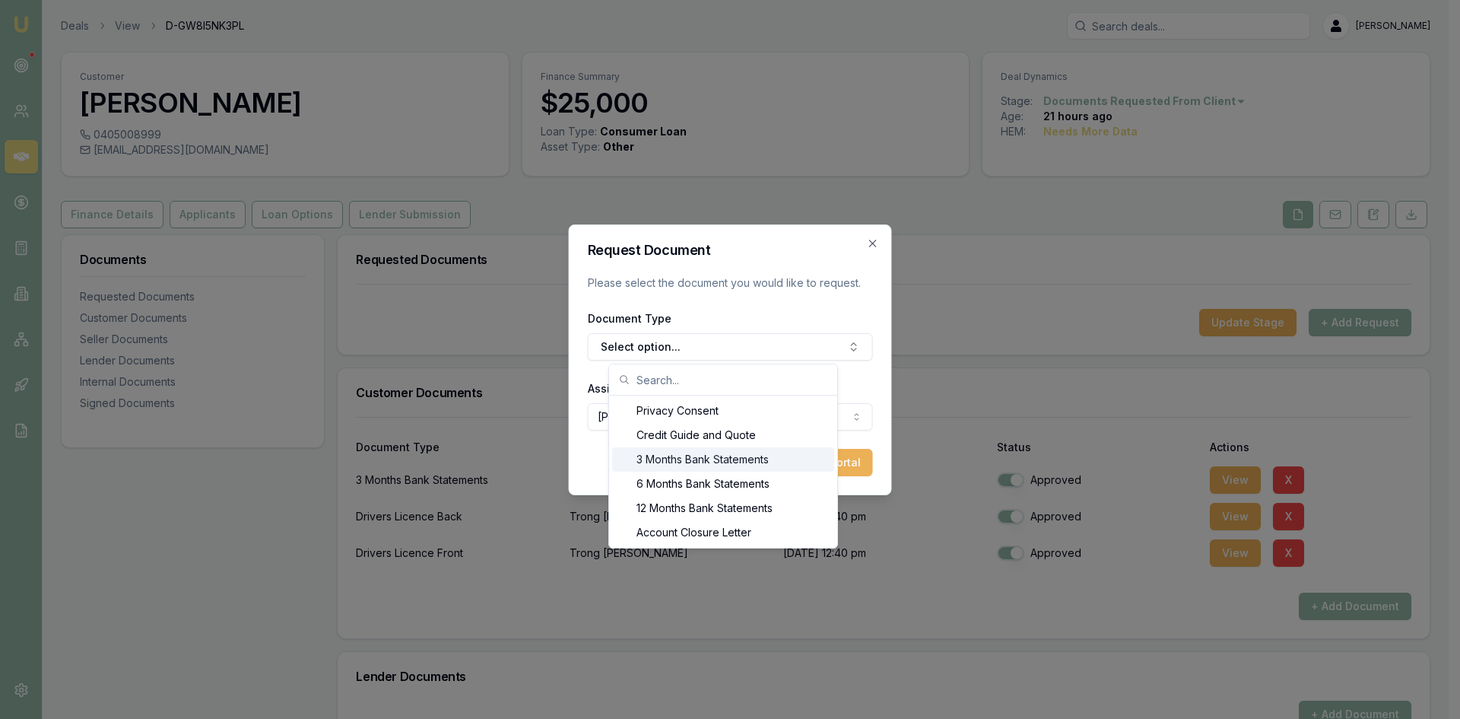
click at [670, 466] on div "3 Months Bank Statements" at bounding box center [723, 459] width 222 height 24
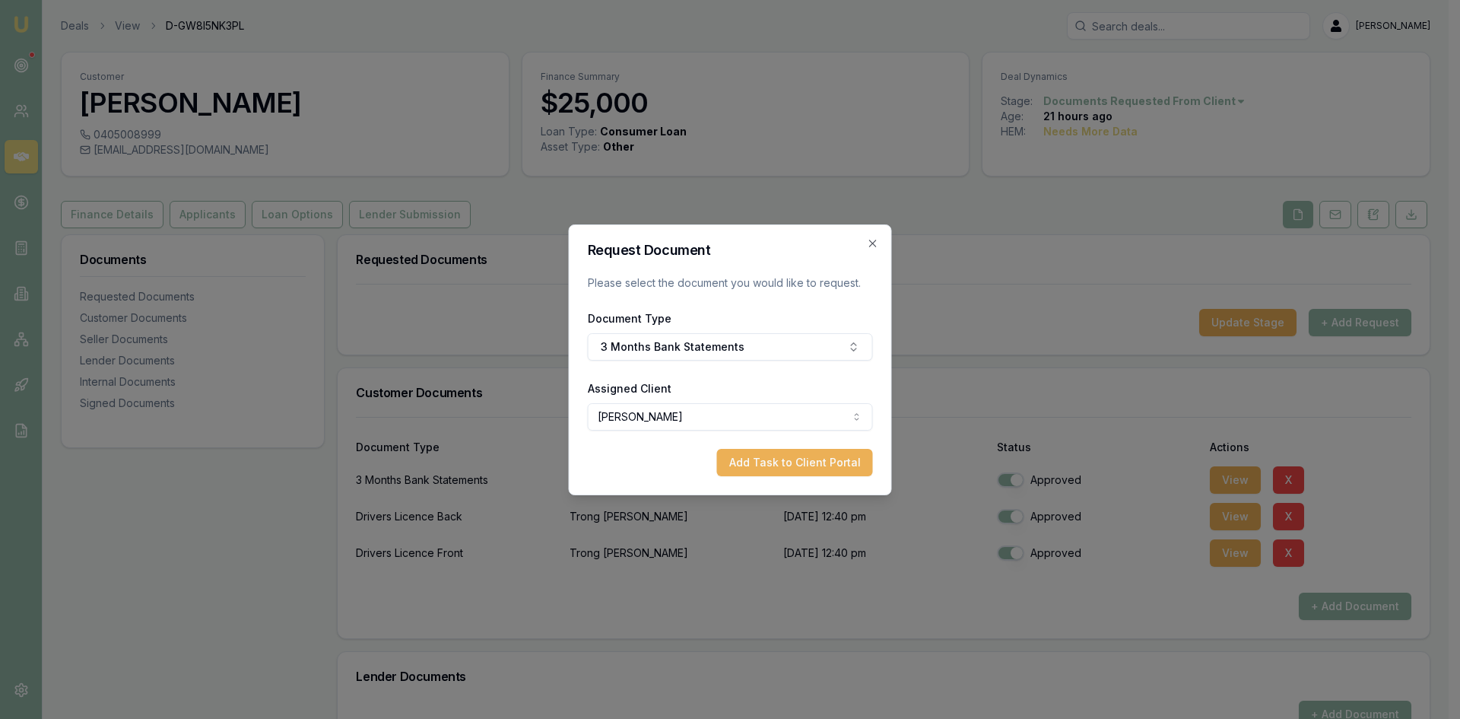
click at [682, 422] on body "Emu Broker Deals View D-GW8I5NK3PL [PERSON_NAME] Toggle Menu Customer [PERSON_N…" at bounding box center [724, 359] width 1449 height 719
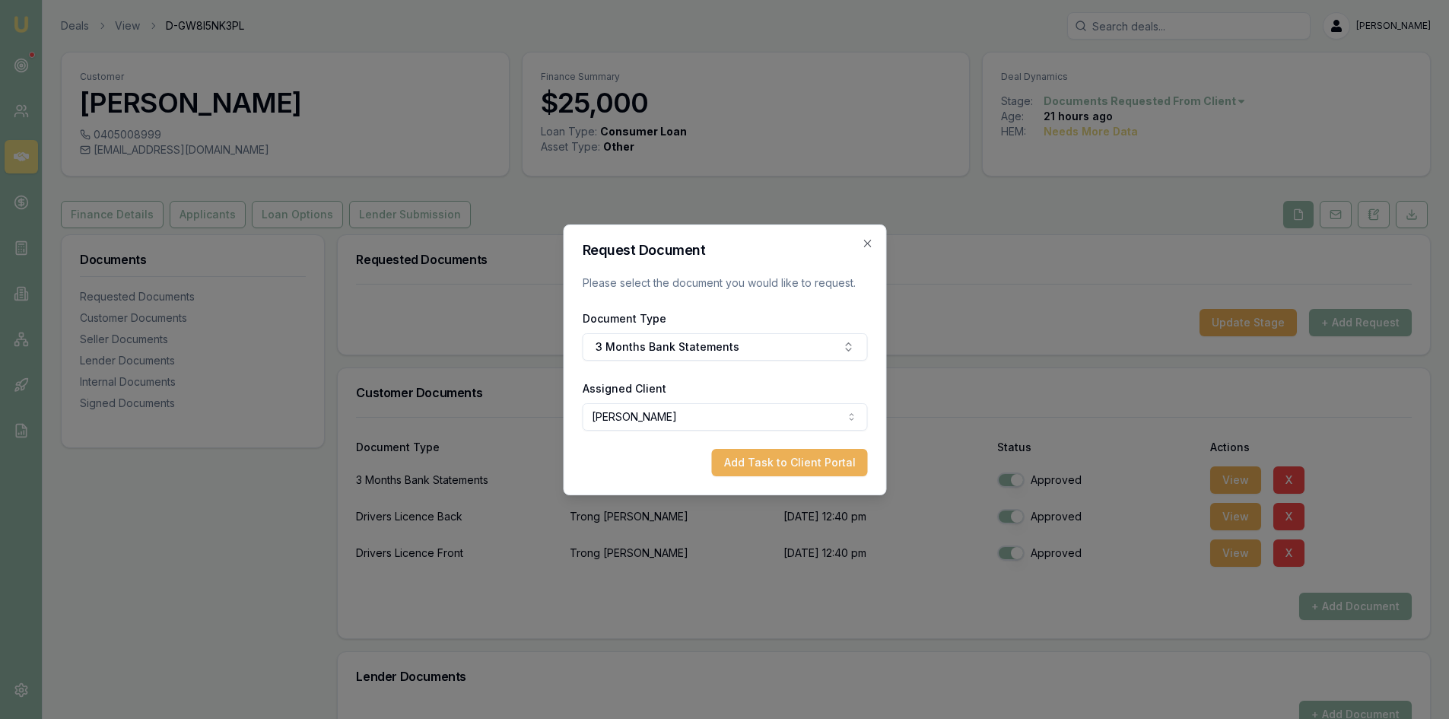
click at [745, 466] on button "Add Task to Client Portal" at bounding box center [789, 462] width 156 height 27
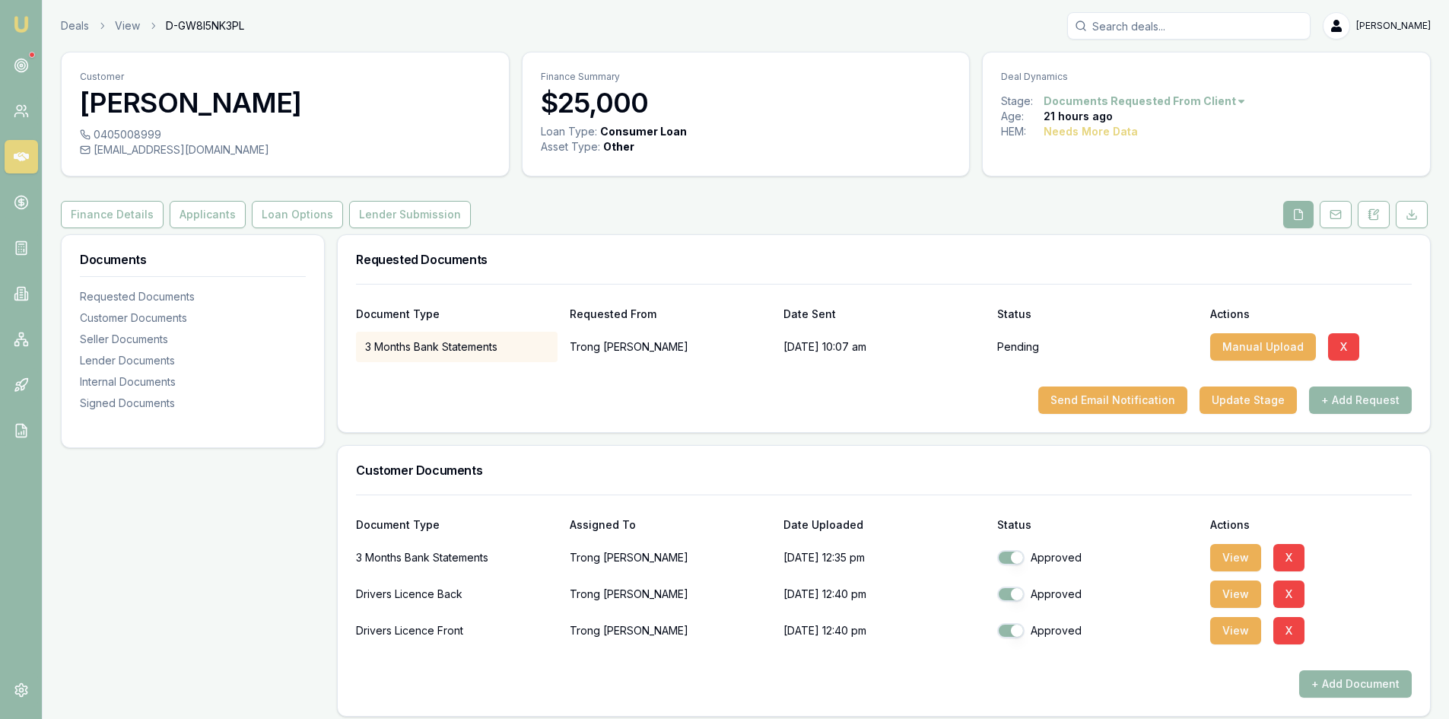
click at [481, 399] on div "Send Email Notification Update Stage + Add Request" at bounding box center [884, 399] width 1056 height 27
click at [1080, 402] on button "Send Email Notification" at bounding box center [1112, 399] width 149 height 27
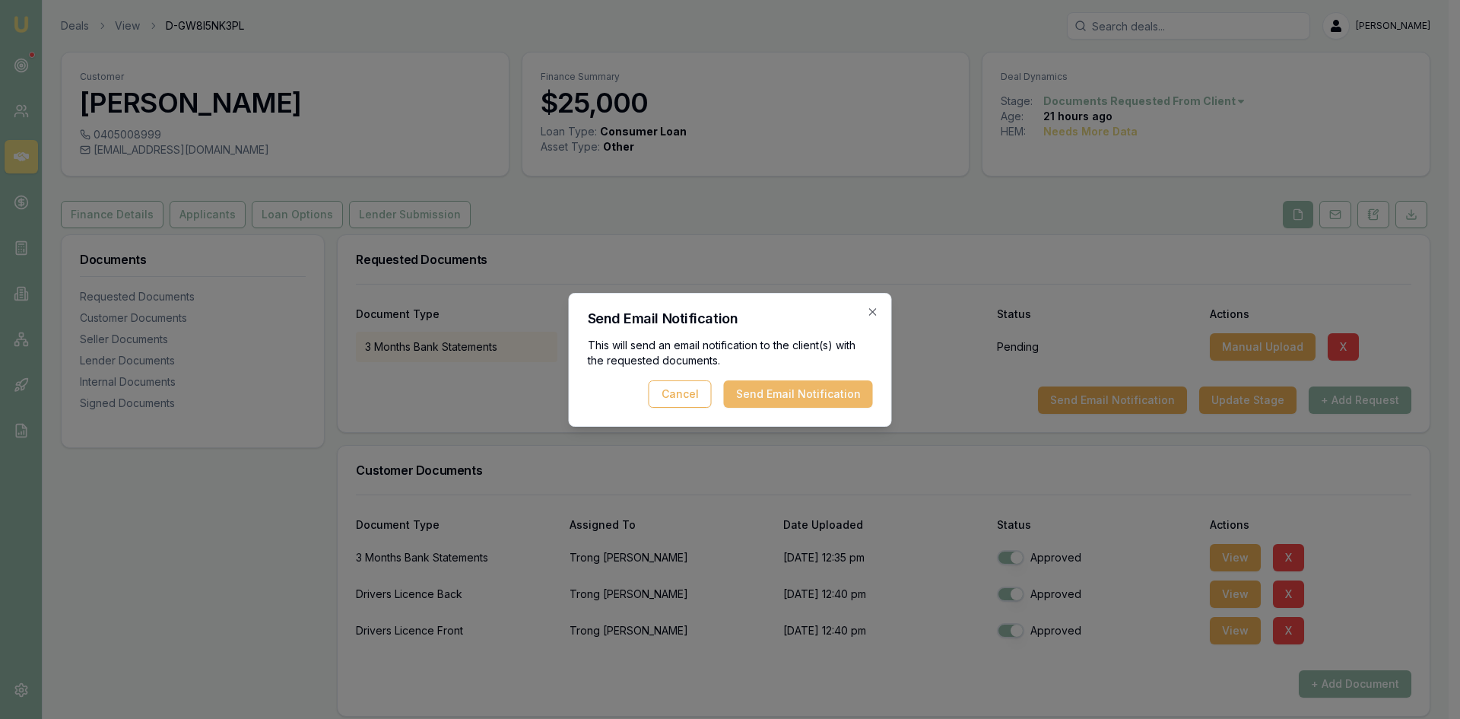
click at [827, 396] on button "Send Email Notification" at bounding box center [798, 393] width 149 height 27
